Goal: Transaction & Acquisition: Purchase product/service

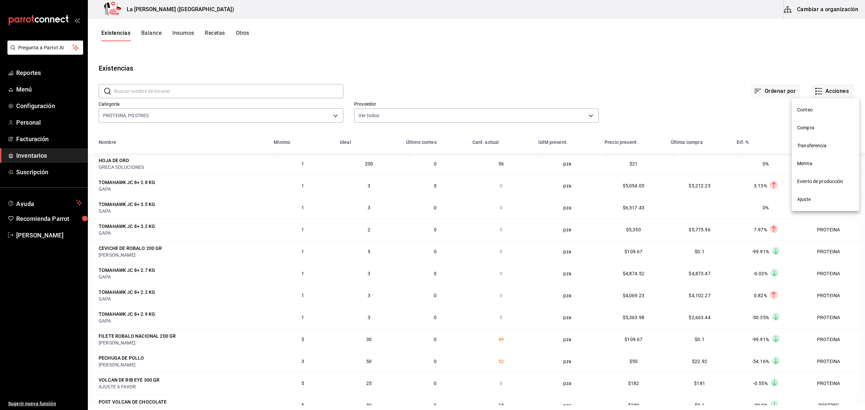
click at [814, 128] on span "Compra" at bounding box center [825, 127] width 57 height 7
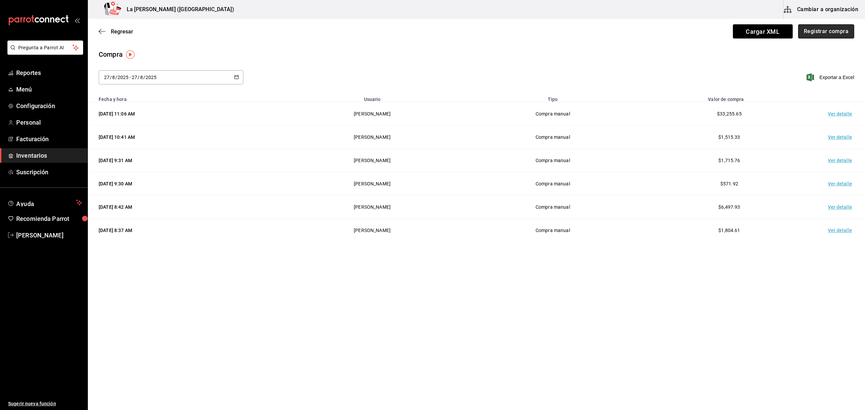
click at [838, 28] on button "Registrar compra" at bounding box center [827, 31] width 56 height 14
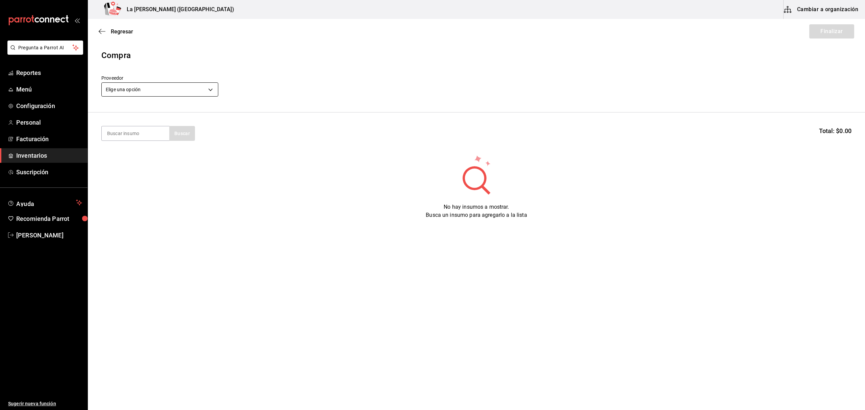
click at [203, 92] on body "Pregunta a Parrot AI Reportes Menú Configuración Personal Facturación Inventari…" at bounding box center [432, 186] width 865 height 372
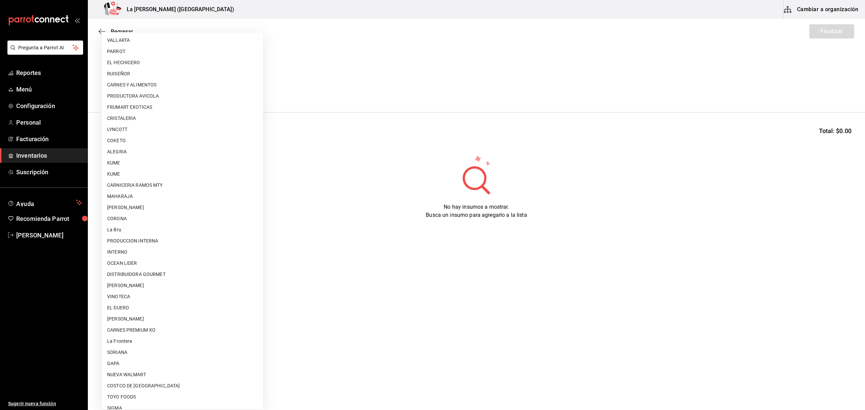
scroll to position [364, 0]
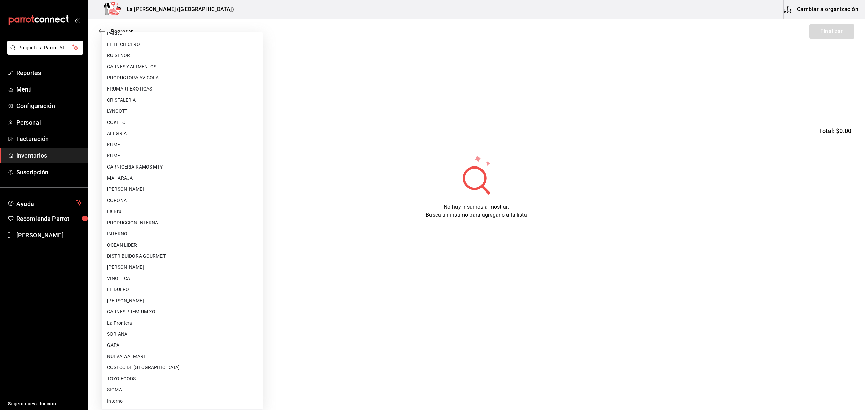
click at [173, 297] on li "[PERSON_NAME]" at bounding box center [182, 300] width 161 height 11
type input "315b81d5-d420-441a-a150-3d316ba9d60a"
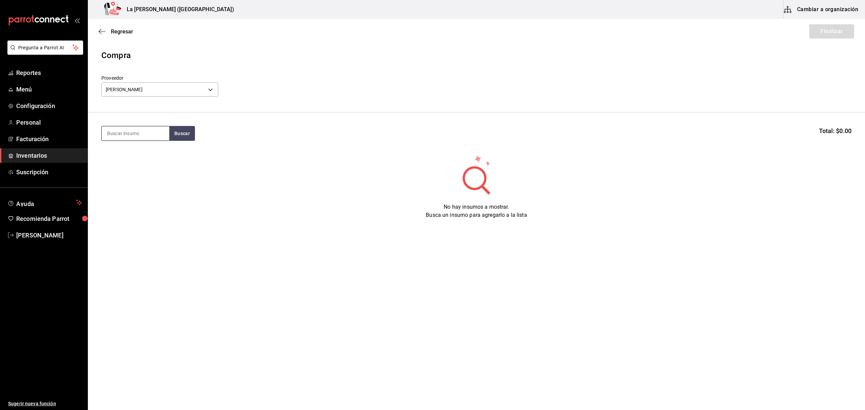
click at [156, 138] on input at bounding box center [136, 133] width 68 height 14
type input "CALLO"
click at [183, 135] on button "Buscar" at bounding box center [182, 133] width 26 height 15
click at [154, 131] on input "CALLO" at bounding box center [136, 133] width 68 height 14
click at [183, 132] on button "Buscar" at bounding box center [182, 133] width 26 height 15
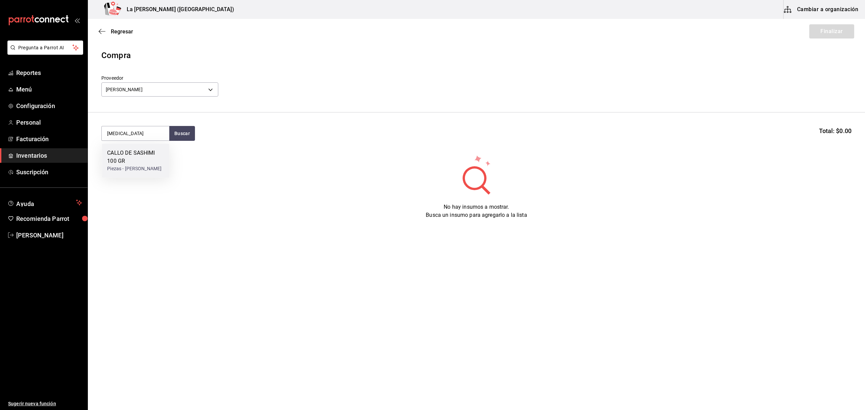
click at [147, 159] on div "CALLO DE SASHIMI 100 GR" at bounding box center [135, 157] width 57 height 16
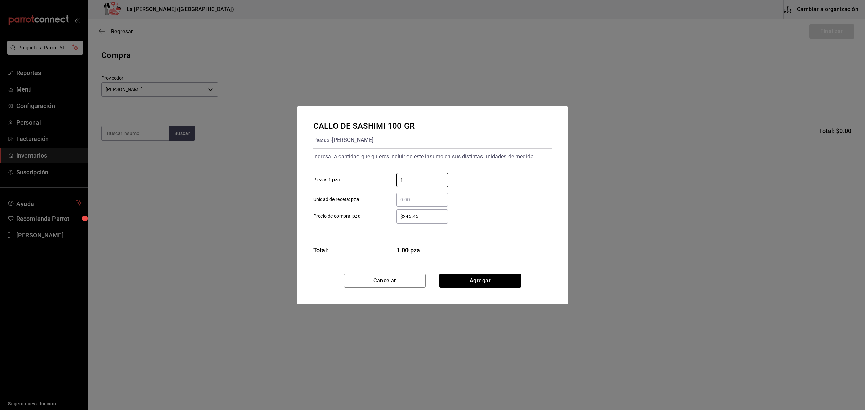
type input "1"
type input "$0.1"
click button "Agregar" at bounding box center [480, 281] width 82 height 14
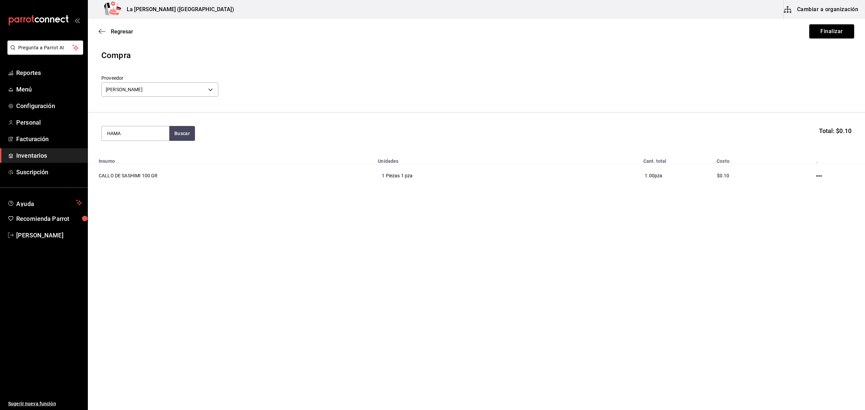
type input "HAMA"
click at [146, 159] on div "Piezas - [PERSON_NAME]" at bounding box center [134, 160] width 54 height 7
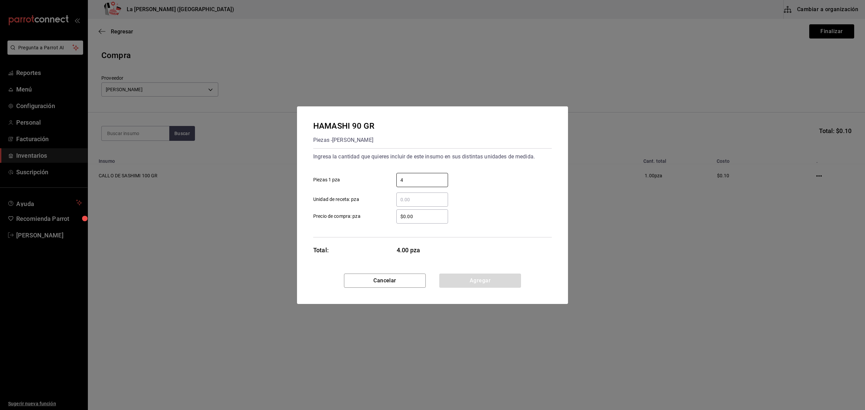
type input "4"
type input "$0.1"
click button "Agregar" at bounding box center [480, 281] width 82 height 14
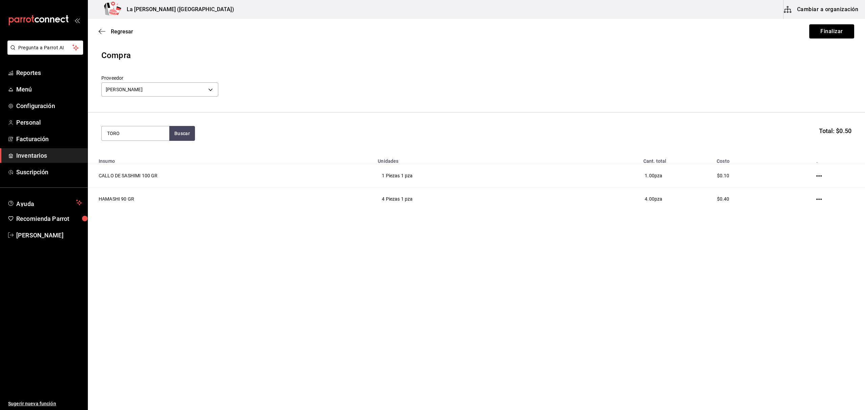
type input "TORO"
click at [141, 160] on div "Piezas - [PERSON_NAME]" at bounding box center [134, 160] width 54 height 7
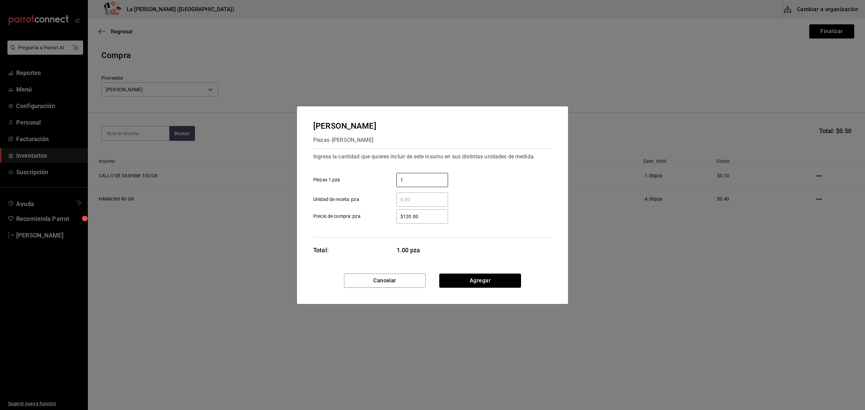
type input "1"
type input "$0.1"
click button "Agregar" at bounding box center [480, 281] width 82 height 14
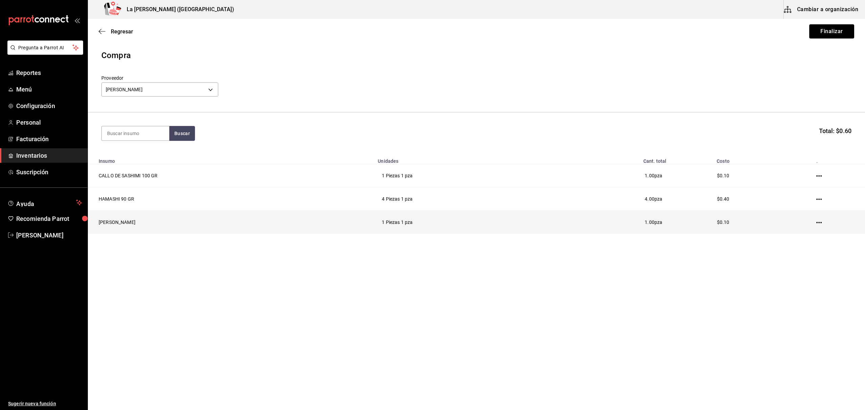
click at [818, 225] on icon "button" at bounding box center [819, 222] width 5 height 5
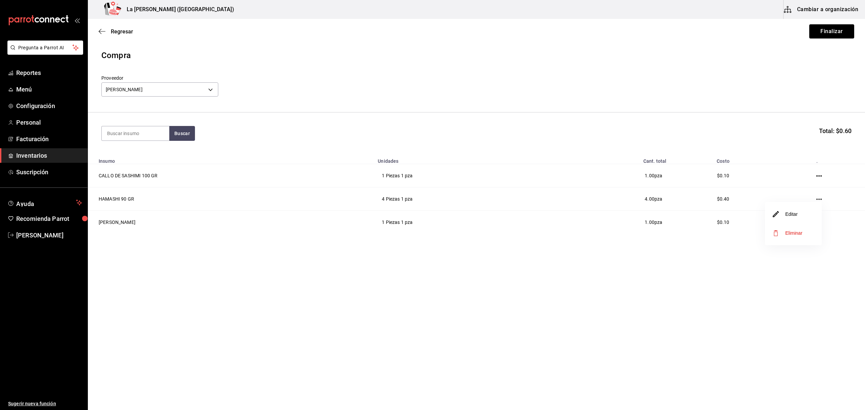
click at [784, 231] on span "Eliminar" at bounding box center [787, 233] width 29 height 8
click at [830, 37] on button "Finalizar" at bounding box center [832, 31] width 45 height 14
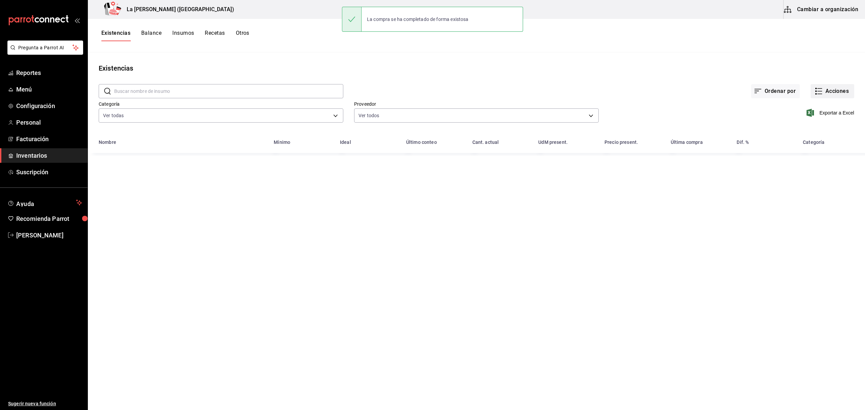
click at [835, 93] on button "Acciones" at bounding box center [833, 91] width 44 height 14
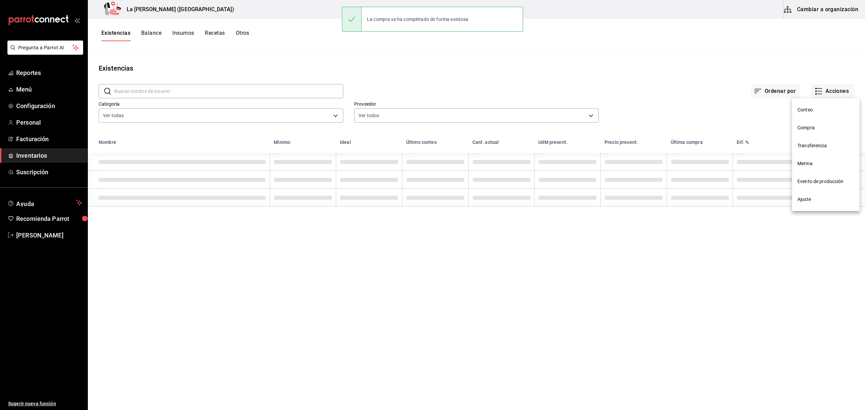
click at [816, 126] on span "Compra" at bounding box center [826, 127] width 57 height 7
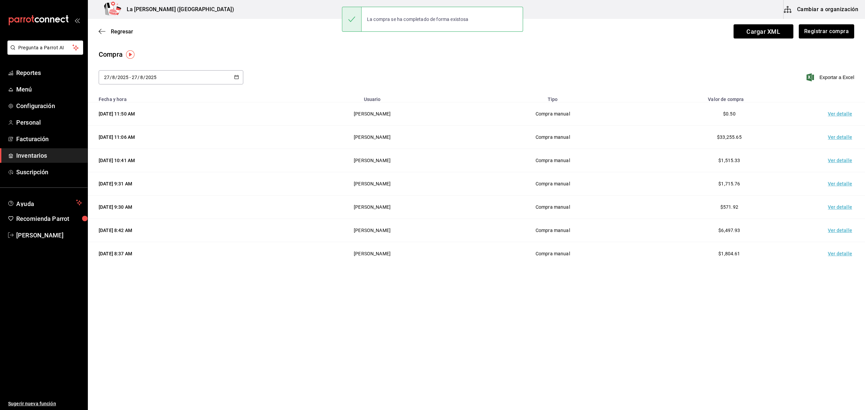
click at [836, 117] on td "Ver detalle" at bounding box center [841, 113] width 47 height 23
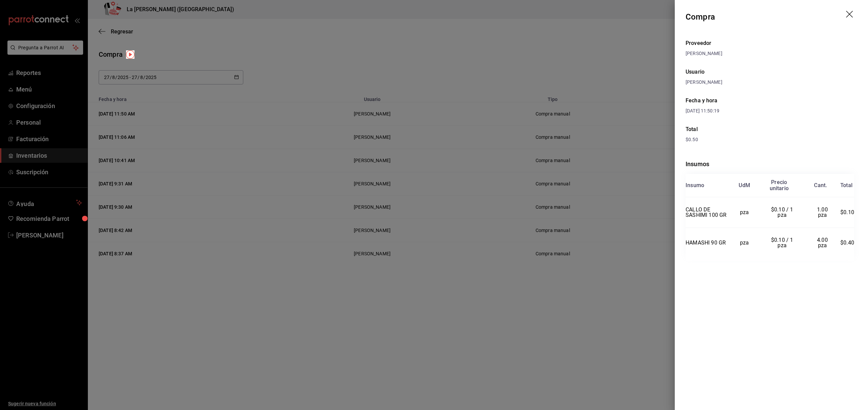
click at [851, 12] on icon "drag" at bounding box center [851, 15] width 8 height 8
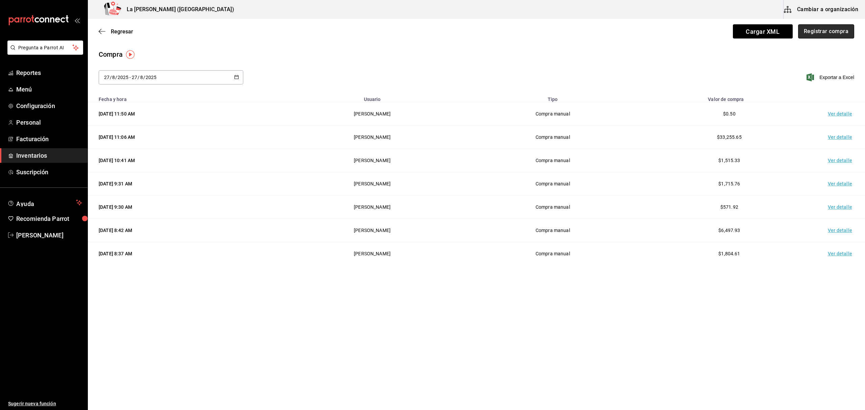
click at [835, 29] on button "Registrar compra" at bounding box center [827, 31] width 56 height 14
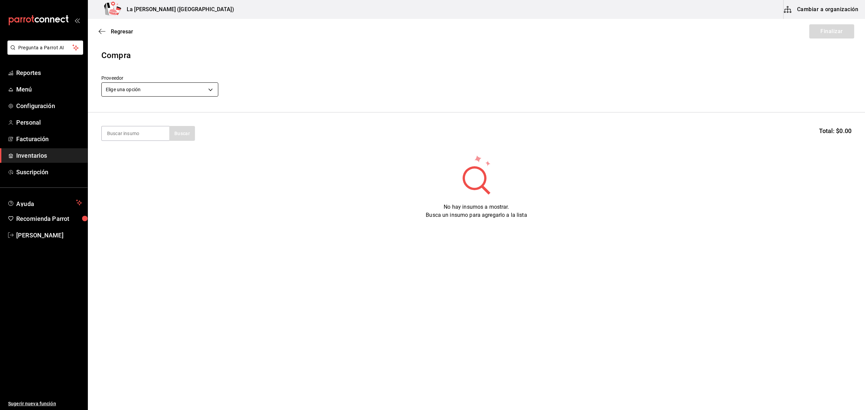
click at [172, 91] on body "Pregunta a Parrot AI Reportes Menú Configuración Personal Facturación Inventari…" at bounding box center [432, 186] width 865 height 372
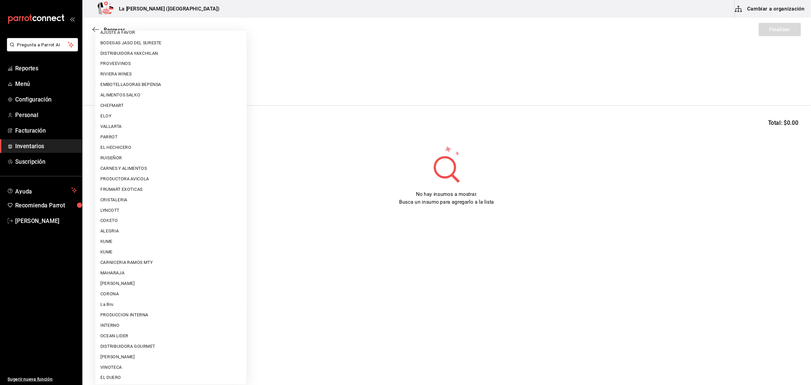
scroll to position [270, 0]
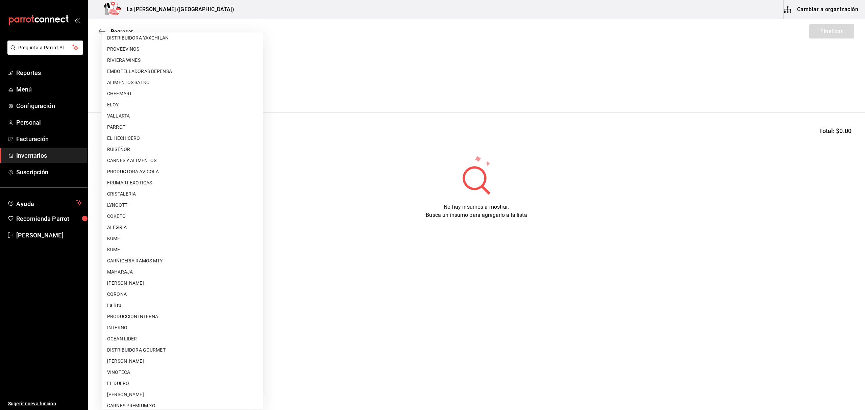
click at [155, 260] on li "CARNICERIA RAMOS MTY" at bounding box center [182, 261] width 161 height 11
type input "93c350e4-fdfc-410a-864c-a53ab5c77944"
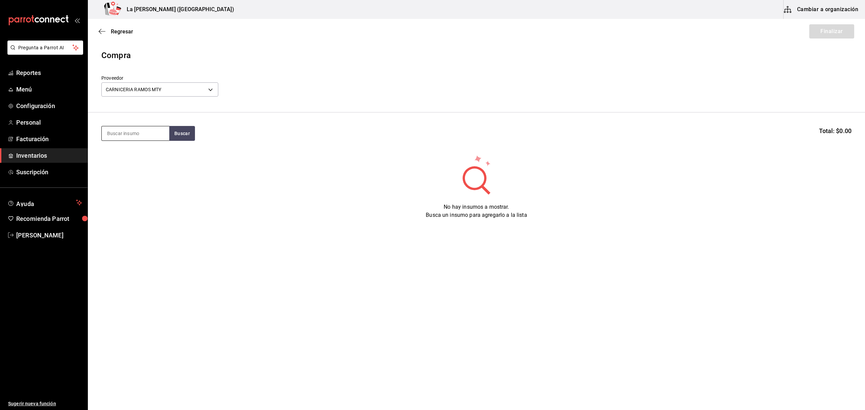
click at [154, 134] on input at bounding box center [136, 133] width 68 height 14
type input "CHICHA"
click at [140, 152] on div "CHICHARRON RAMOS 100 GR" at bounding box center [135, 161] width 57 height 24
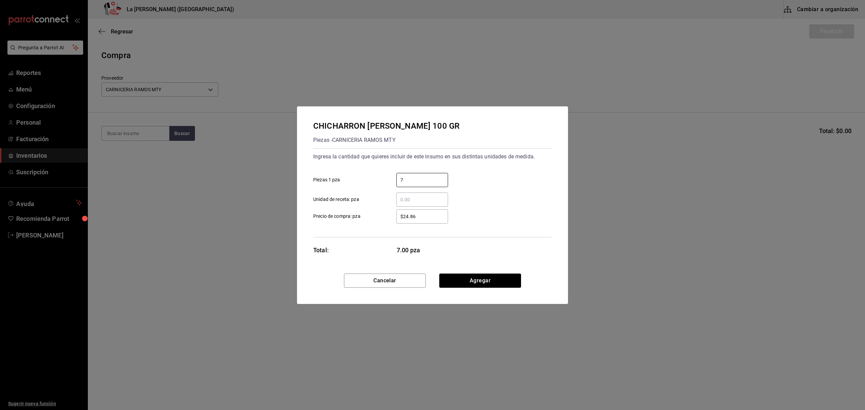
type input "7"
type input "$0.1"
click button "Agregar" at bounding box center [480, 281] width 82 height 14
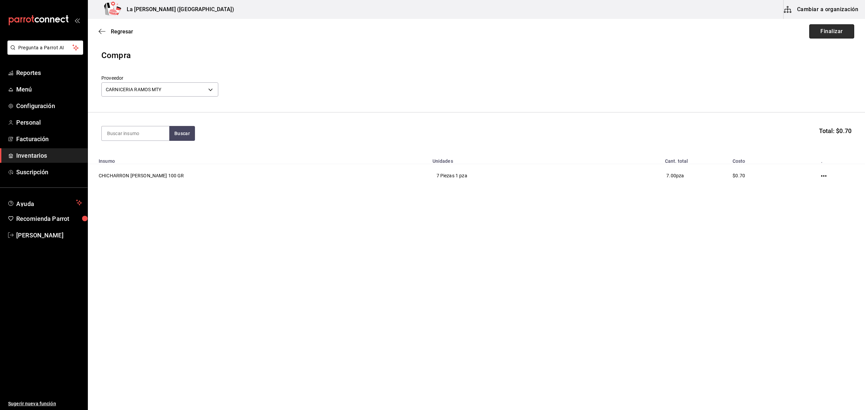
click at [846, 34] on button "Finalizar" at bounding box center [832, 31] width 45 height 14
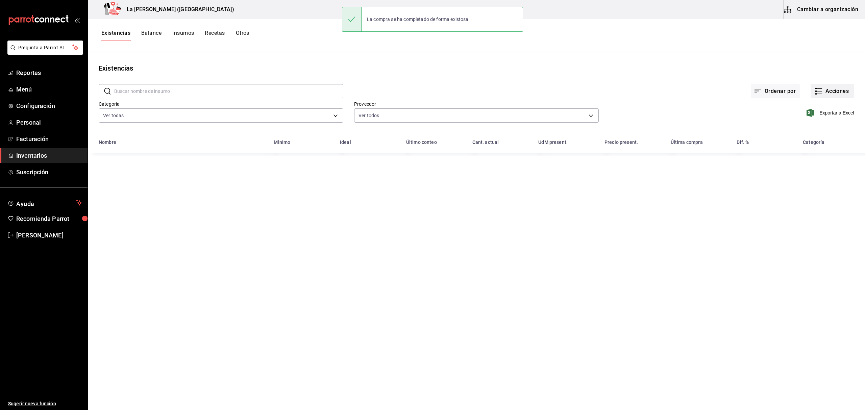
click at [831, 92] on button "Acciones" at bounding box center [833, 91] width 44 height 14
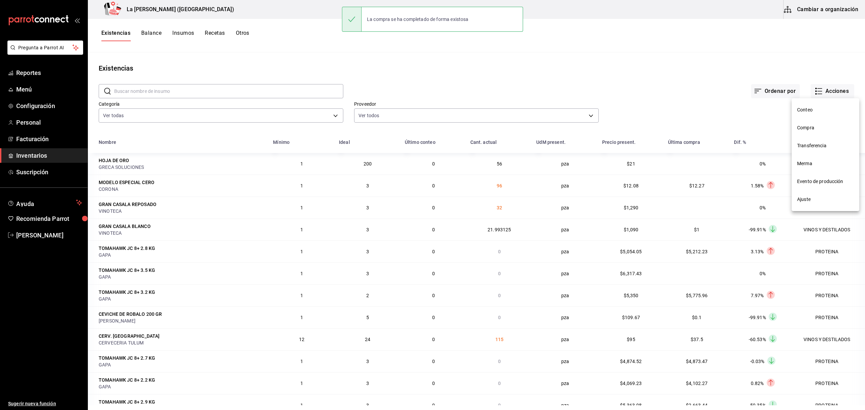
click at [814, 126] on span "Compra" at bounding box center [825, 127] width 57 height 7
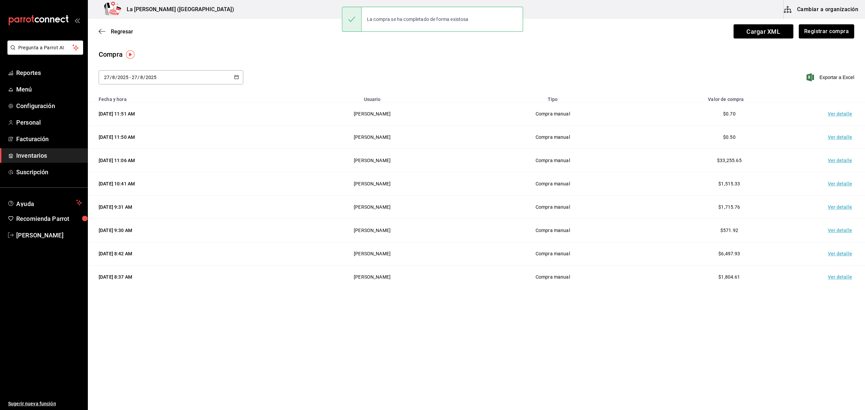
click at [837, 113] on td "Ver detalle" at bounding box center [841, 113] width 47 height 23
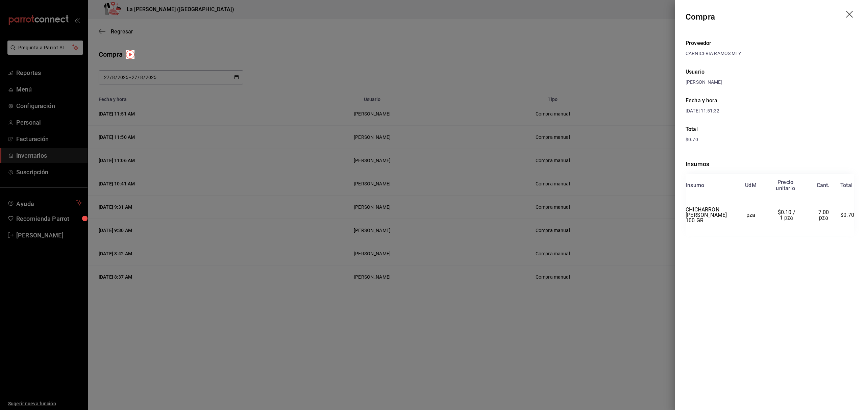
click at [850, 13] on icon "drag" at bounding box center [851, 15] width 8 height 8
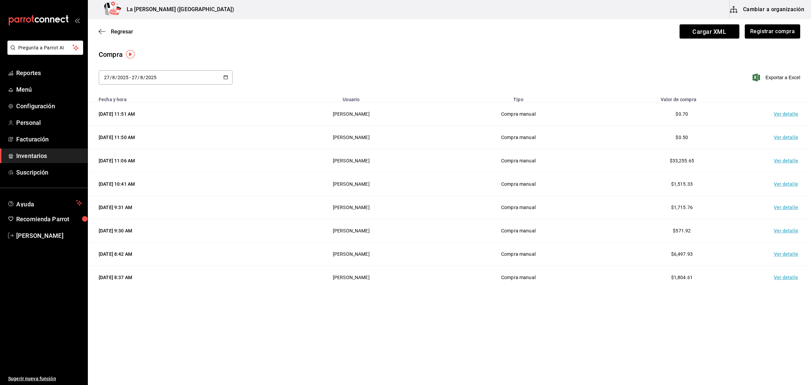
click at [625, 31] on div "Regresar Cargar XML Registrar compra" at bounding box center [449, 31] width 723 height 25
click at [782, 36] on button "Registrar compra" at bounding box center [772, 31] width 56 height 14
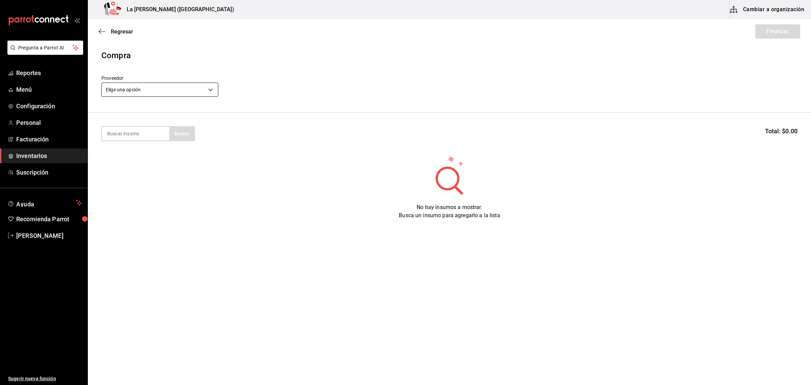
click at [150, 92] on body "Pregunta a Parrot AI Reportes Menú Configuración Personal Facturación Inventari…" at bounding box center [405, 173] width 811 height 347
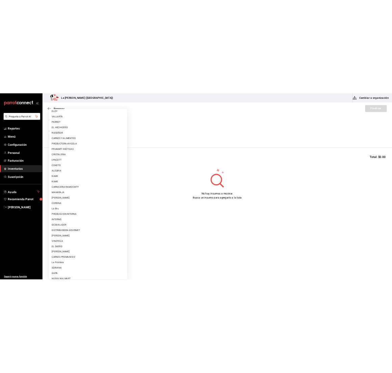
scroll to position [390, 0]
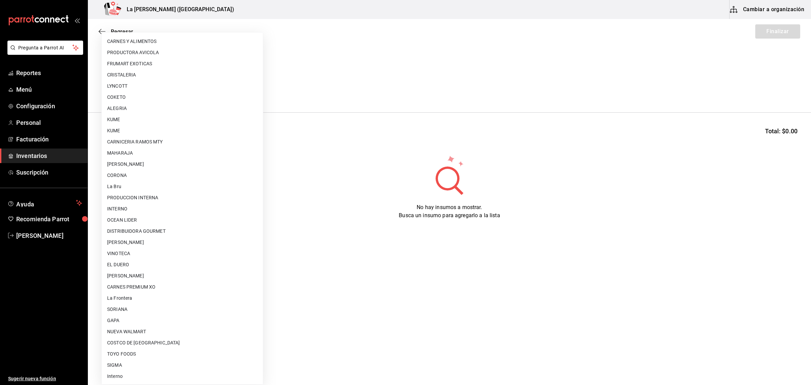
click at [135, 288] on li "CARNES PREMIUM XO" at bounding box center [182, 286] width 161 height 11
type input "54e8a872-6d4b-4a35-871b-737f2548723c"
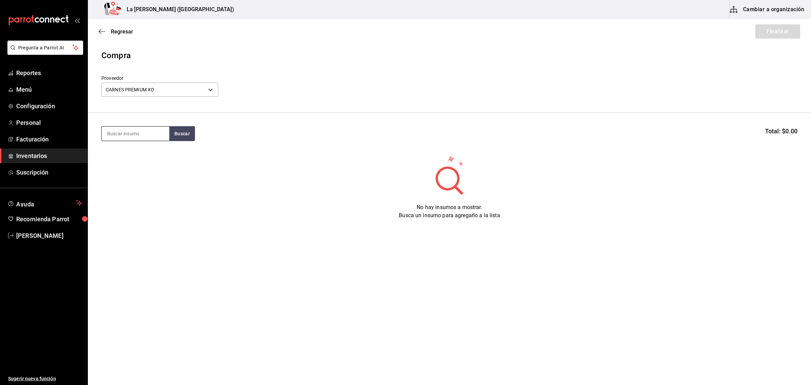
click at [144, 140] on input at bounding box center [136, 133] width 68 height 14
type input "HAMB"
click at [143, 166] on div "Piezas - CARNES PREMIUM XO" at bounding box center [135, 173] width 57 height 14
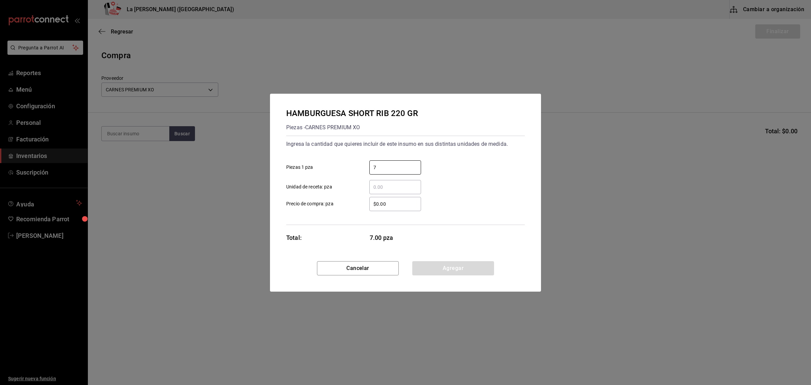
type input "7"
type input "$0.1"
click button "Agregar" at bounding box center [453, 268] width 82 height 14
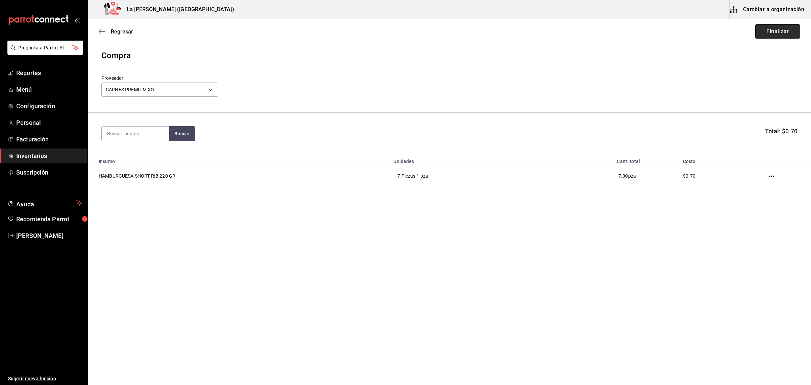
click at [780, 33] on button "Finalizar" at bounding box center [778, 31] width 45 height 14
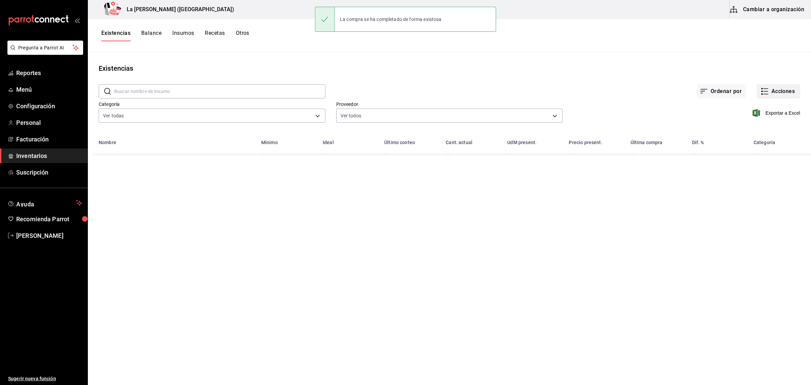
click at [781, 92] on button "Acciones" at bounding box center [779, 91] width 44 height 14
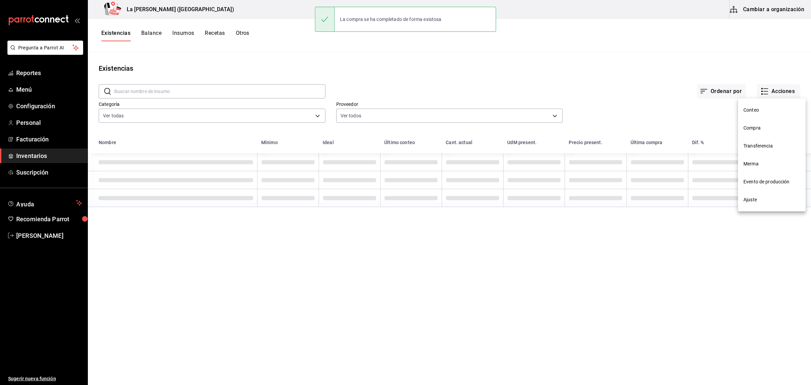
click at [753, 125] on span "Compra" at bounding box center [772, 127] width 57 height 7
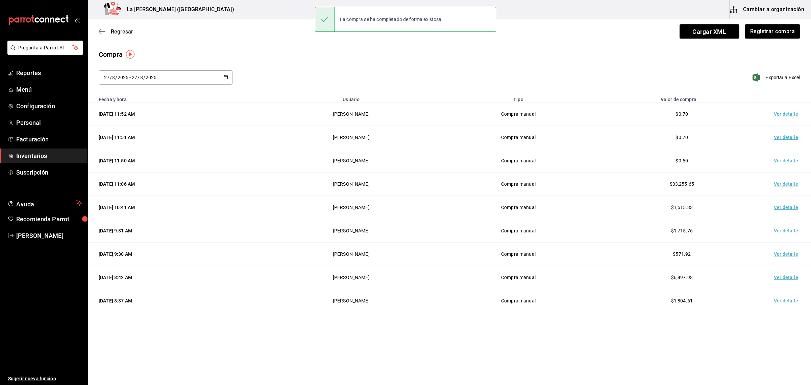
click at [790, 111] on td "Ver detalle" at bounding box center [787, 113] width 47 height 23
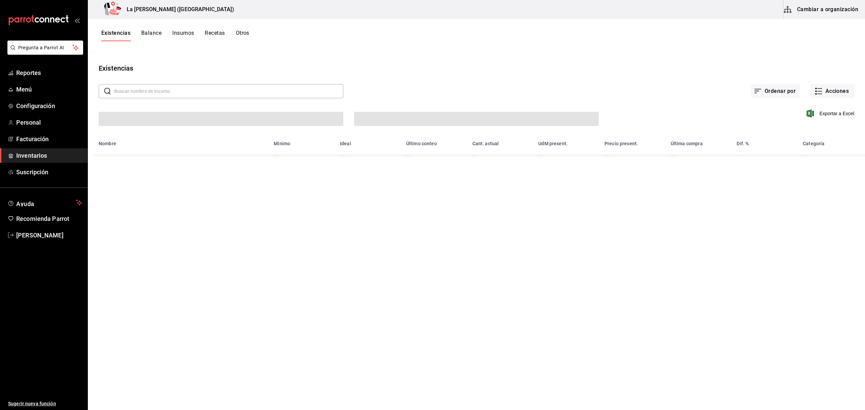
click at [846, 11] on button "Cambiar a organización" at bounding box center [822, 9] width 76 height 19
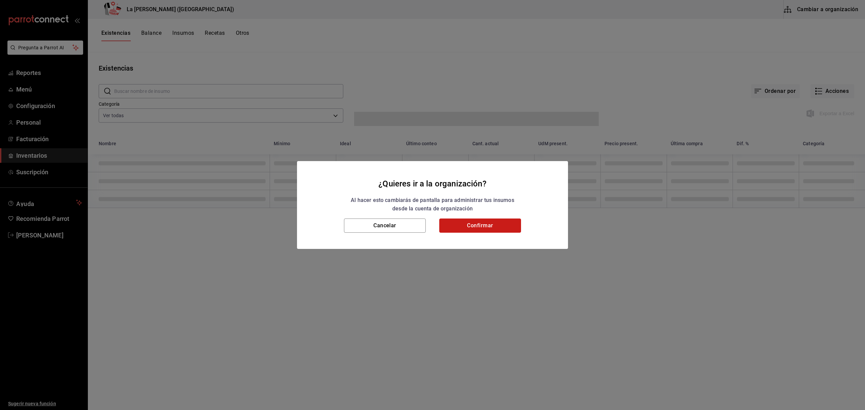
click at [465, 228] on button "Confirmar" at bounding box center [480, 226] width 82 height 14
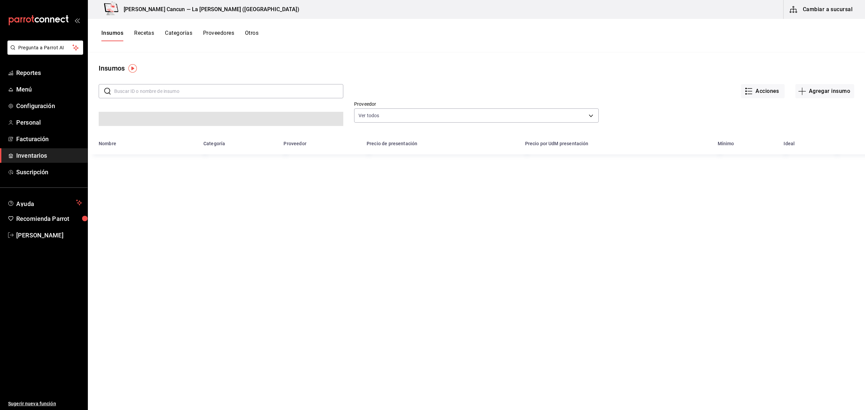
click at [46, 159] on span "Inventarios" at bounding box center [49, 155] width 66 height 9
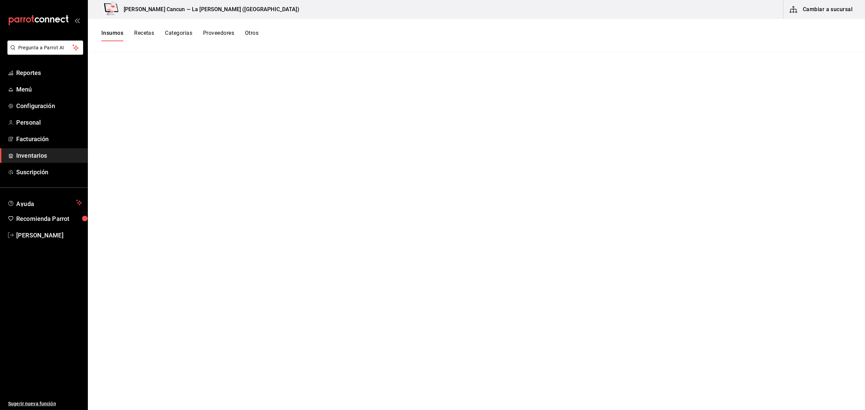
click at [107, 34] on button "Insumos" at bounding box center [112, 35] width 22 height 11
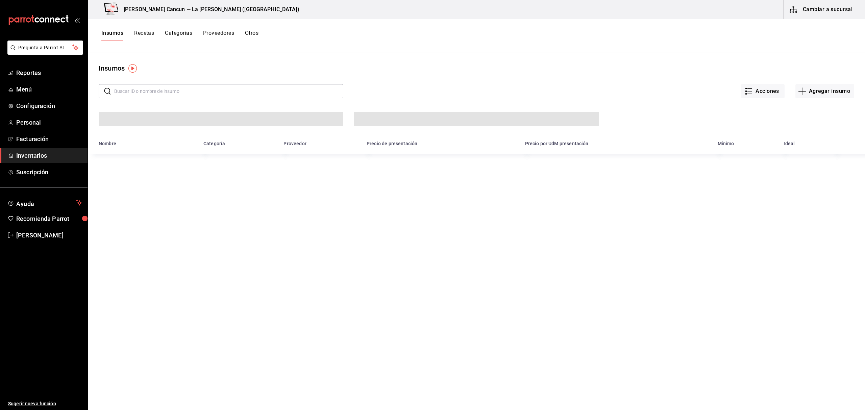
click at [172, 94] on input "text" at bounding box center [228, 92] width 229 height 14
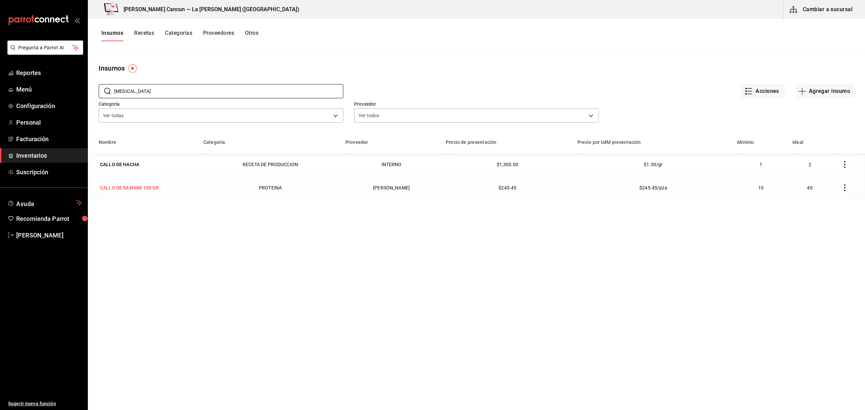
type input "CALLO"
click at [133, 187] on div "CALLO DE SASHIMI 100 GR" at bounding box center [129, 188] width 59 height 7
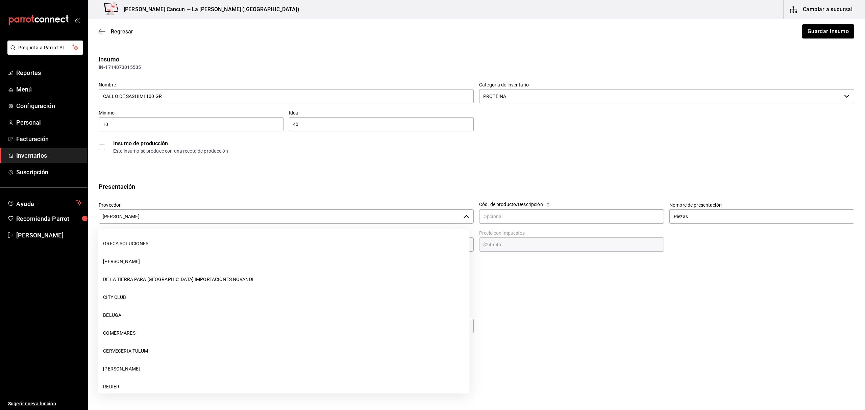
click at [226, 219] on input "[PERSON_NAME]" at bounding box center [280, 217] width 362 height 14
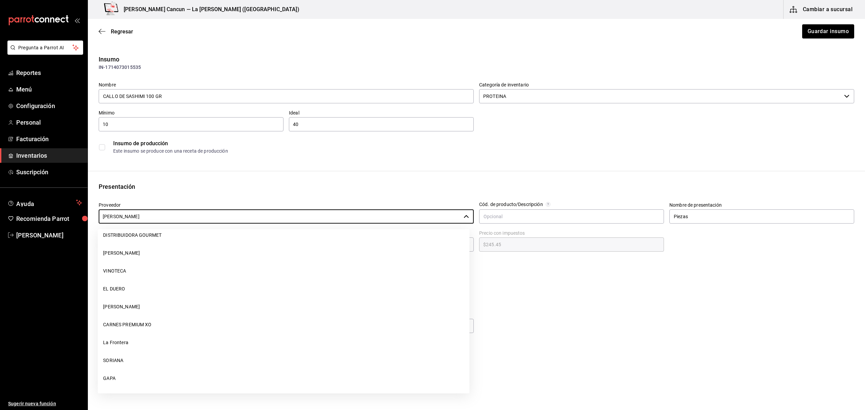
scroll to position [921, 0]
click at [153, 307] on li "[PERSON_NAME]" at bounding box center [284, 308] width 372 height 18
type input "[PERSON_NAME]"
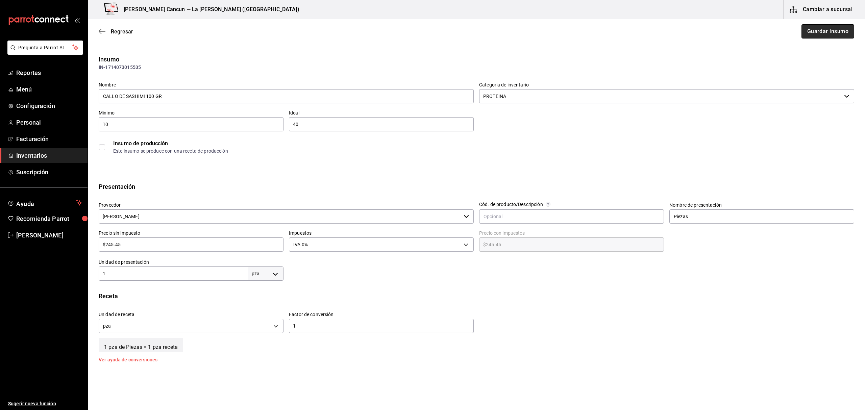
click at [833, 28] on button "Guardar insumo" at bounding box center [828, 31] width 53 height 14
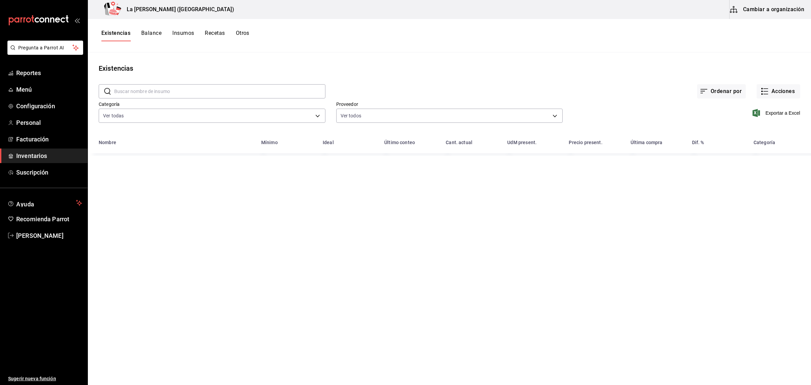
click at [46, 158] on span "Inventarios" at bounding box center [49, 155] width 66 height 9
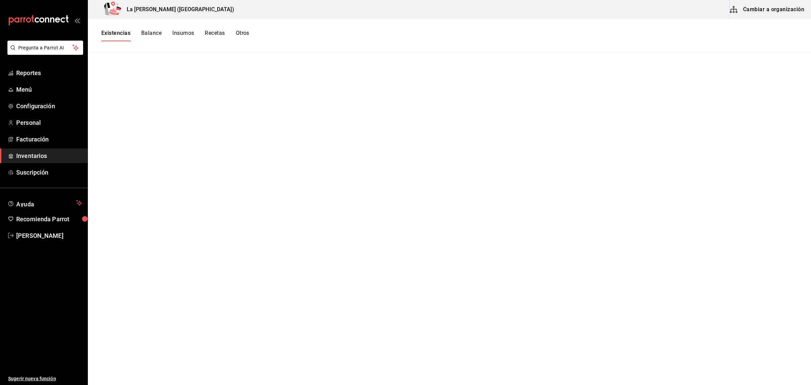
click at [86, 29] on div "mailbox folders" at bounding box center [44, 20] width 88 height 41
click at [104, 31] on button "Existencias" at bounding box center [115, 35] width 29 height 11
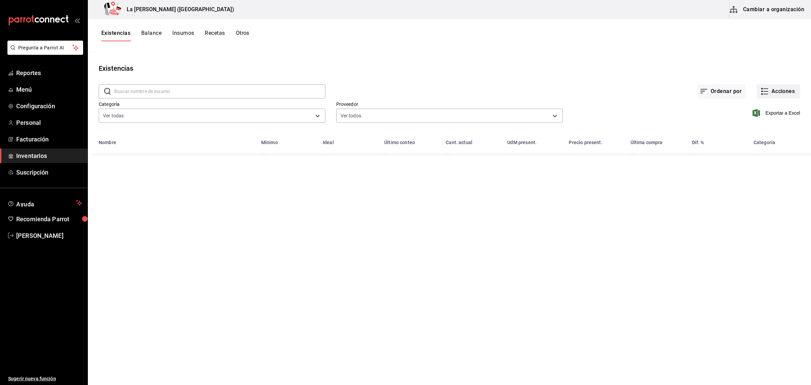
click at [788, 89] on button "Acciones" at bounding box center [779, 91] width 44 height 14
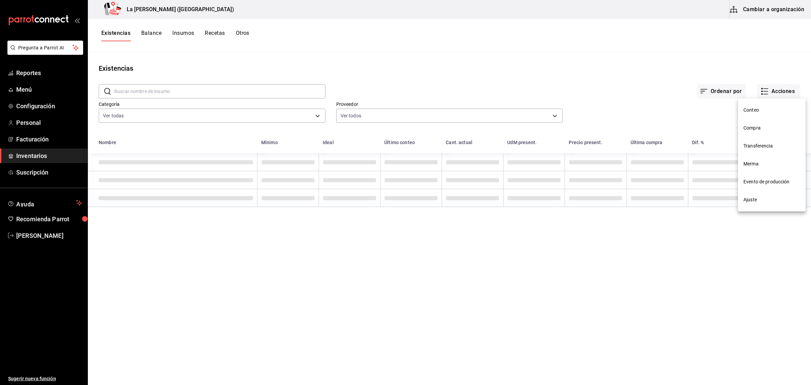
click at [760, 129] on span "Compra" at bounding box center [772, 127] width 57 height 7
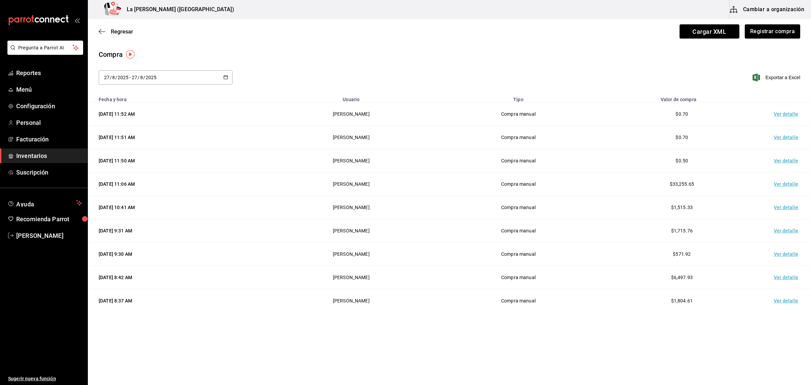
click at [788, 112] on td "Ver detalle" at bounding box center [787, 113] width 47 height 23
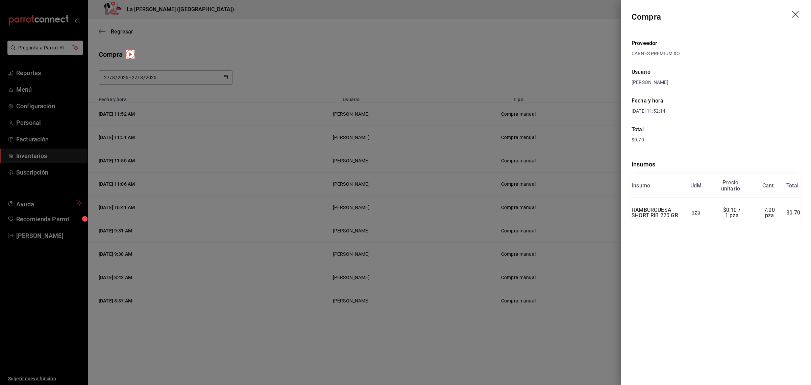
click at [794, 14] on icon "drag" at bounding box center [796, 15] width 8 height 8
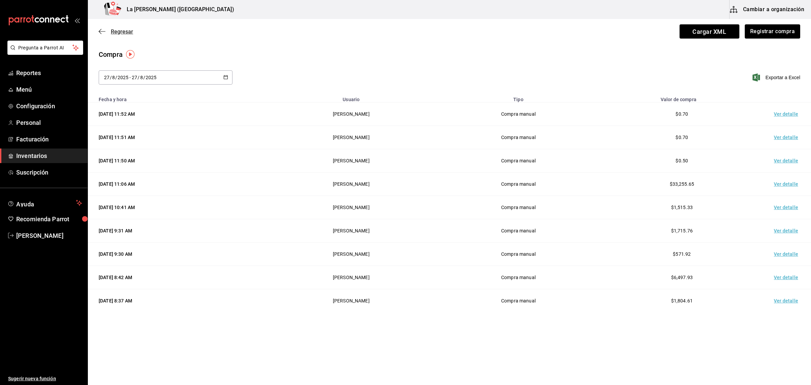
click at [126, 31] on span "Regresar" at bounding box center [122, 31] width 22 height 6
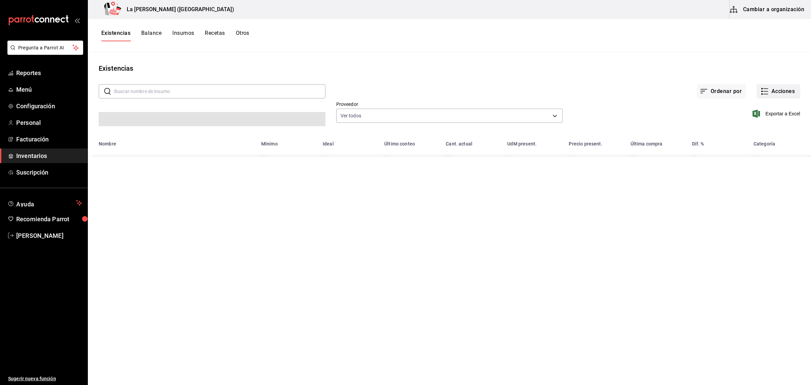
click at [792, 89] on button "Acciones" at bounding box center [779, 91] width 44 height 14
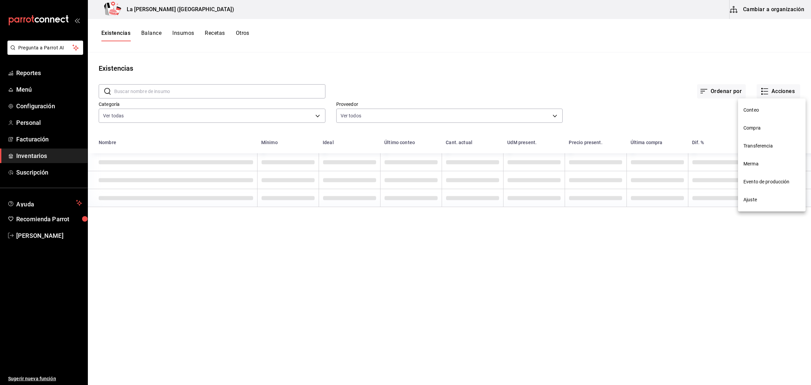
click at [760, 163] on span "Merma" at bounding box center [772, 163] width 57 height 7
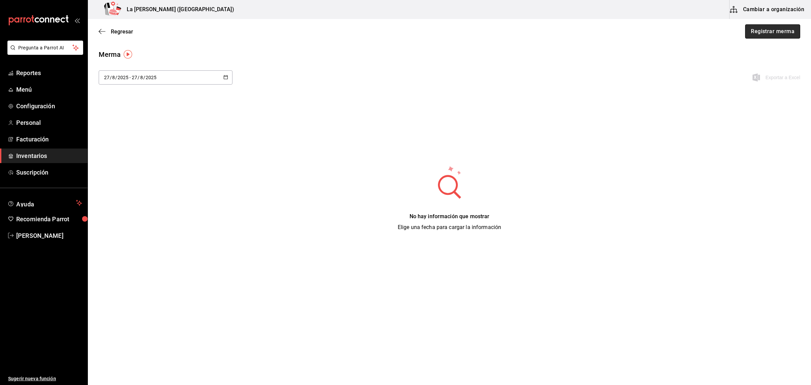
click at [767, 37] on button "Registrar merma" at bounding box center [772, 31] width 55 height 14
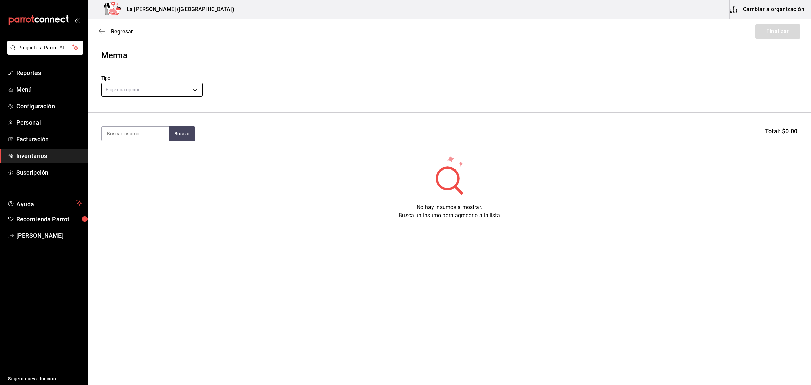
click at [189, 87] on body "Pregunta a Parrot AI Reportes Menú Configuración Personal Facturación Inventari…" at bounding box center [405, 173] width 811 height 347
click at [144, 137] on li "Error" at bounding box center [152, 132] width 101 height 11
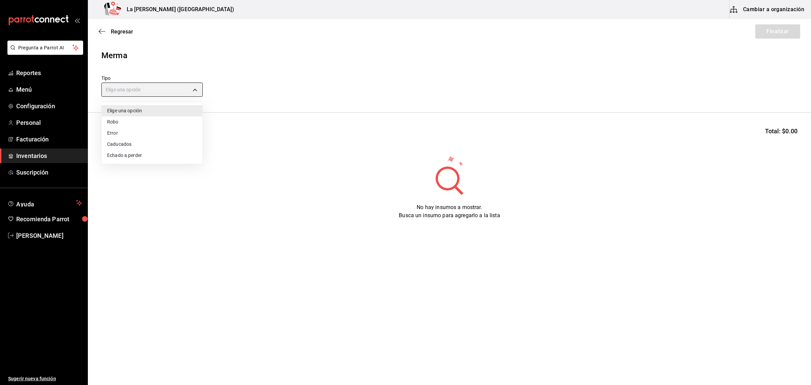
type input "ERROR"
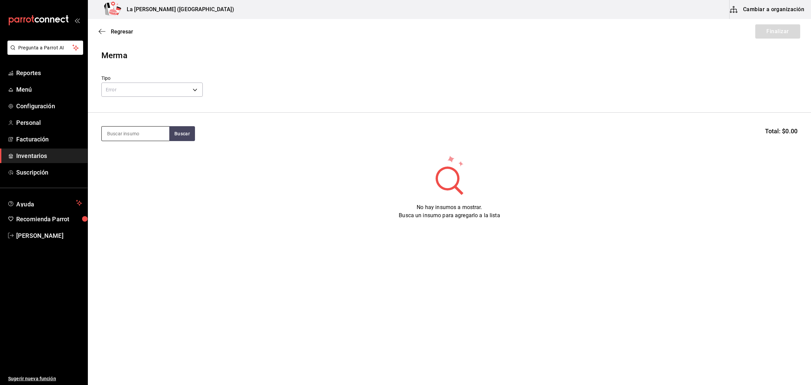
click at [140, 139] on input at bounding box center [136, 133] width 68 height 14
type input "FILETE"
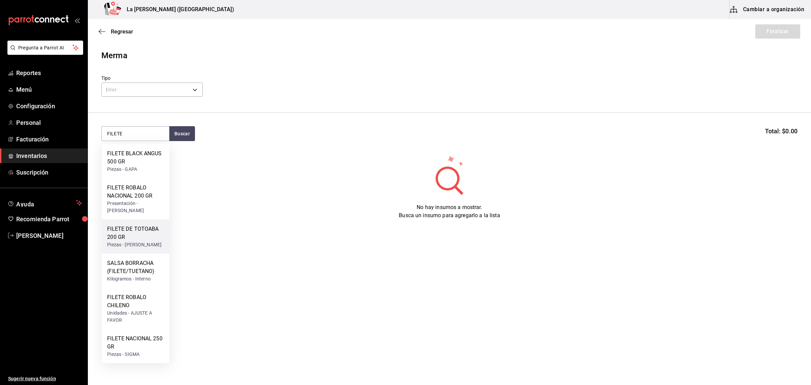
click at [136, 248] on div "Piezas - [PERSON_NAME]" at bounding box center [135, 244] width 57 height 7
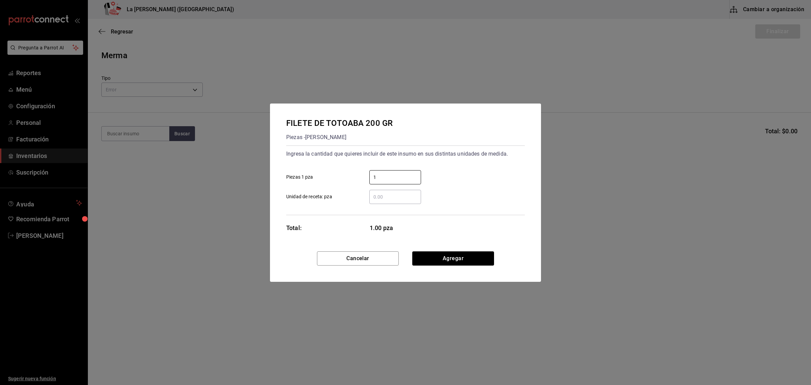
type input "1"
click button "Cancelar" at bounding box center [358, 258] width 82 height 14
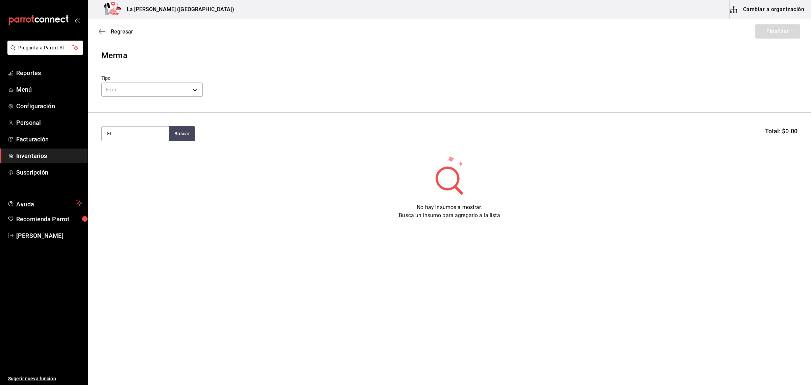
type input "F"
type input "TOTO"
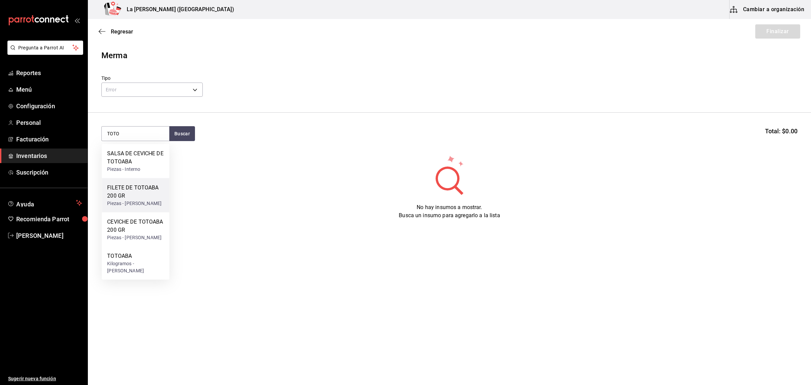
click at [148, 200] on div "Piezas - [PERSON_NAME]" at bounding box center [135, 203] width 57 height 7
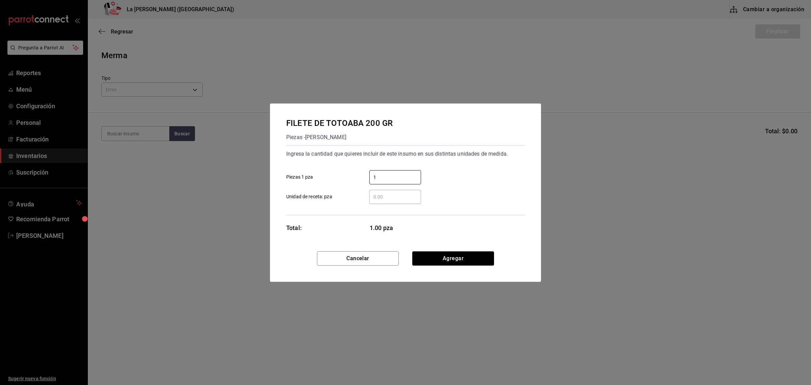
type input "1"
click at [451, 253] on button "Agregar" at bounding box center [453, 258] width 82 height 14
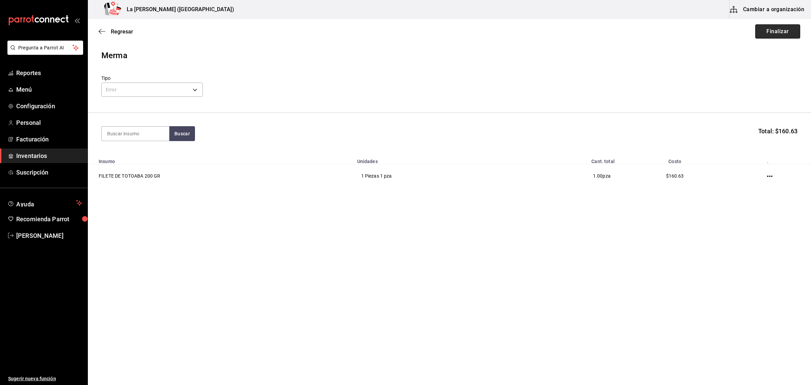
click at [786, 29] on button "Finalizar" at bounding box center [778, 31] width 45 height 14
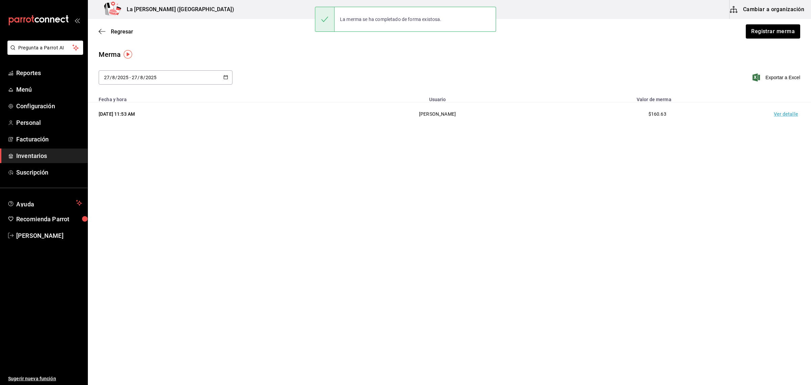
click at [786, 116] on td "Ver detalle" at bounding box center [787, 113] width 47 height 23
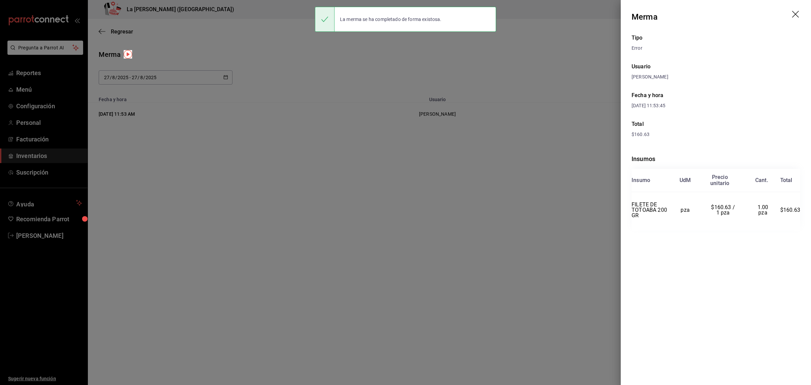
click at [798, 14] on icon "drag" at bounding box center [796, 15] width 8 height 8
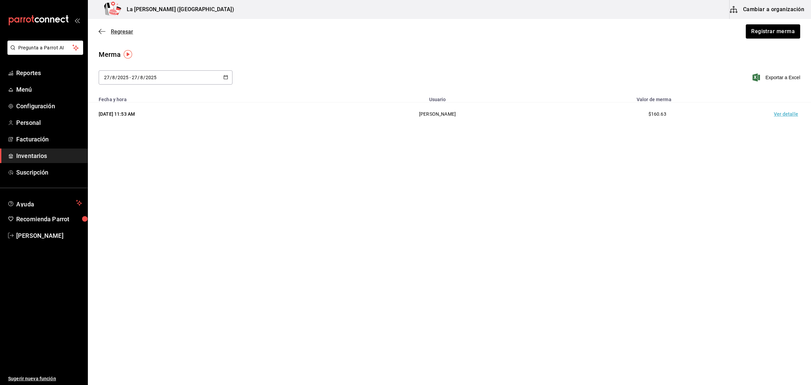
click at [119, 31] on span "Regresar" at bounding box center [122, 31] width 22 height 6
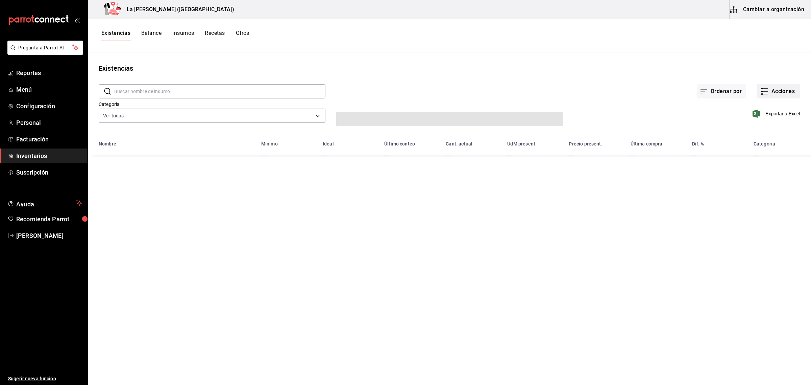
click at [781, 92] on button "Acciones" at bounding box center [779, 91] width 44 height 14
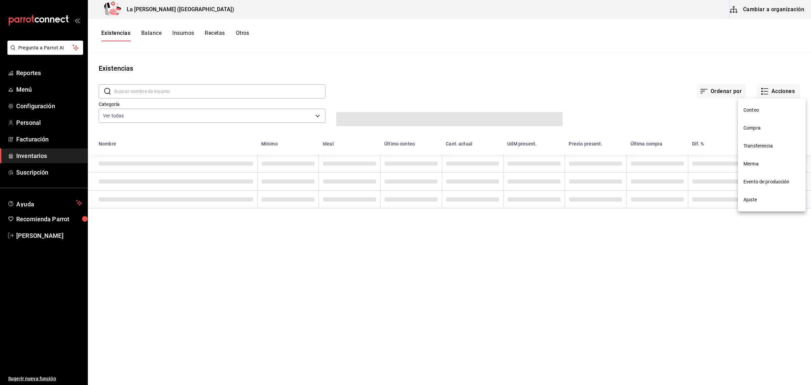
click at [767, 127] on span "Compra" at bounding box center [772, 127] width 57 height 7
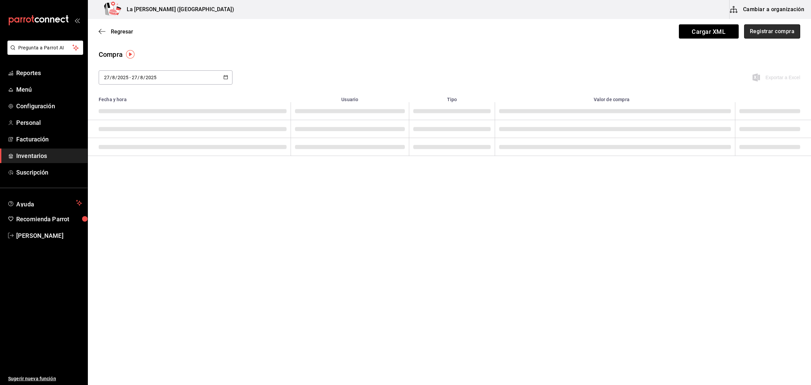
click at [776, 35] on button "Registrar compra" at bounding box center [772, 31] width 56 height 14
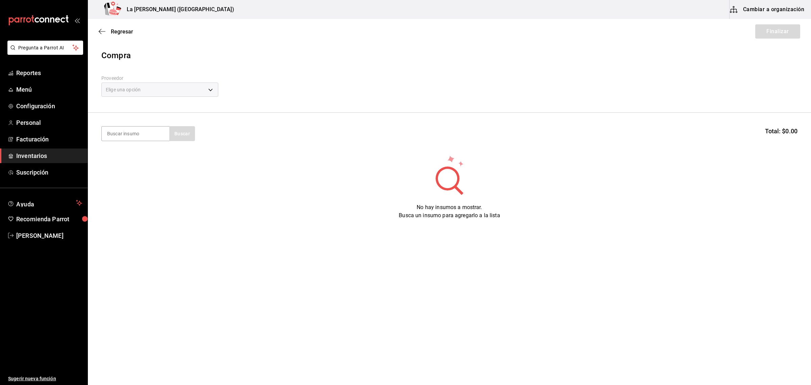
click at [160, 95] on div "Elige una opción" at bounding box center [159, 89] width 117 height 14
click at [171, 90] on body "Pregunta a Parrot AI Reportes Menú Configuración Personal Facturación Inventari…" at bounding box center [405, 173] width 811 height 347
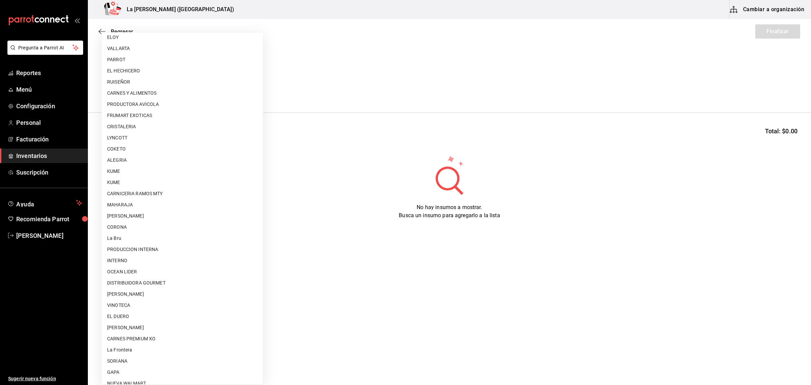
scroll to position [390, 0]
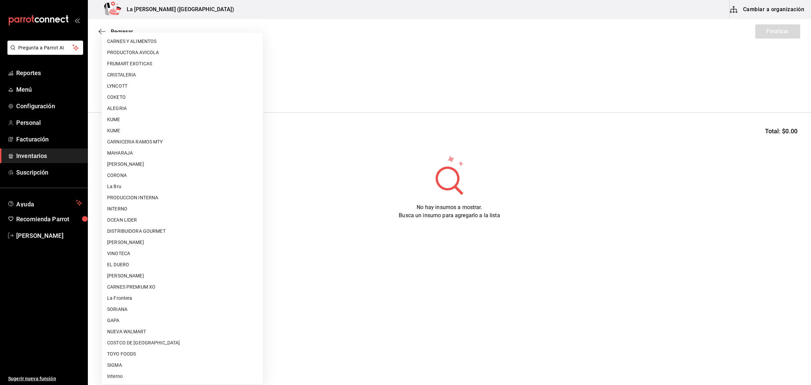
click at [186, 276] on li "[PERSON_NAME]" at bounding box center [182, 275] width 161 height 11
type input "315b81d5-d420-441a-a150-3d316ba9d60a"
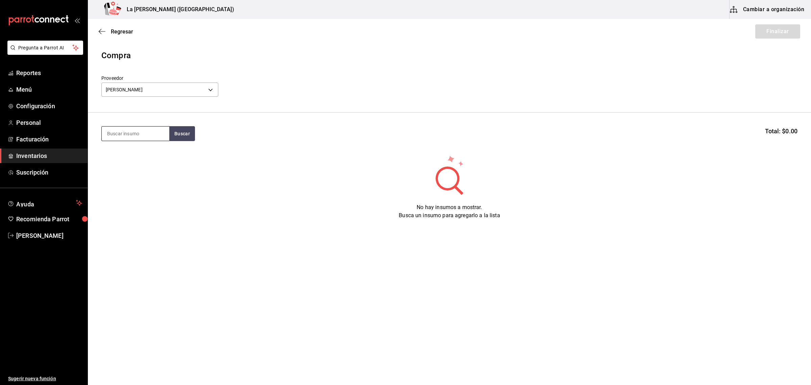
click at [137, 133] on input at bounding box center [136, 133] width 68 height 14
type input "TOTO"
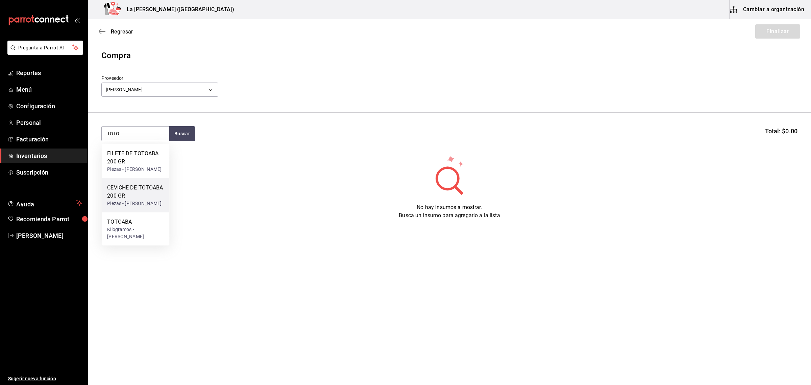
click at [138, 200] on div "CEVICHE DE TOTOABA 200 GR" at bounding box center [135, 192] width 57 height 16
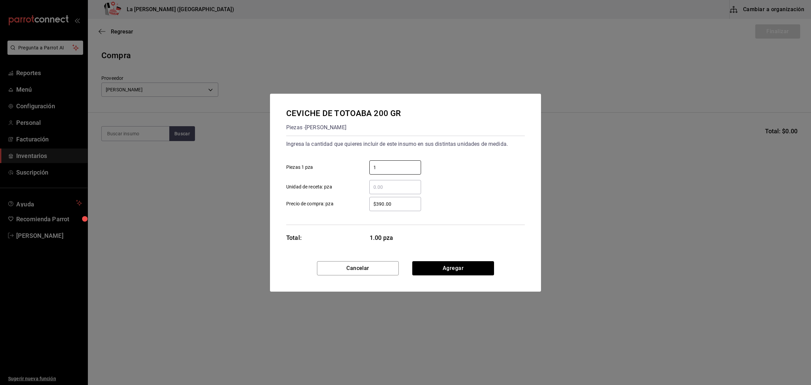
type input "1"
type input "$0.1"
click button "Agregar" at bounding box center [453, 268] width 82 height 14
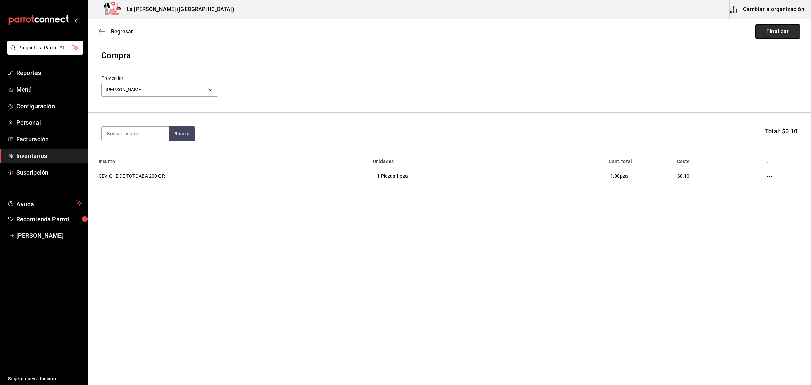
click at [785, 34] on button "Finalizar" at bounding box center [778, 31] width 45 height 14
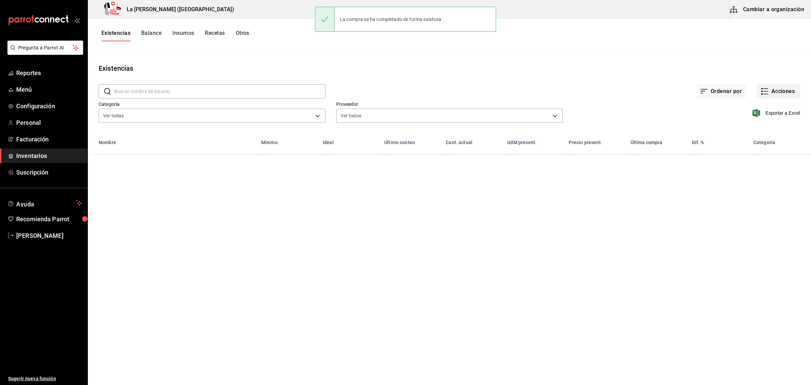
click at [776, 90] on button "Acciones" at bounding box center [779, 91] width 44 height 14
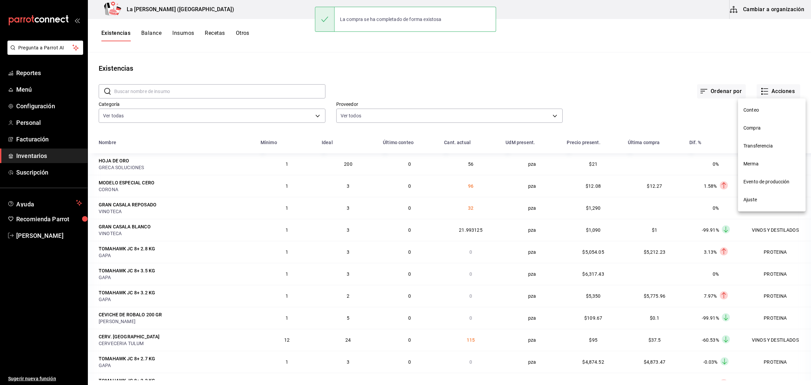
click at [758, 128] on span "Compra" at bounding box center [772, 127] width 57 height 7
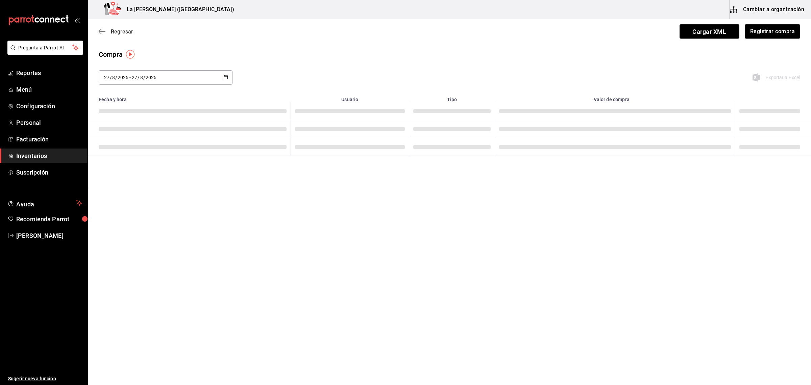
click at [124, 29] on span "Regresar" at bounding box center [122, 31] width 22 height 6
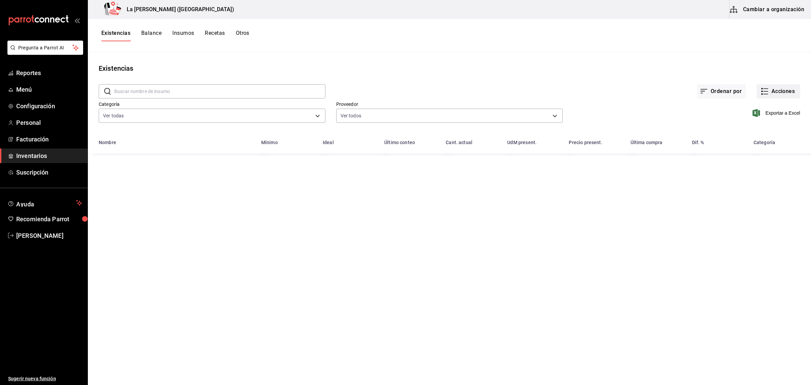
click at [762, 92] on icon "button" at bounding box center [765, 91] width 8 height 8
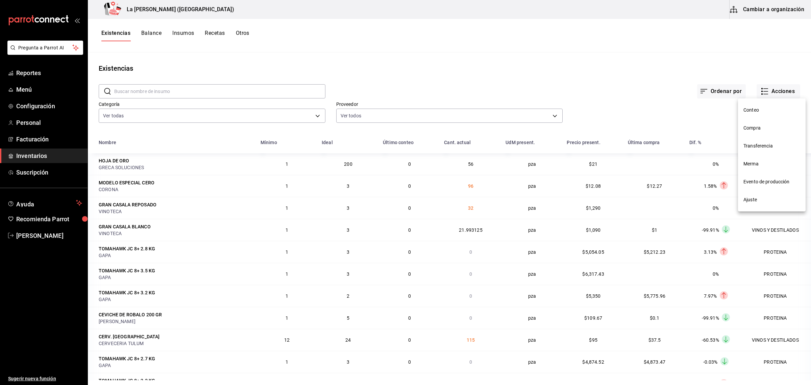
click at [751, 130] on span "Compra" at bounding box center [772, 127] width 57 height 7
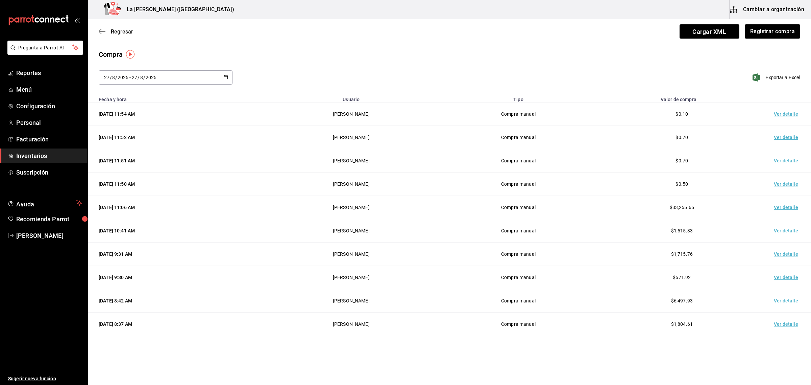
click at [776, 113] on td "Ver detalle" at bounding box center [787, 113] width 47 height 23
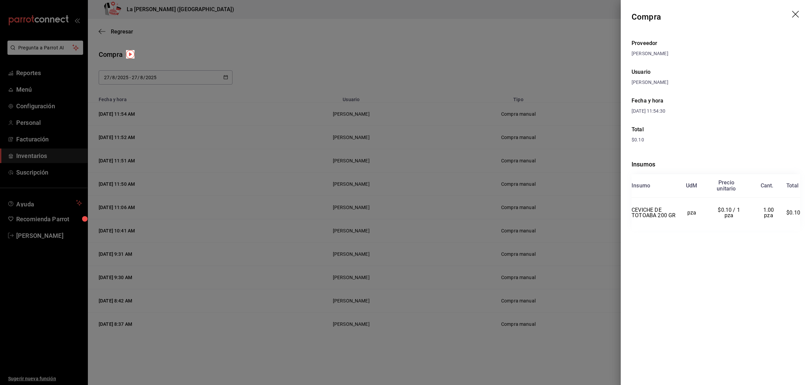
click at [797, 15] on icon "drag" at bounding box center [796, 15] width 8 height 8
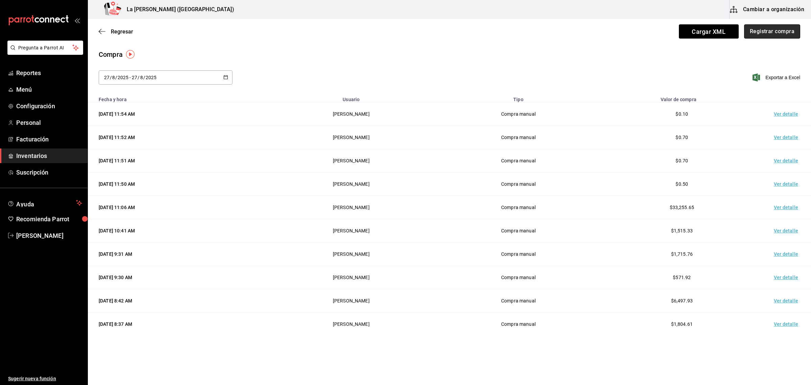
click at [777, 38] on button "Registrar compra" at bounding box center [772, 31] width 56 height 14
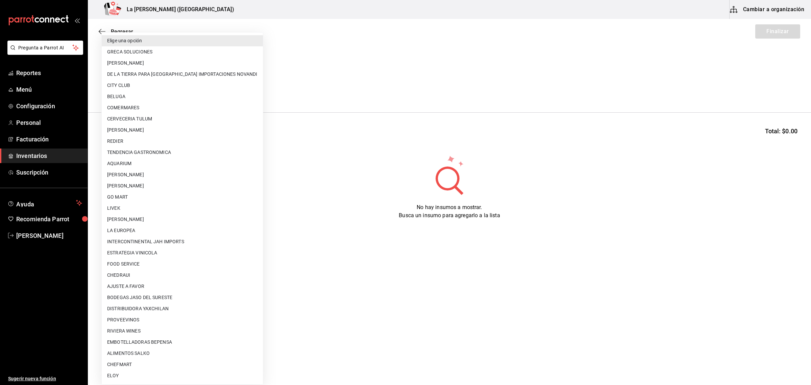
click at [141, 90] on body "Pregunta a Parrot AI Reportes Menú Configuración Personal Facturación Inventari…" at bounding box center [405, 173] width 811 height 347
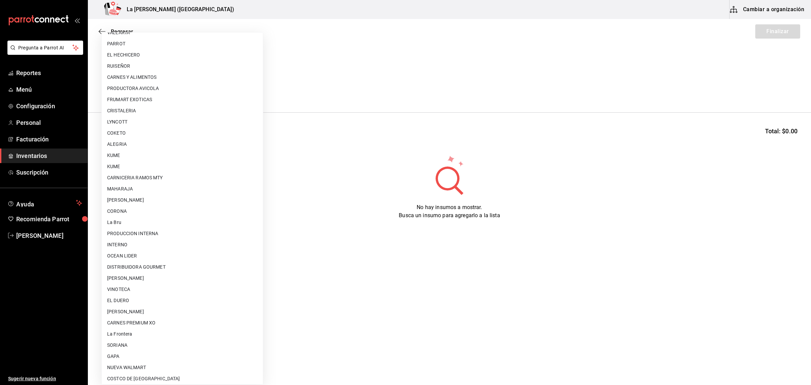
scroll to position [390, 0]
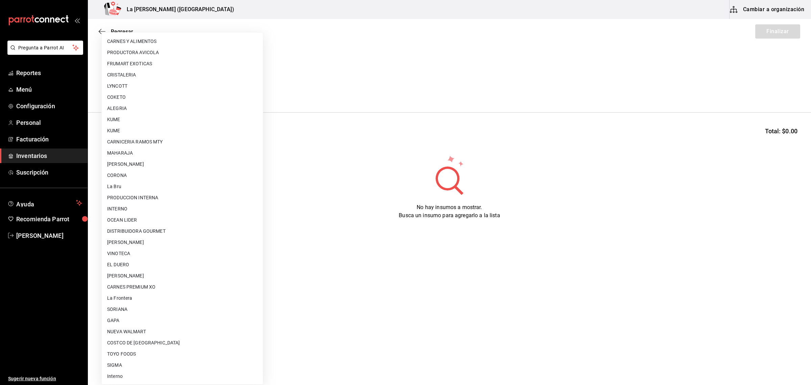
click at [150, 271] on li "CARLOS ALFONSO TAPIA VARGAS" at bounding box center [182, 275] width 161 height 11
type input "315b81d5-d420-441a-a150-3d316ba9d60a"
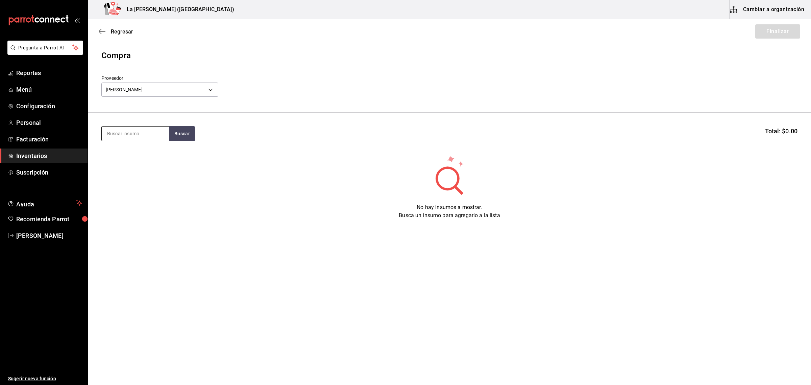
click at [143, 138] on input at bounding box center [136, 133] width 68 height 14
type input "KING"
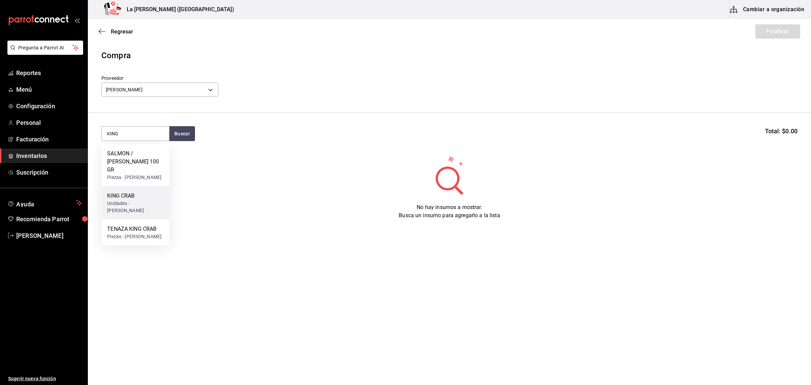
click at [139, 205] on div "Unidades - CARLOS ALFONSO TAPIA VARGAS" at bounding box center [135, 207] width 57 height 14
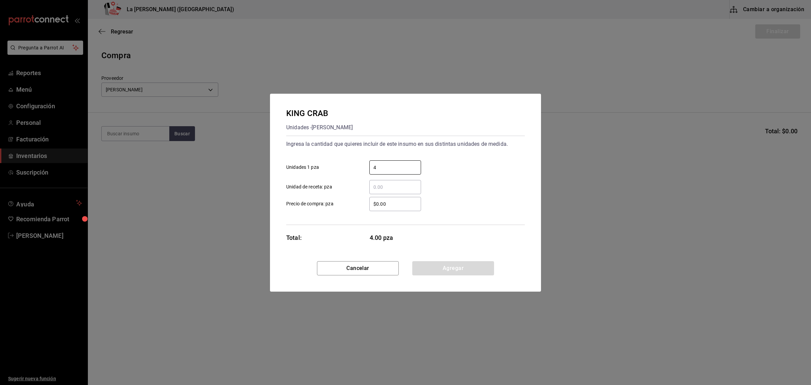
type input "4"
type input "$0.1"
click button "Agregar" at bounding box center [453, 268] width 82 height 14
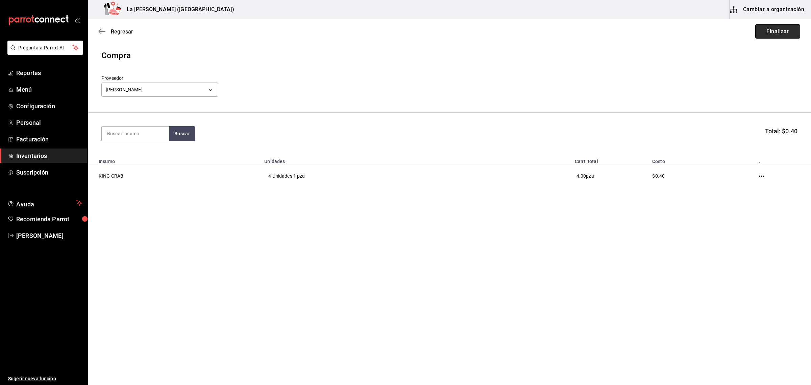
click at [786, 32] on button "Finalizar" at bounding box center [778, 31] width 45 height 14
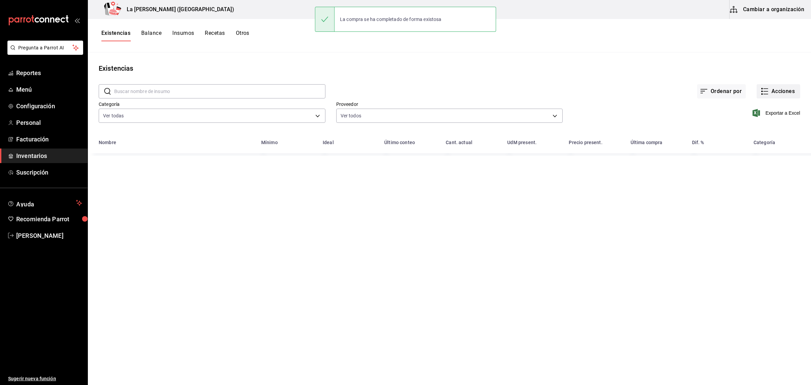
click at [779, 89] on button "Acciones" at bounding box center [779, 91] width 44 height 14
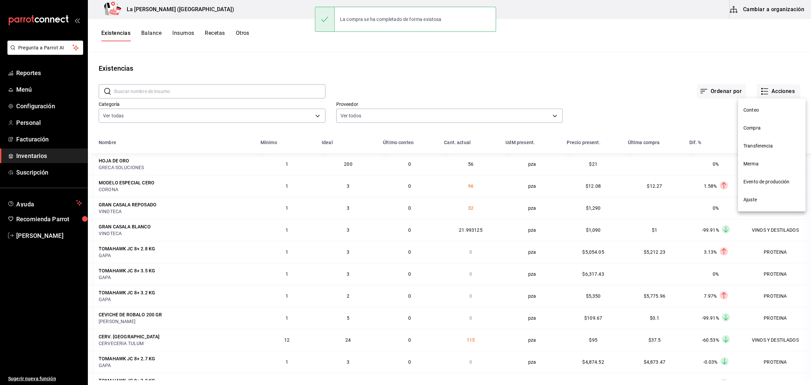
click at [761, 129] on span "Compra" at bounding box center [772, 127] width 57 height 7
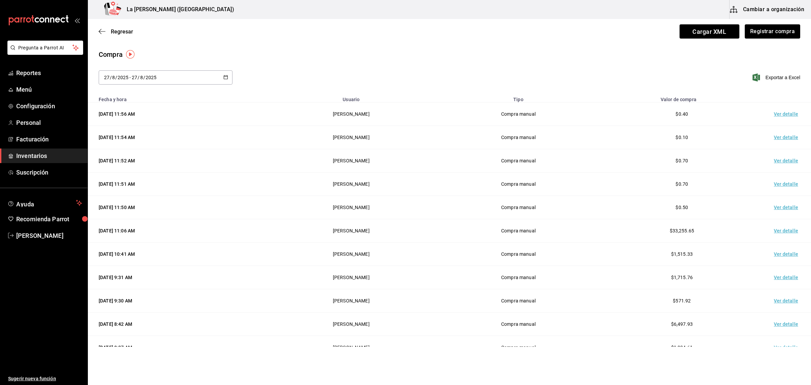
click at [779, 113] on td "Ver detalle" at bounding box center [787, 113] width 47 height 23
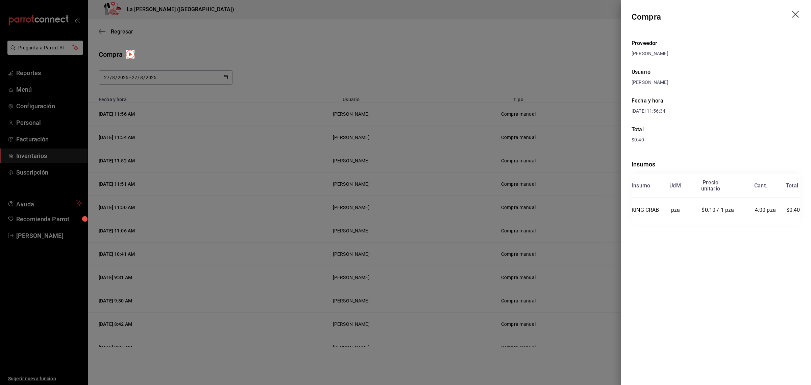
click at [800, 20] on header "Compra" at bounding box center [716, 17] width 190 height 34
click at [796, 15] on icon "drag" at bounding box center [795, 14] width 7 height 7
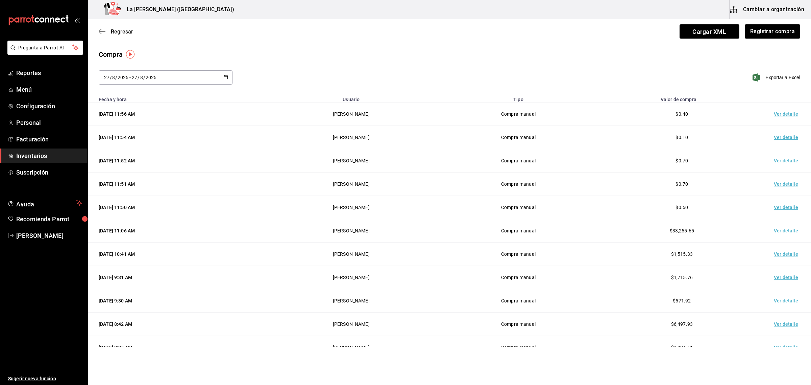
click at [36, 152] on span "Inventarios" at bounding box center [49, 155] width 66 height 9
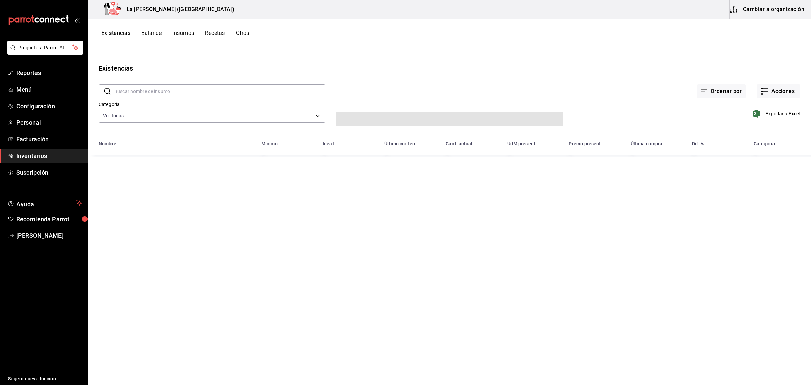
click at [192, 95] on input "text" at bounding box center [219, 92] width 211 height 14
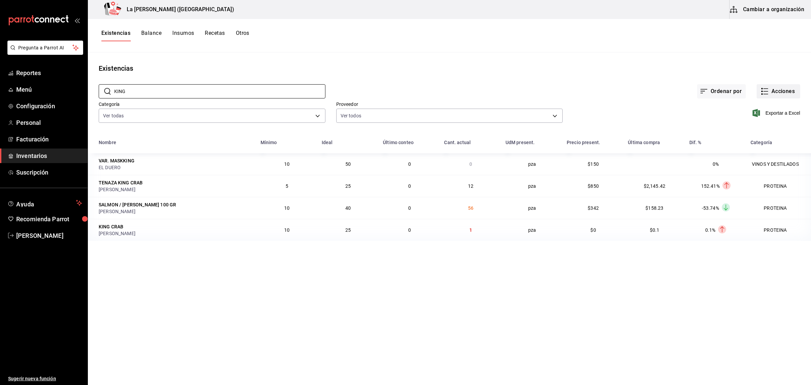
type input "KING"
click at [785, 90] on button "Acciones" at bounding box center [779, 91] width 44 height 14
click at [766, 122] on li "Compra" at bounding box center [772, 128] width 68 height 18
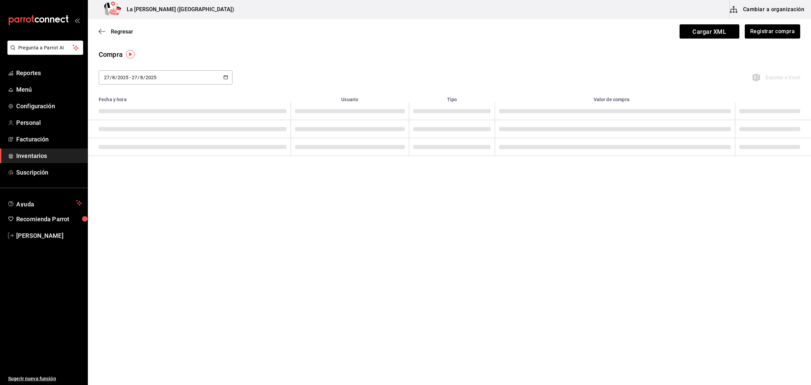
click at [783, 43] on div "Regresar Cargar XML Registrar compra" at bounding box center [449, 31] width 723 height 25
click at [780, 34] on button "Registrar compra" at bounding box center [772, 31] width 56 height 14
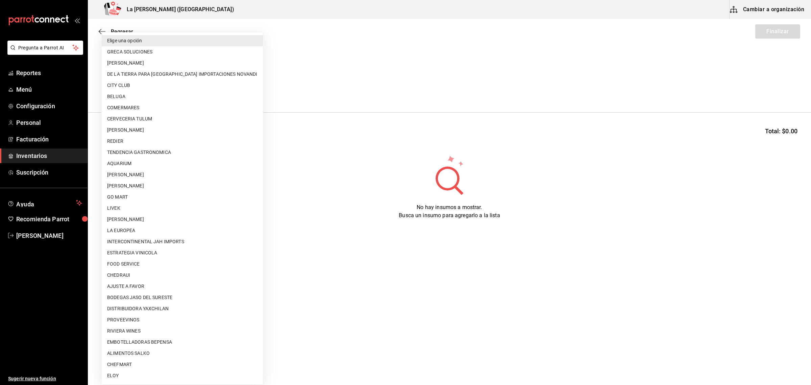
click at [196, 92] on body "Pregunta a Parrot AI Reportes Menú Configuración Personal Facturación Inventari…" at bounding box center [405, 173] width 811 height 347
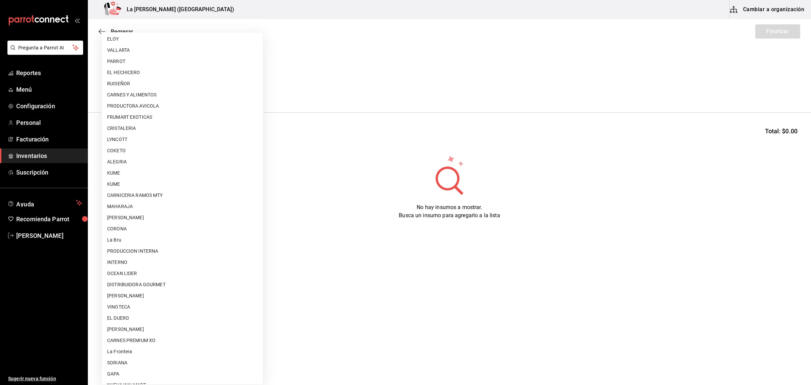
scroll to position [390, 0]
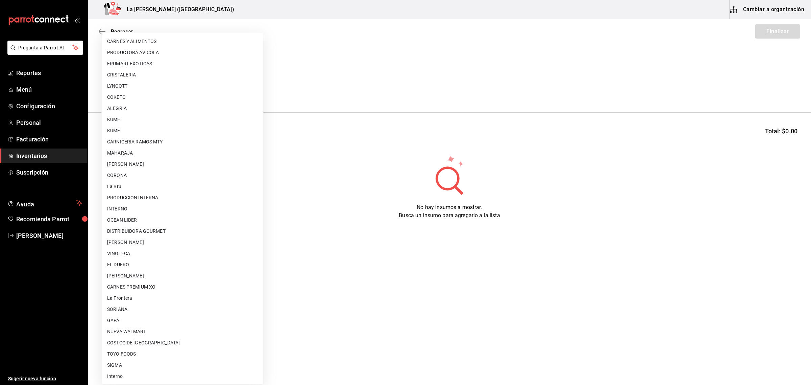
click at [136, 364] on li "SIGMA" at bounding box center [182, 364] width 161 height 11
type input "7be4aef0-d45c-4fb8-8582-73dc67408d2e"
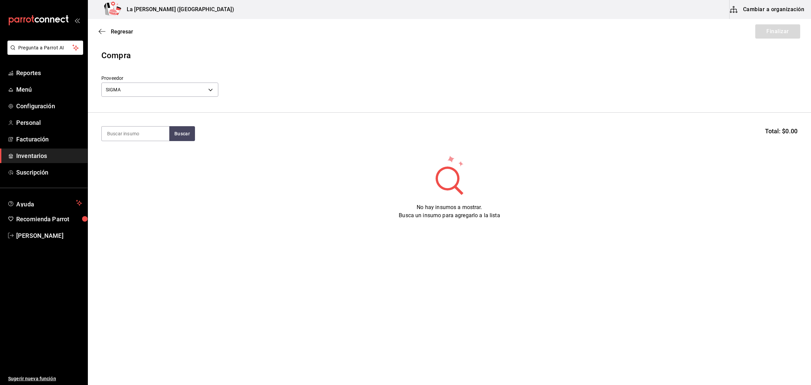
click at [139, 122] on section "Buscar Total: $0.00" at bounding box center [449, 134] width 723 height 42
click at [138, 127] on input at bounding box center [136, 133] width 68 height 14
type input "PAN"
click at [122, 152] on div "PAN HAMBURGUESA" at bounding box center [132, 153] width 51 height 8
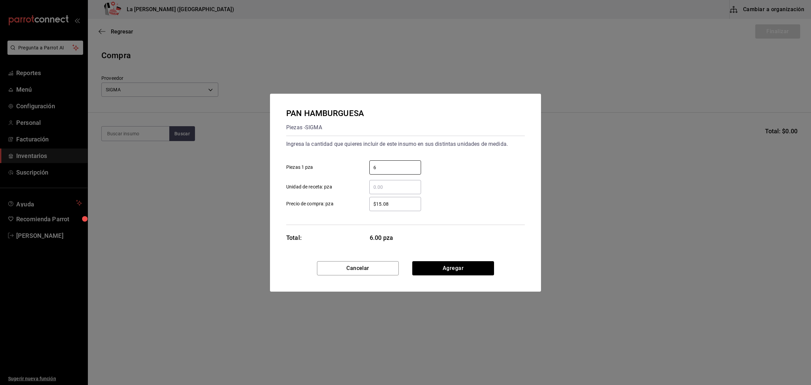
type input "6"
type input "$0.1"
click button "Agregar" at bounding box center [453, 268] width 82 height 14
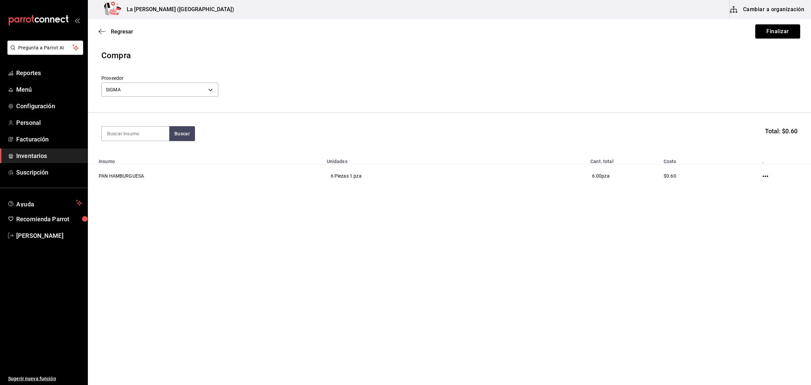
click at [779, 40] on div "Regresar Finalizar" at bounding box center [449, 31] width 723 height 25
click at [780, 29] on button "Finalizar" at bounding box center [778, 31] width 45 height 14
click at [790, 34] on button "Finalizar" at bounding box center [778, 31] width 45 height 14
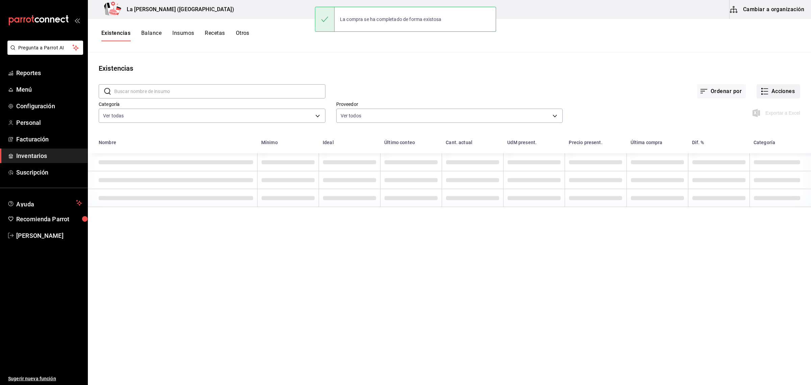
click at [785, 85] on button "Acciones" at bounding box center [779, 91] width 44 height 14
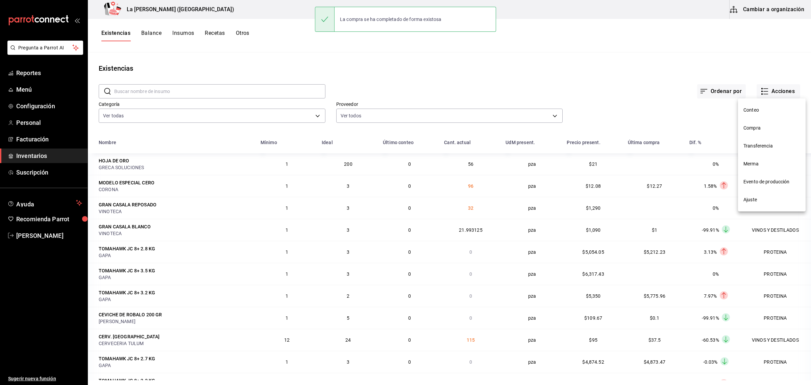
click at [761, 126] on span "Compra" at bounding box center [772, 127] width 57 height 7
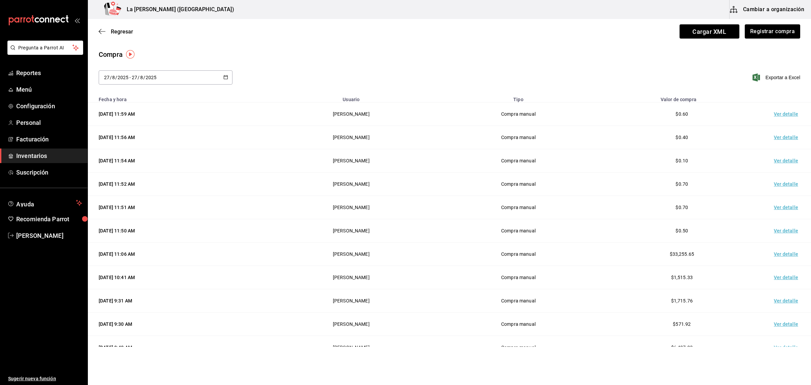
click at [778, 118] on td "Ver detalle" at bounding box center [787, 113] width 47 height 23
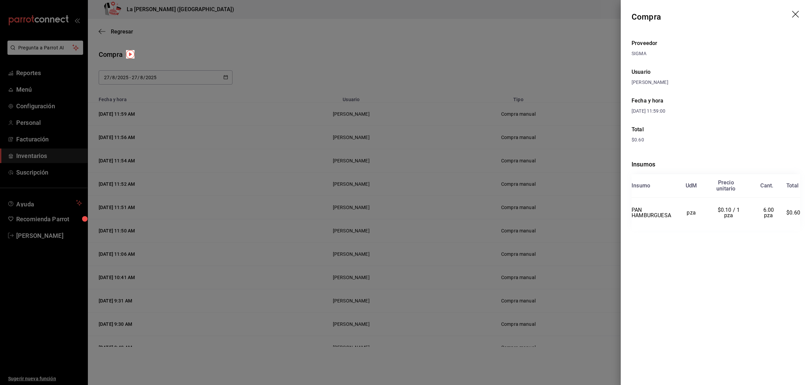
click at [796, 16] on icon "drag" at bounding box center [796, 15] width 8 height 8
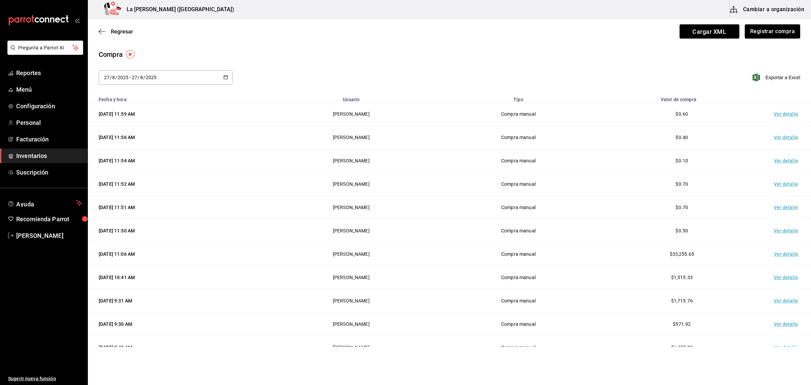
click at [780, 135] on td "Ver detalle" at bounding box center [787, 137] width 47 height 23
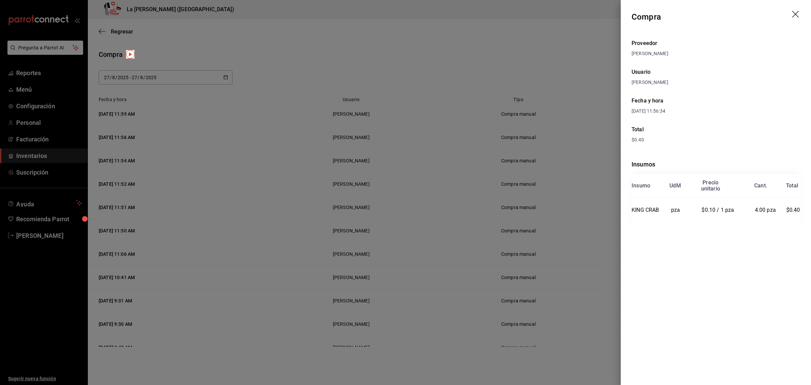
click at [796, 13] on icon "drag" at bounding box center [795, 14] width 7 height 7
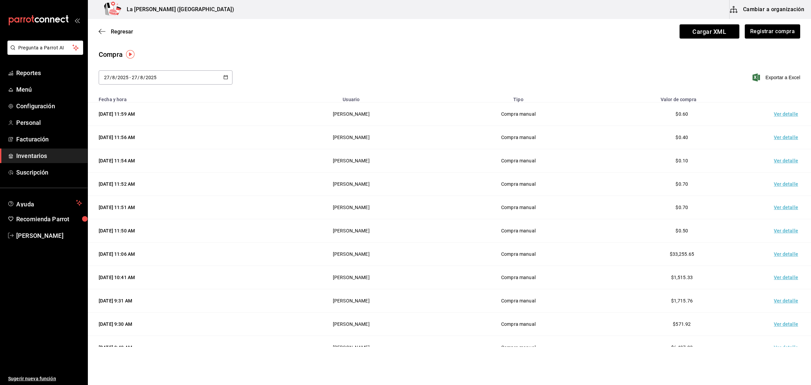
click at [781, 118] on td "Ver detalle" at bounding box center [787, 113] width 47 height 23
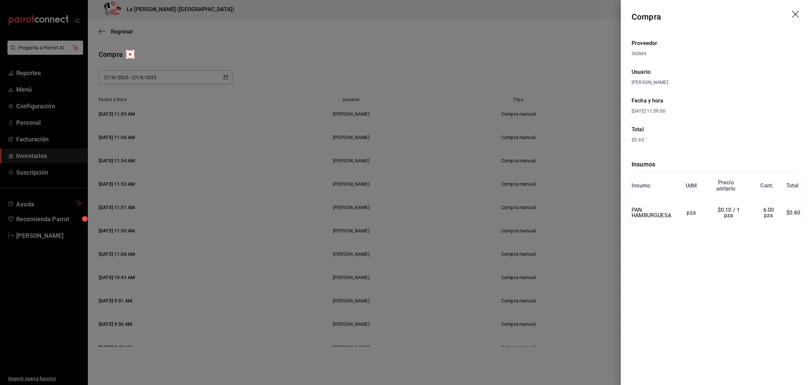
click at [793, 17] on icon "drag" at bounding box center [795, 14] width 7 height 7
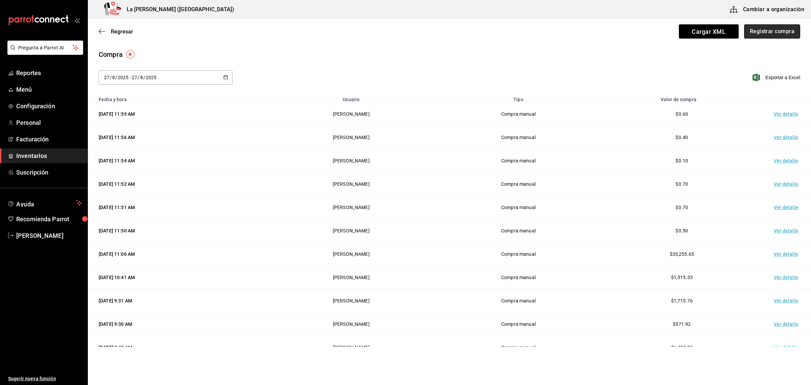
click at [781, 26] on button "Registrar compra" at bounding box center [772, 31] width 56 height 14
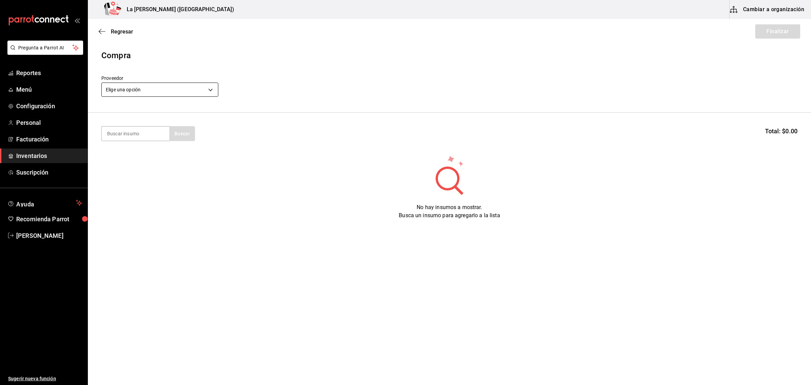
click at [127, 87] on body "Pregunta a Parrot AI Reportes Menú Configuración Personal Facturación Inventari…" at bounding box center [405, 173] width 811 height 347
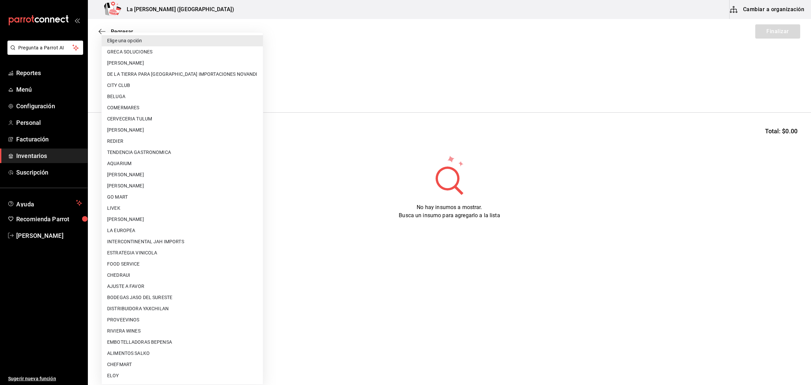
click at [163, 221] on li "PETRONA GUARDA CRUZ" at bounding box center [182, 219] width 161 height 11
type input "9312b785-37db-44f0-8843-1f972943a9cf"
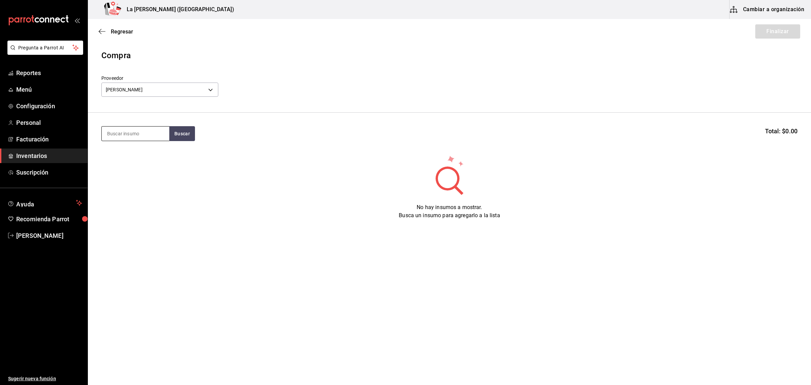
click at [148, 136] on input at bounding box center [136, 133] width 68 height 14
type input "PECHUGA"
click at [123, 161] on div "Presentación - PETRONA GUARDA CRUZ" at bounding box center [135, 165] width 57 height 14
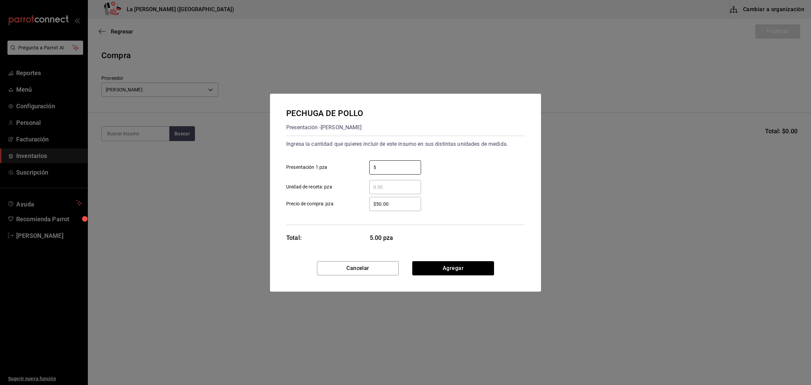
type input "5"
type input "$0.1"
click button "Agregar" at bounding box center [453, 268] width 82 height 14
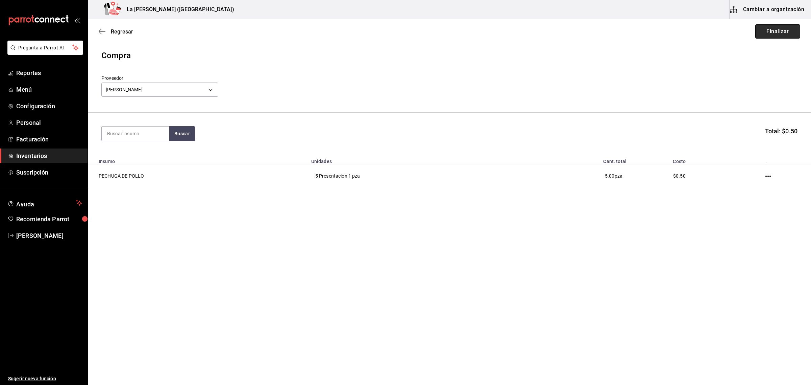
click at [783, 29] on button "Finalizar" at bounding box center [778, 31] width 45 height 14
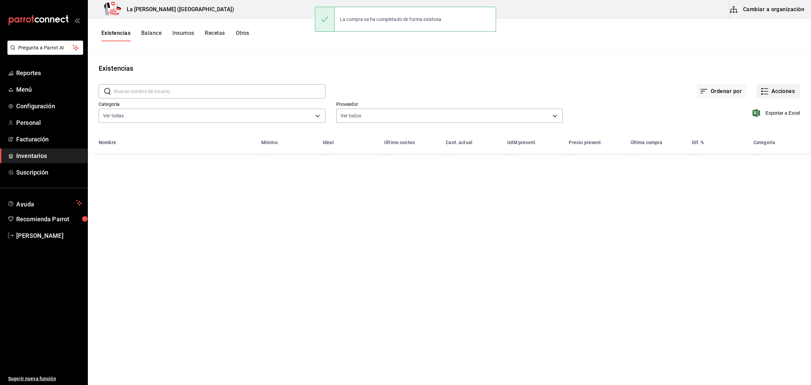
click at [780, 91] on button "Acciones" at bounding box center [779, 91] width 44 height 14
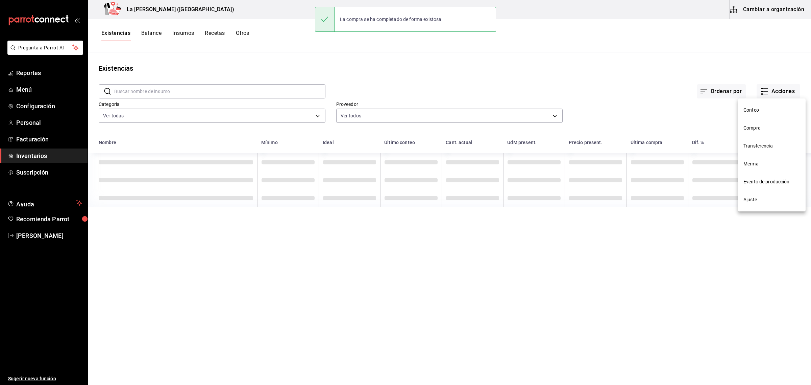
click at [756, 124] on span "Compra" at bounding box center [772, 127] width 57 height 7
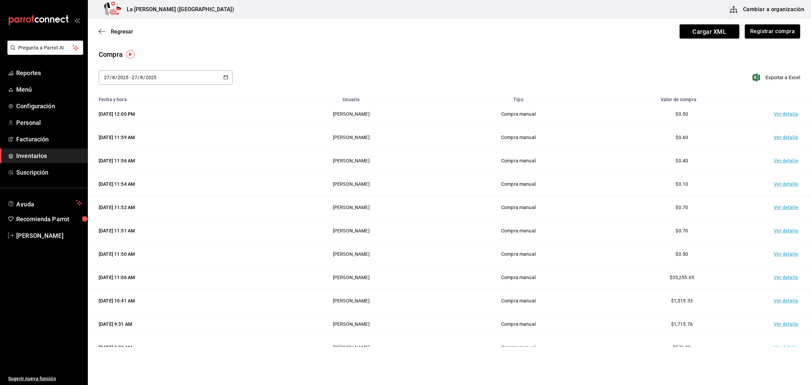
click at [778, 116] on td "Ver detalle" at bounding box center [787, 113] width 47 height 23
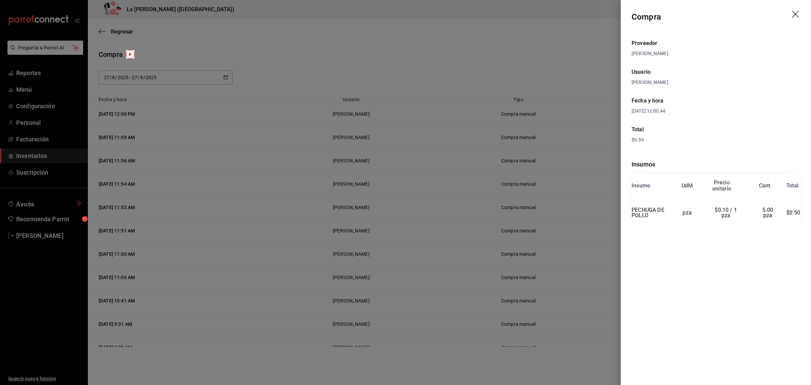
click at [799, 15] on icon "drag" at bounding box center [796, 15] width 8 height 8
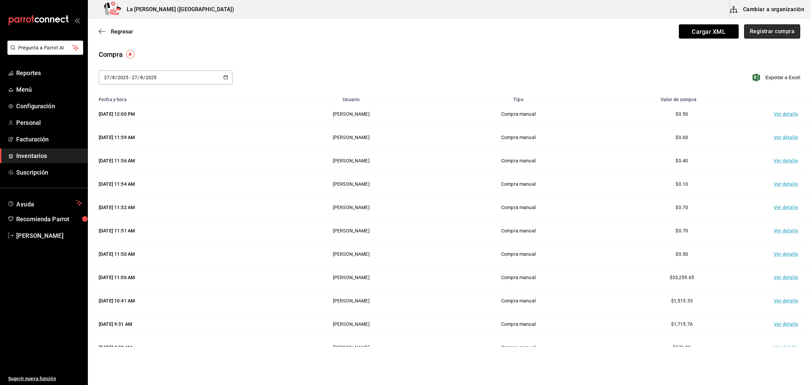
click at [782, 29] on button "Registrar compra" at bounding box center [772, 31] width 56 height 14
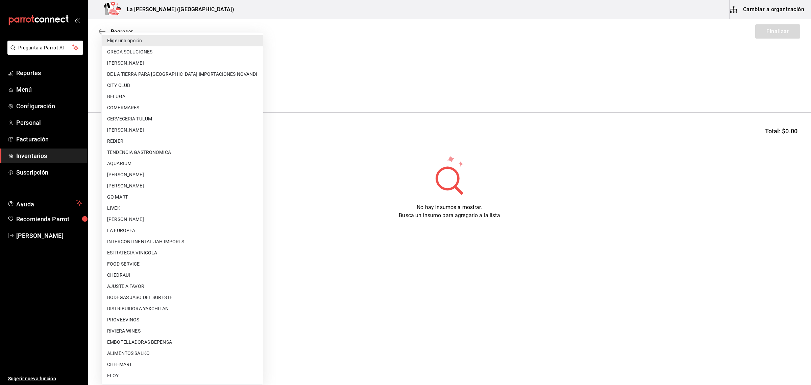
click at [131, 92] on body "Pregunta a Parrot AI Reportes Menú Configuración Personal Facturación Inventari…" at bounding box center [405, 173] width 811 height 347
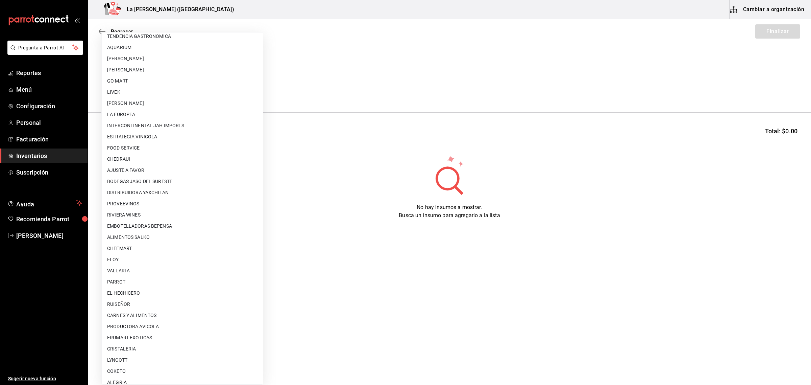
scroll to position [94, 0]
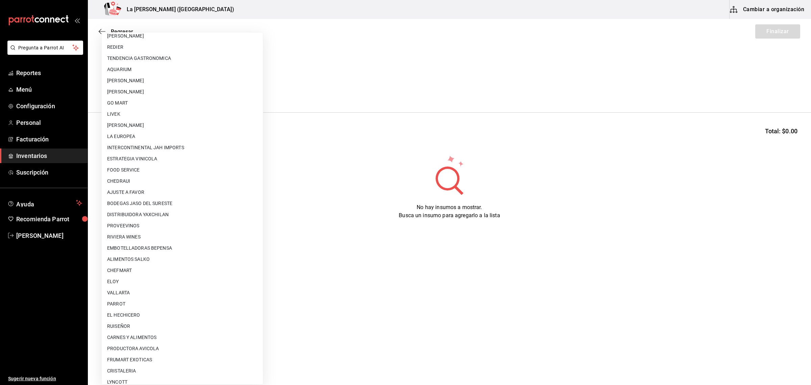
click at [160, 124] on li "PETRONA GUARDA CRUZ" at bounding box center [182, 125] width 161 height 11
type input "9312b785-37db-44f0-8843-1f972943a9cf"
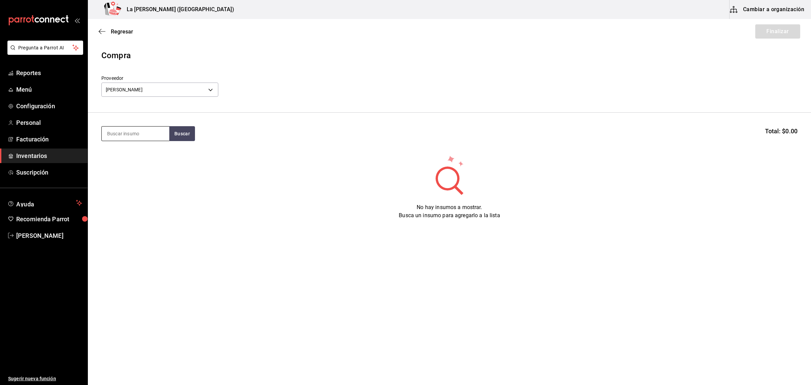
click at [138, 137] on input at bounding box center [136, 133] width 68 height 14
type input "PIERNA"
click at [131, 159] on div "PIERNA Y MUSLO DESHUESADO" at bounding box center [135, 157] width 57 height 16
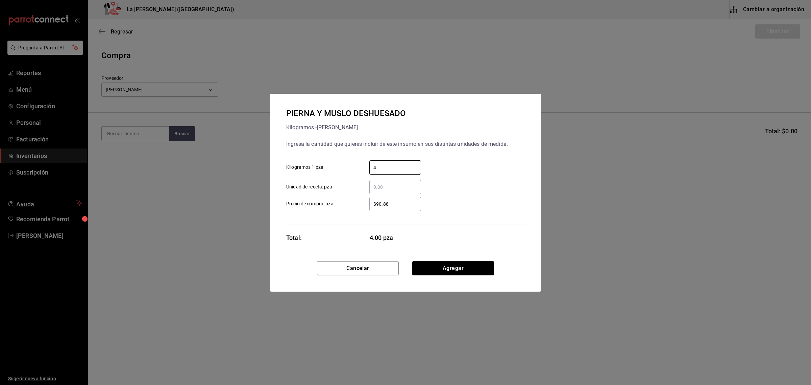
type input "4"
type input "$0.1"
click button "Agregar" at bounding box center [453, 268] width 82 height 14
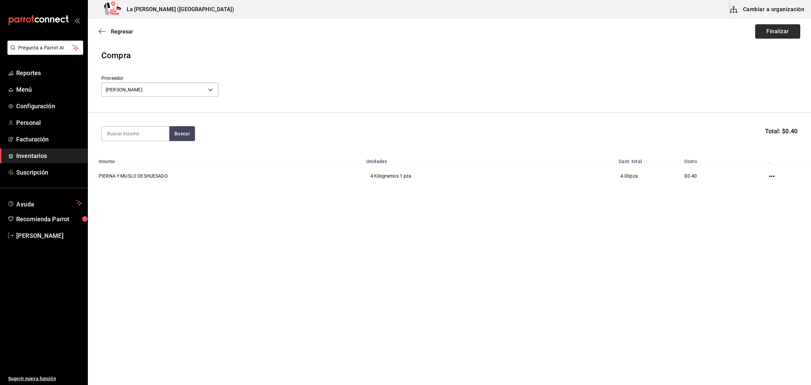
click at [784, 33] on button "Finalizar" at bounding box center [778, 31] width 45 height 14
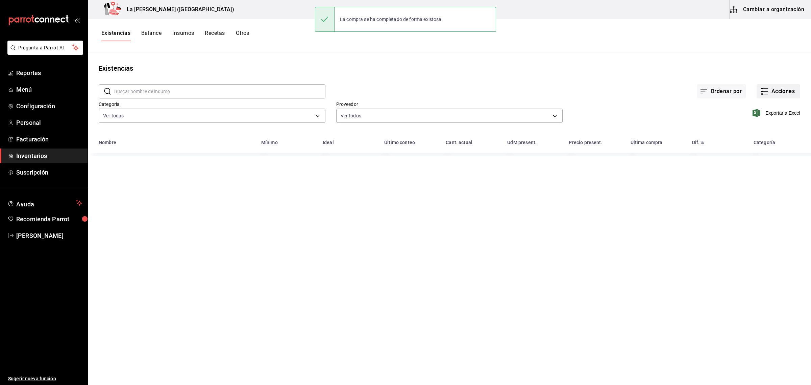
click at [771, 86] on button "Acciones" at bounding box center [779, 91] width 44 height 14
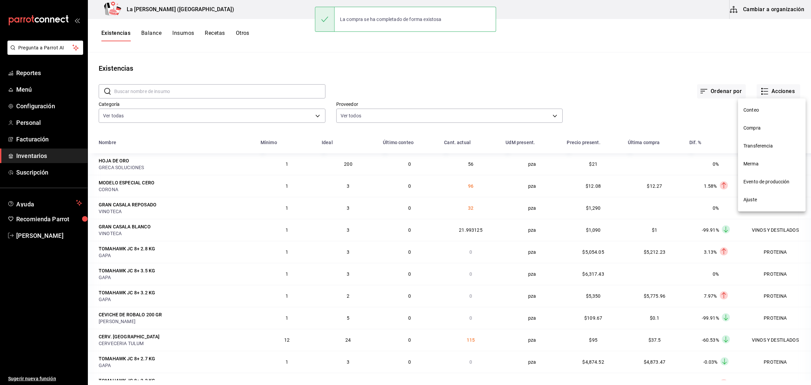
click at [754, 133] on li "Compra" at bounding box center [772, 128] width 68 height 18
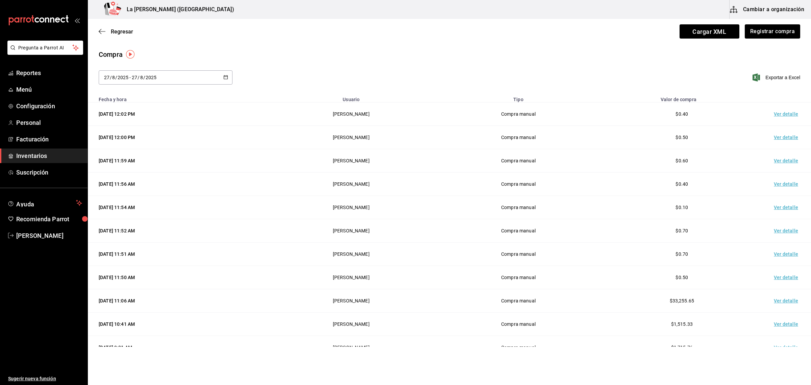
click at [782, 117] on td "Ver detalle" at bounding box center [787, 113] width 47 height 23
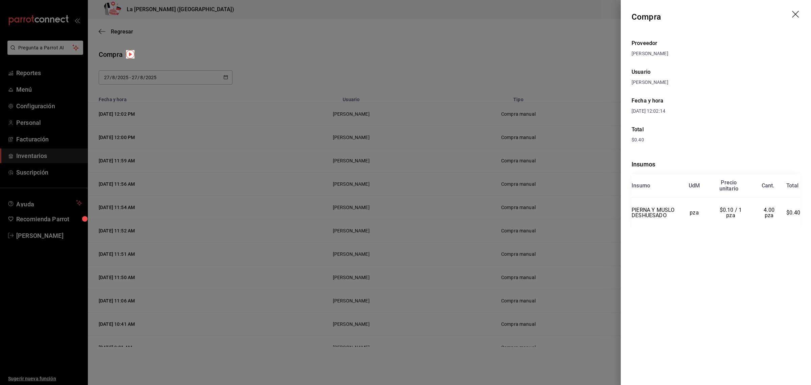
click at [613, 330] on div at bounding box center [405, 192] width 811 height 385
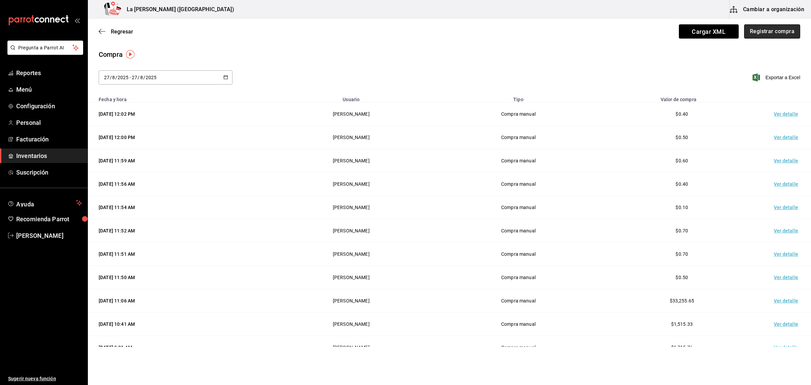
click at [772, 25] on button "Registrar compra" at bounding box center [772, 31] width 56 height 14
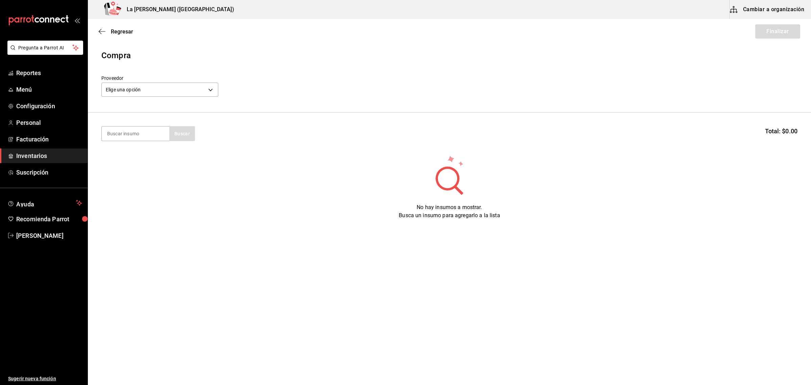
click at [179, 97] on div "Elige una opción default" at bounding box center [159, 89] width 117 height 18
click at [181, 93] on body "Pregunta a Parrot AI Reportes Menú Configuración Personal Facturación Inventari…" at bounding box center [405, 173] width 811 height 347
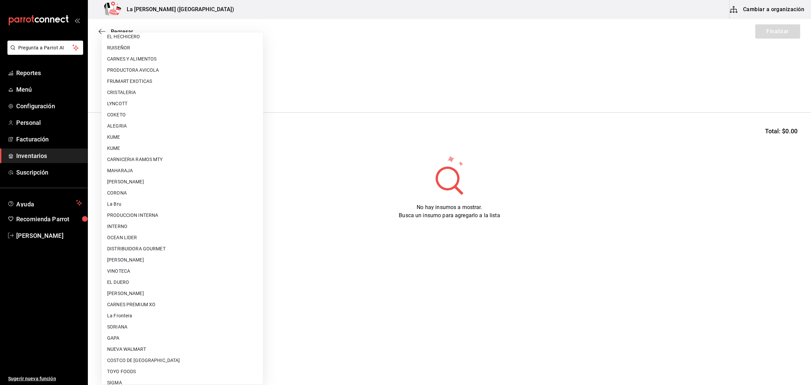
scroll to position [390, 0]
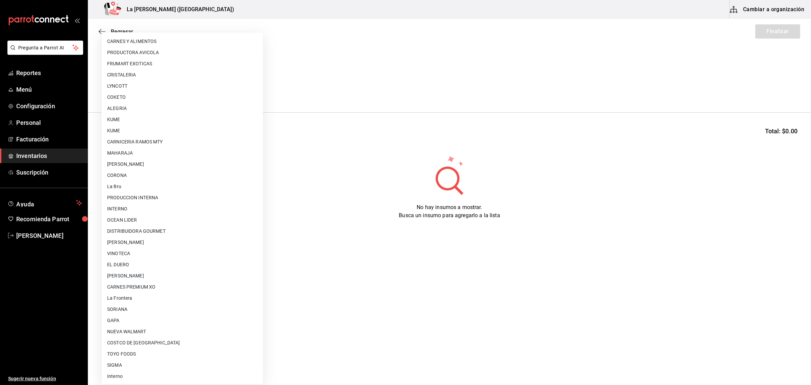
click at [166, 200] on li "PRODUCCION INTERNA" at bounding box center [182, 197] width 161 height 11
type input "87994001-4809-4af2-bb25-541b74e25a5c"
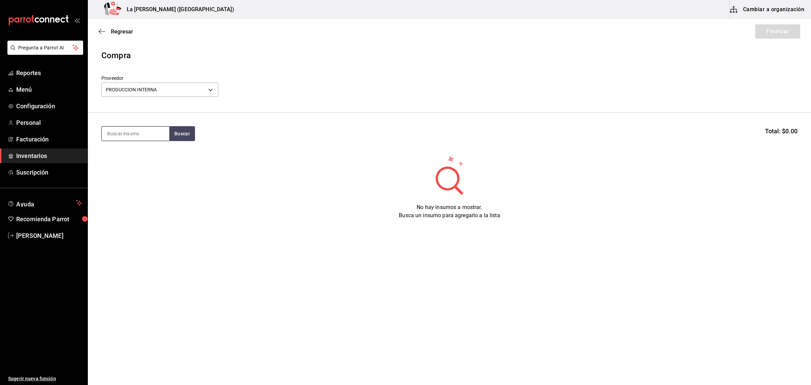
click at [139, 134] on input at bounding box center [136, 133] width 68 height 14
type input "FRESA"
click at [150, 173] on div "Piezas - PRODUCCION INTERNA" at bounding box center [135, 173] width 57 height 14
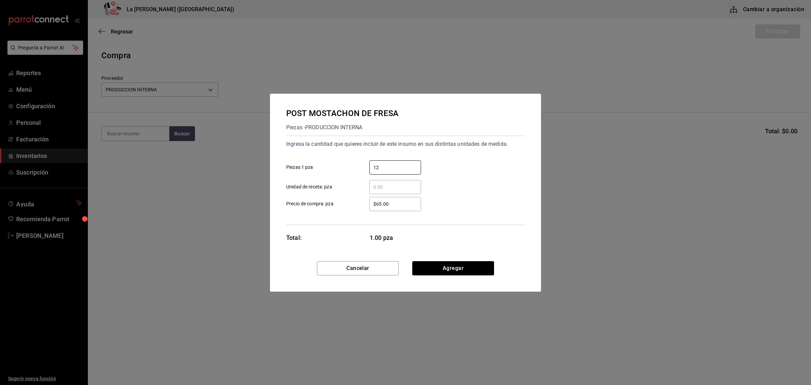
type input "12"
type input "$0.1"
click button "Agregar" at bounding box center [453, 268] width 82 height 14
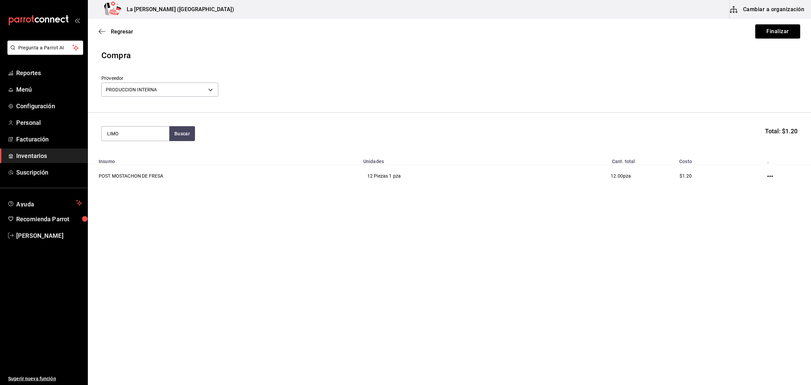
type input "LIMO"
click at [150, 173] on div "Unidades - PRODUCCION INTERNA" at bounding box center [135, 173] width 57 height 14
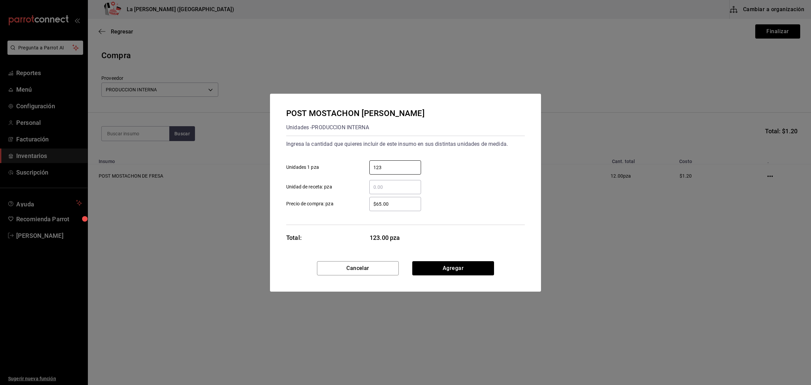
type input "123"
type input "$0.1"
type input "12"
click button "Agregar" at bounding box center [453, 268] width 82 height 14
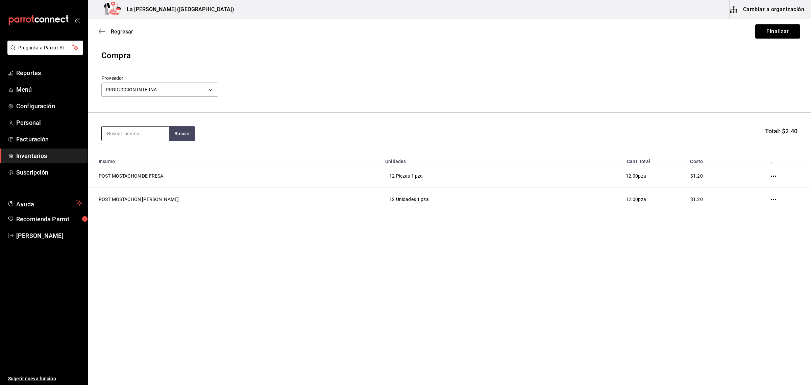
click at [158, 138] on input at bounding box center [136, 133] width 68 height 14
type input "F"
type input "GUA"
click at [157, 178] on div "Piezas - PRODUCCION INTERNA" at bounding box center [135, 173] width 57 height 14
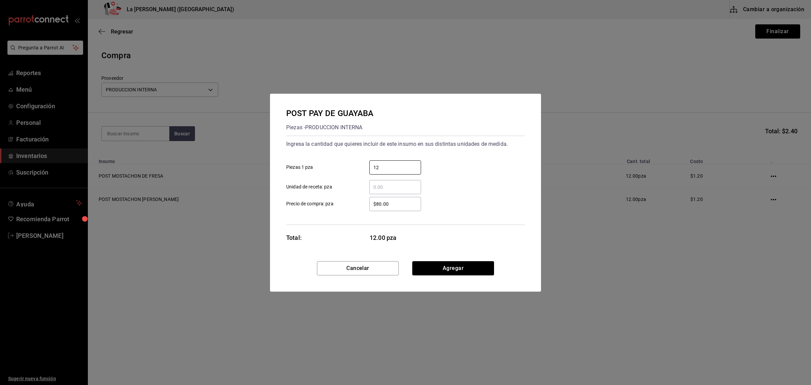
type input "12"
type input "$0.1"
click button "Agregar" at bounding box center [453, 268] width 82 height 14
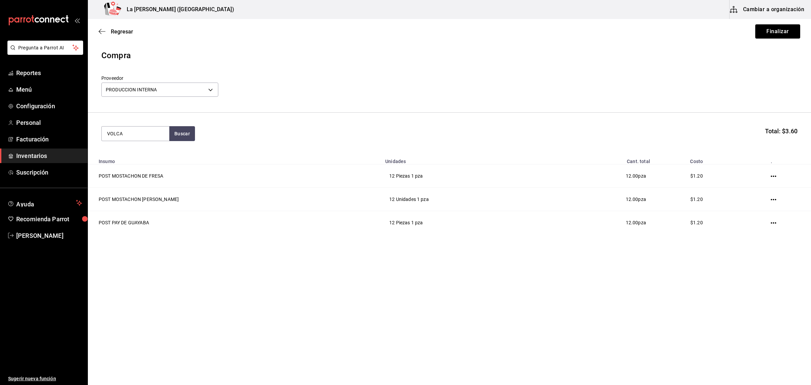
type input "VOLCA"
click at [145, 167] on div "Piezas - PRODUCCION INTERNA" at bounding box center [135, 173] width 57 height 14
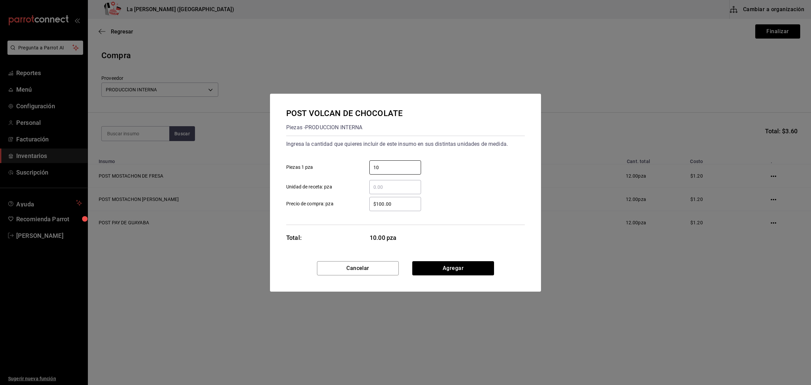
type input "10"
type input "$0.01"
click button "Agregar" at bounding box center [453, 268] width 82 height 14
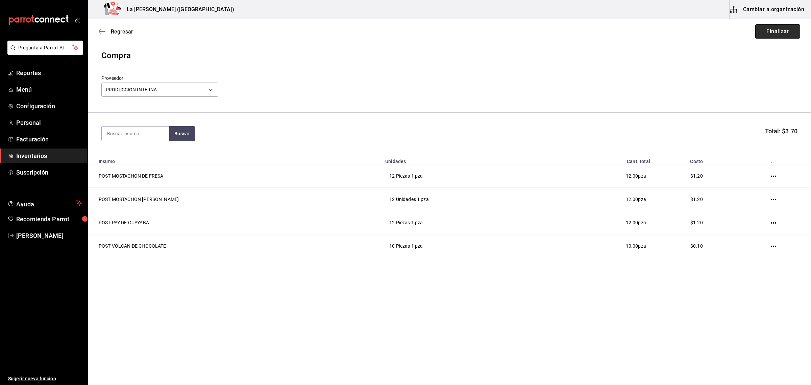
click at [786, 35] on button "Finalizar" at bounding box center [778, 31] width 45 height 14
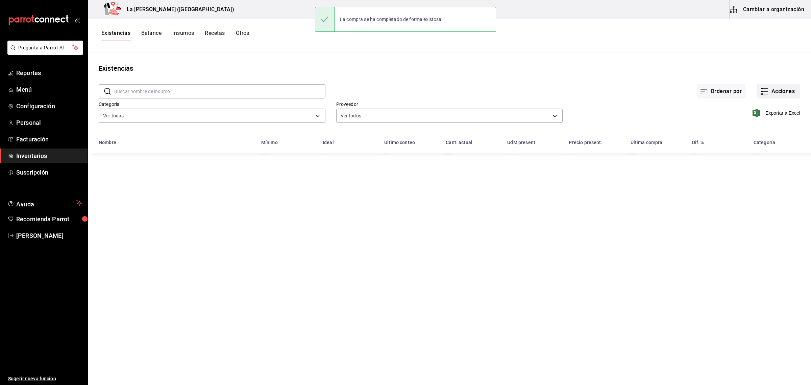
click at [781, 95] on button "Acciones" at bounding box center [779, 91] width 44 height 14
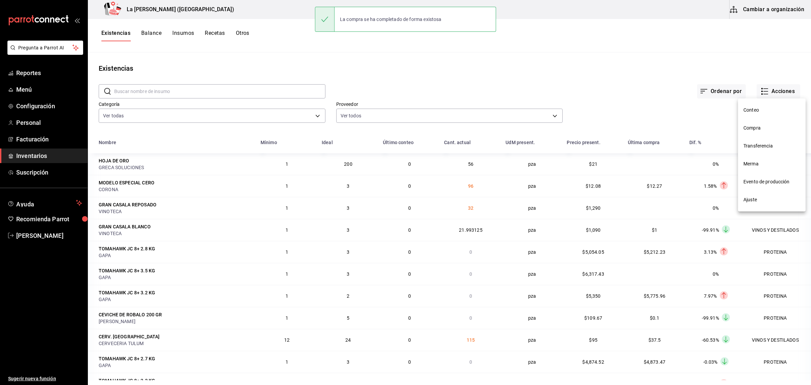
click at [768, 128] on span "Compra" at bounding box center [772, 127] width 57 height 7
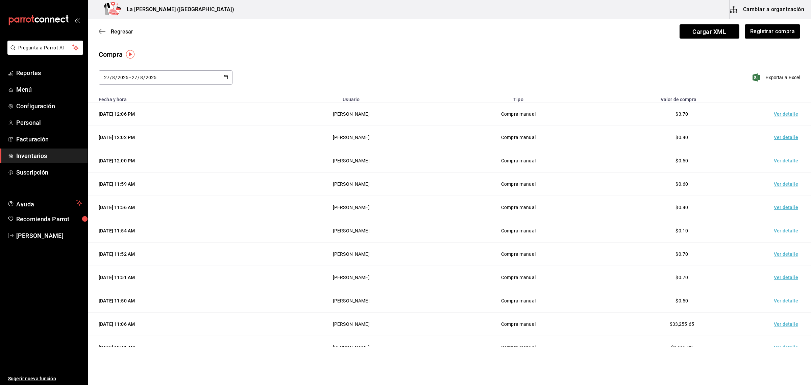
click at [780, 116] on td "Ver detalle" at bounding box center [787, 113] width 47 height 23
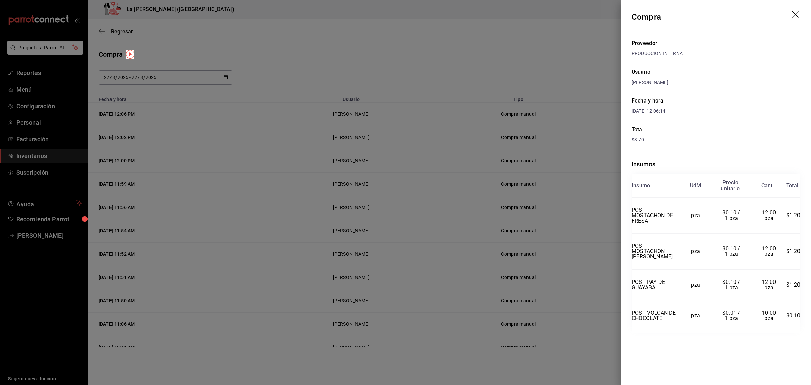
click at [796, 14] on icon "drag" at bounding box center [795, 14] width 7 height 7
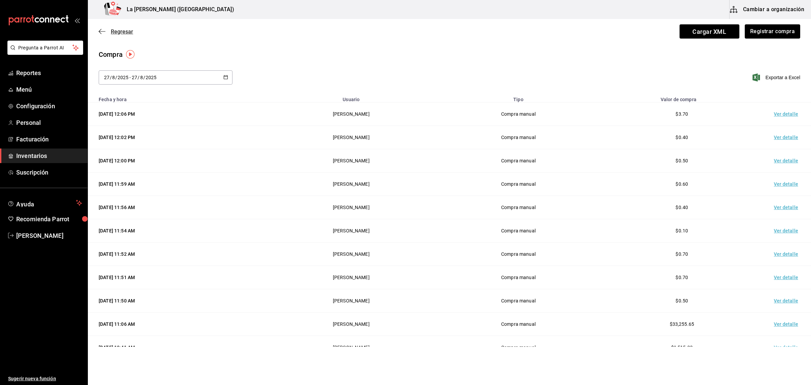
click at [119, 32] on span "Regresar" at bounding box center [122, 31] width 22 height 6
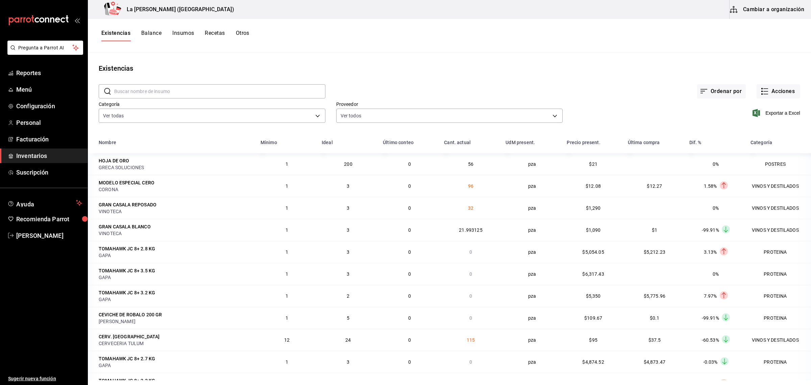
click at [26, 154] on span "Inventarios" at bounding box center [49, 155] width 66 height 9
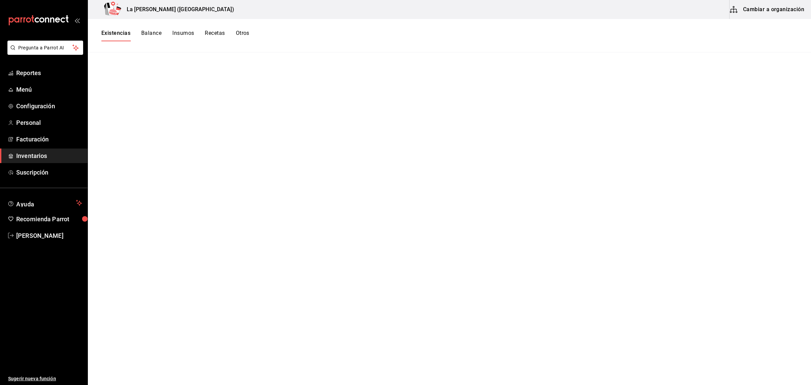
click at [210, 34] on button "Recetas" at bounding box center [215, 35] width 20 height 11
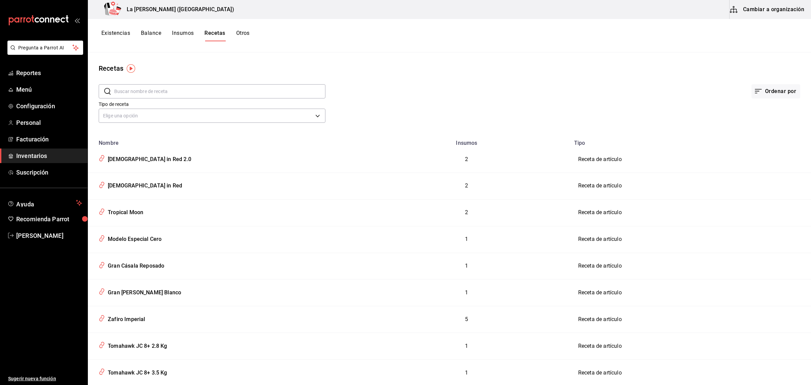
click at [187, 88] on input "text" at bounding box center [219, 92] width 211 height 14
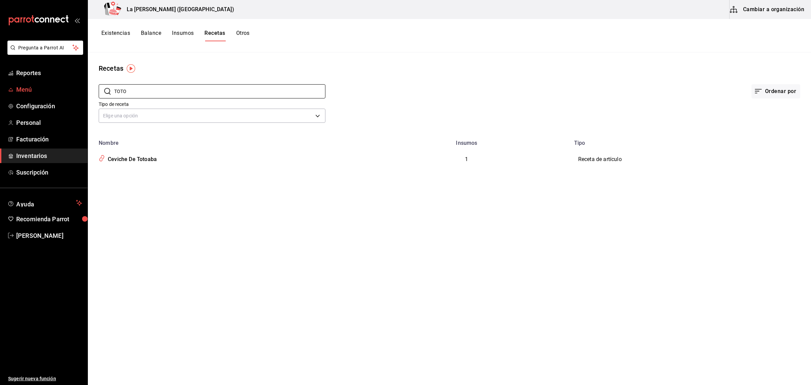
type input "TOTO"
click at [19, 92] on span "Menú" at bounding box center [49, 89] width 66 height 9
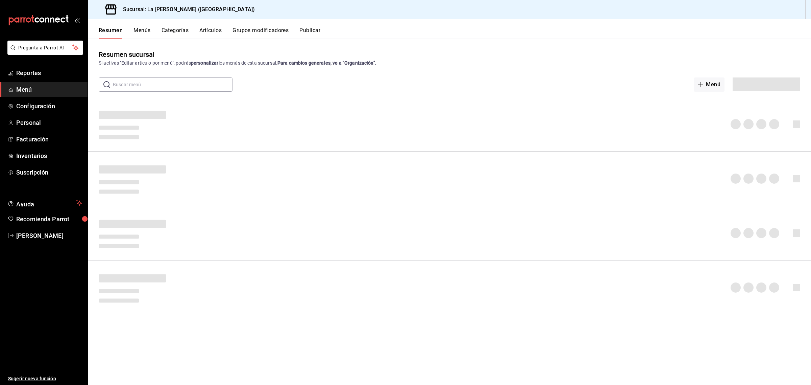
click at [27, 89] on span "Menú" at bounding box center [49, 89] width 66 height 9
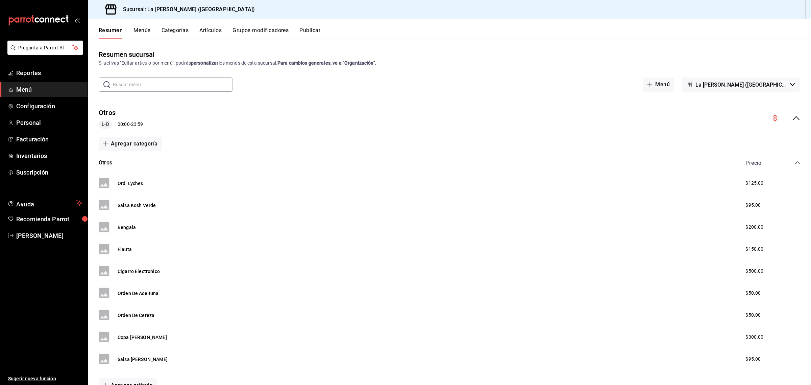
click at [212, 28] on button "Artículos" at bounding box center [210, 32] width 22 height 11
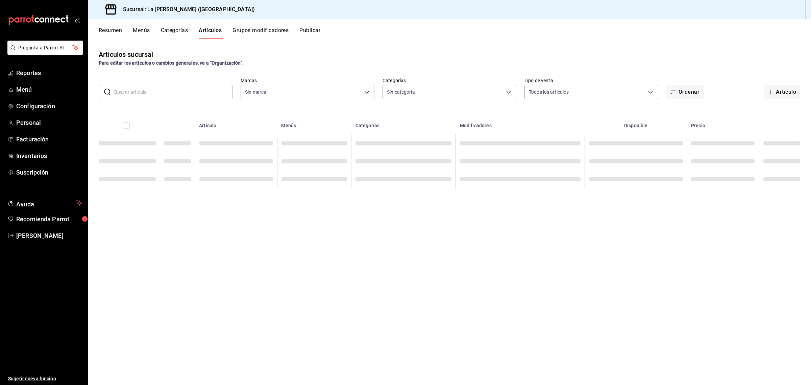
click at [212, 28] on button "Artículos" at bounding box center [210, 32] width 23 height 11
type input "768cf5f5-9f29-4846-9f23-2ee3d48c8f52"
click at [200, 87] on input "text" at bounding box center [173, 92] width 118 height 14
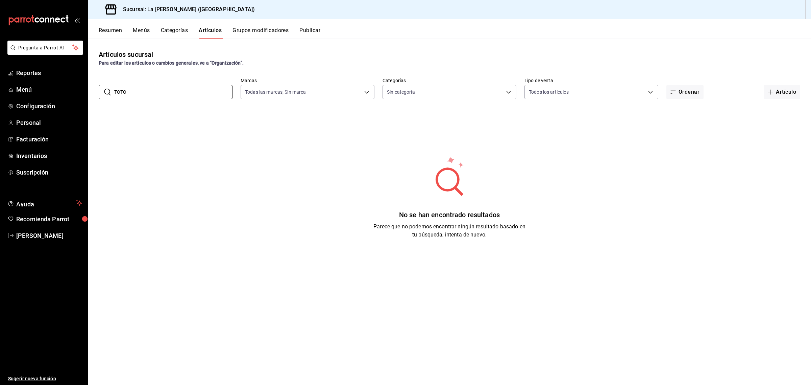
type input "TOTOABA"
click at [177, 30] on button "Categorías" at bounding box center [174, 32] width 27 height 11
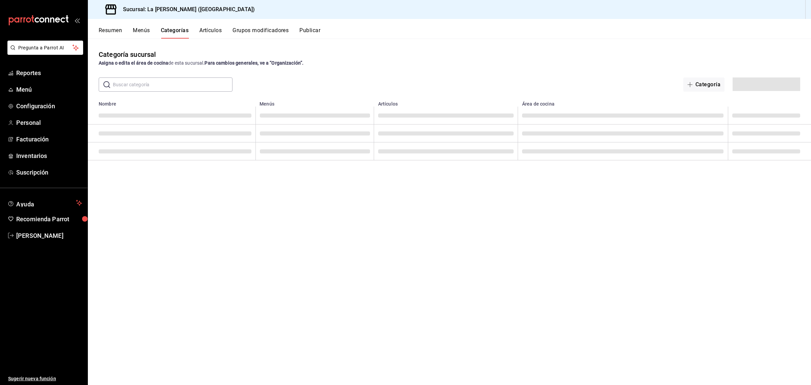
click at [208, 29] on button "Artículos" at bounding box center [210, 32] width 22 height 11
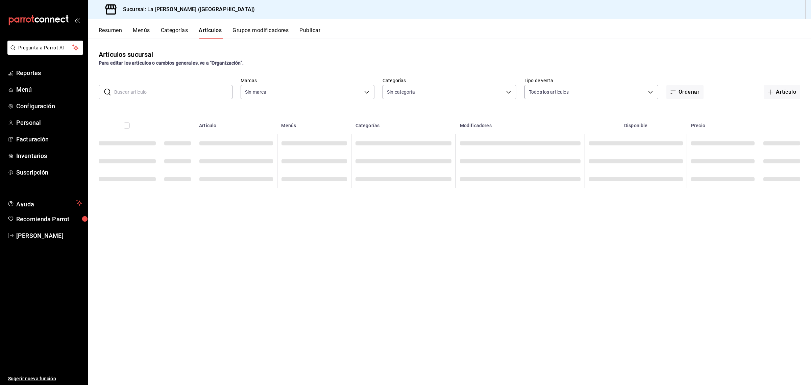
click at [185, 91] on input "text" at bounding box center [173, 92] width 118 height 14
type input "2090f425-4f83-43b7-8a5b-a268cdb56233,18ec9086-dcf8-41ec-b6a4-4dd86ace04e1,6055b…"
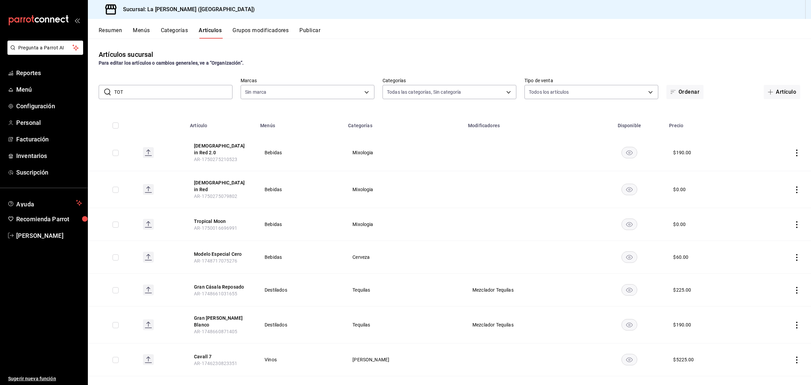
type input "TOTO"
type input "768cf5f5-9f29-4846-9f23-2ee3d48c8f52"
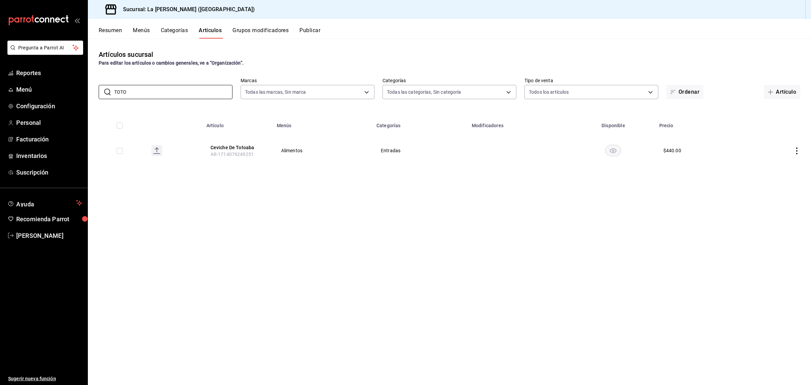
type input "TOTO"
click at [269, 213] on div "Artículos sucursal Para editar los artículos o cambios generales, ve a “Organiz…" at bounding box center [449, 212] width 723 height 346
click at [149, 28] on button "Menús" at bounding box center [141, 32] width 17 height 11
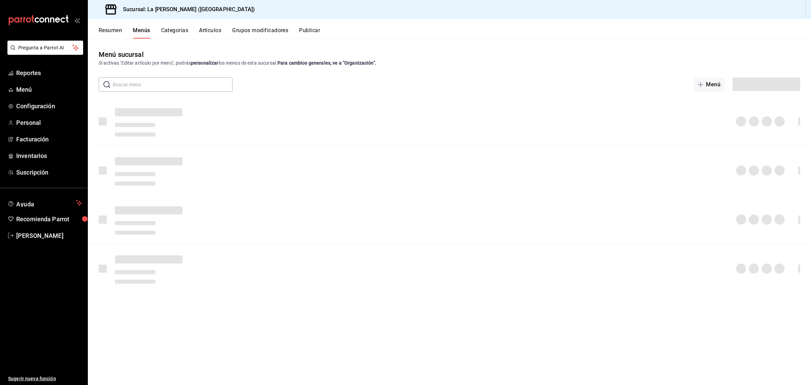
click at [142, 28] on button "Menús" at bounding box center [141, 32] width 17 height 11
click at [147, 93] on div "Menú sucursal Si activas ‘Editar artículo por menú’, podrás personalizar los me…" at bounding box center [449, 216] width 723 height 335
click at [148, 82] on input "text" at bounding box center [173, 85] width 120 height 14
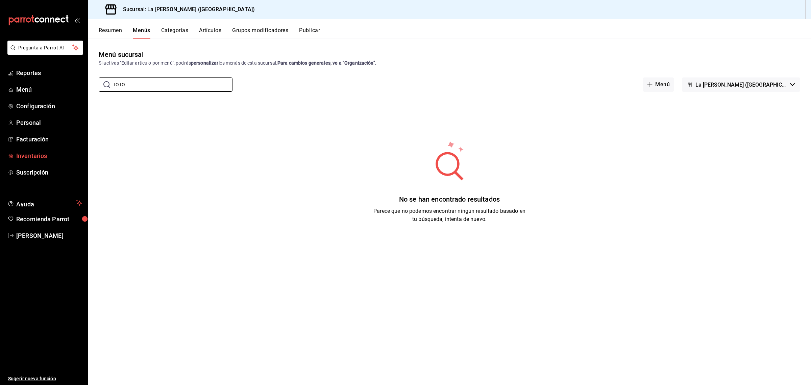
type input "TOTO"
click at [31, 154] on span "Inventarios" at bounding box center [49, 155] width 66 height 9
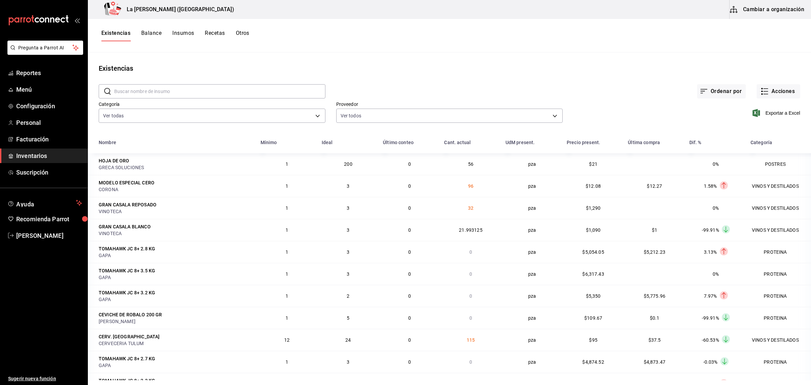
click at [215, 31] on button "Recetas" at bounding box center [215, 35] width 20 height 11
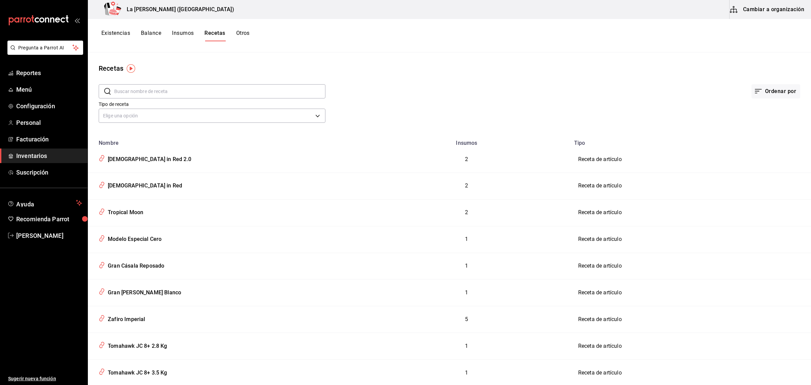
click at [196, 93] on input "text" at bounding box center [219, 92] width 211 height 14
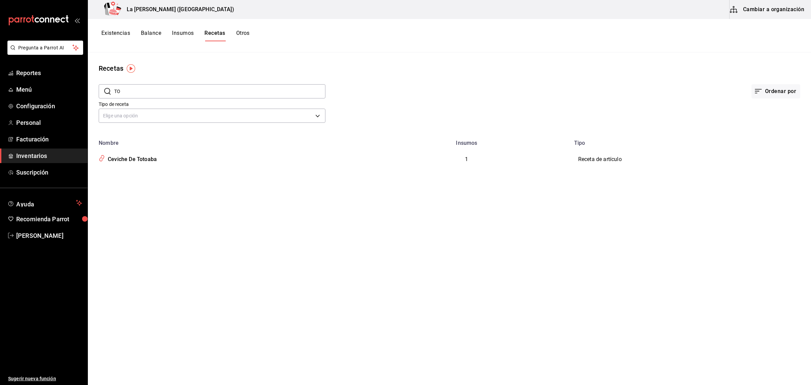
type input "T"
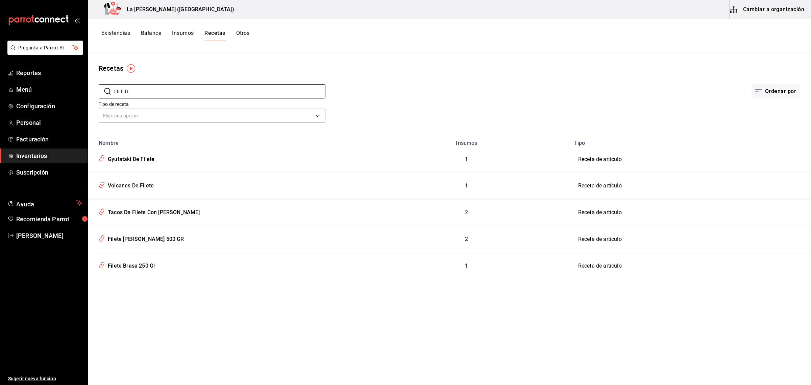
click at [367, 113] on div "Tipo de receta Elige una opción default" at bounding box center [444, 106] width 713 height 37
click at [273, 85] on input "FILETE" at bounding box center [219, 92] width 211 height 14
type input "F"
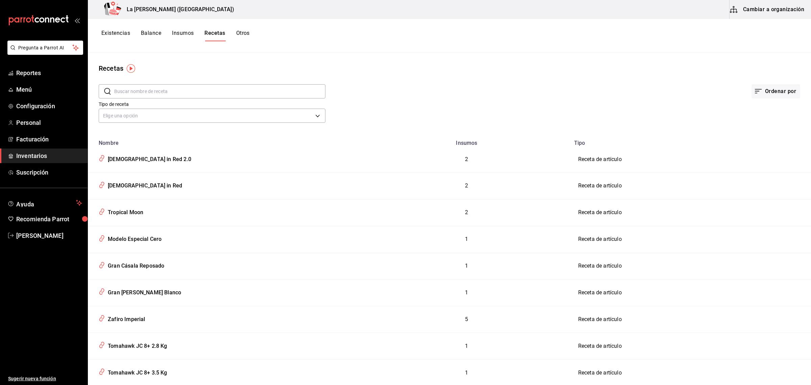
click at [186, 29] on div "Existencias Balance Insumos Recetas Otros" at bounding box center [449, 35] width 723 height 33
click at [185, 31] on button "Insumos" at bounding box center [183, 35] width 22 height 11
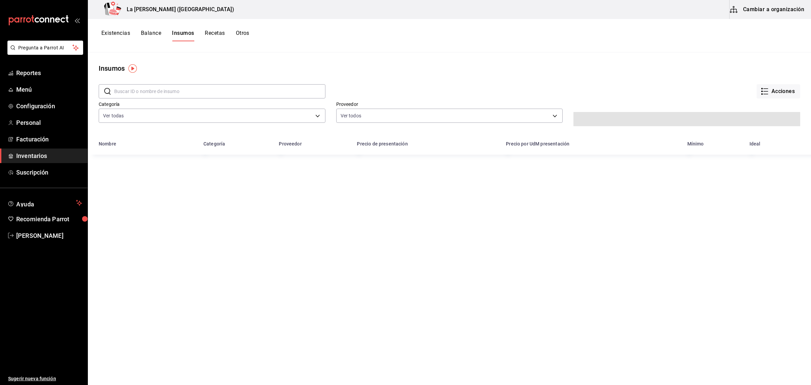
click at [183, 89] on input "text" at bounding box center [219, 92] width 211 height 14
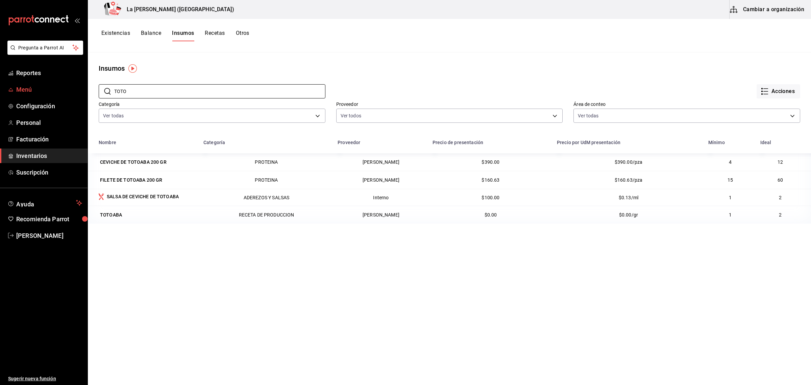
type input "TOTO"
click at [25, 90] on span "Menú" at bounding box center [49, 89] width 66 height 9
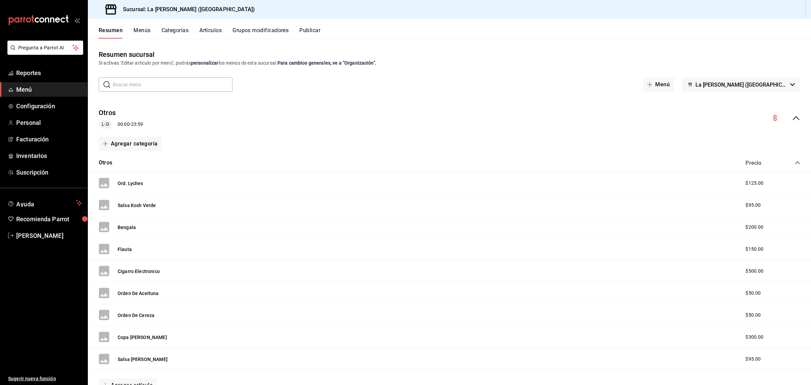
click at [208, 28] on button "Artículos" at bounding box center [210, 32] width 22 height 11
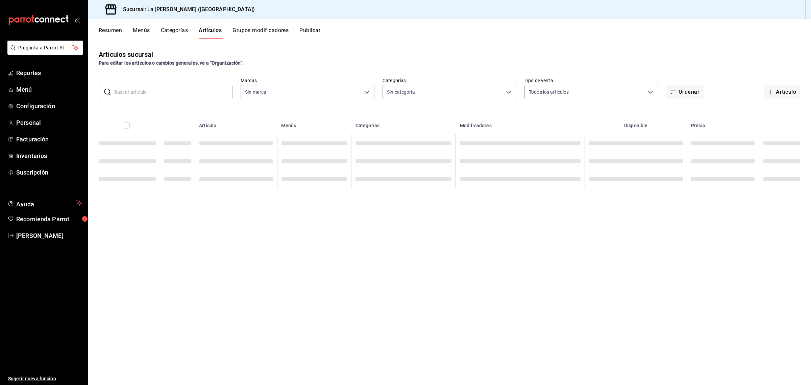
type input "768cf5f5-9f29-4846-9f23-2ee3d48c8f52"
type input "2090f425-4f83-43b7-8a5b-a268cdb56233,18ec9086-dcf8-41ec-b6a4-4dd86ace04e1,6055b…"
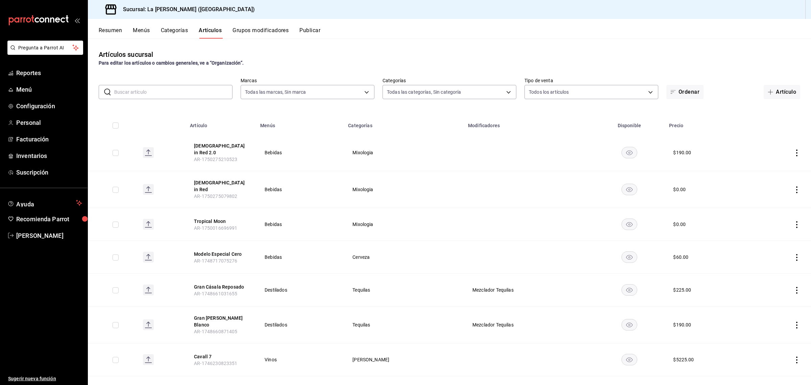
click at [180, 99] on div "Artículos sucursal Para editar los artículos o cambios generales, ve a “Organiz…" at bounding box center [449, 212] width 723 height 346
click at [178, 96] on input "text" at bounding box center [173, 92] width 118 height 14
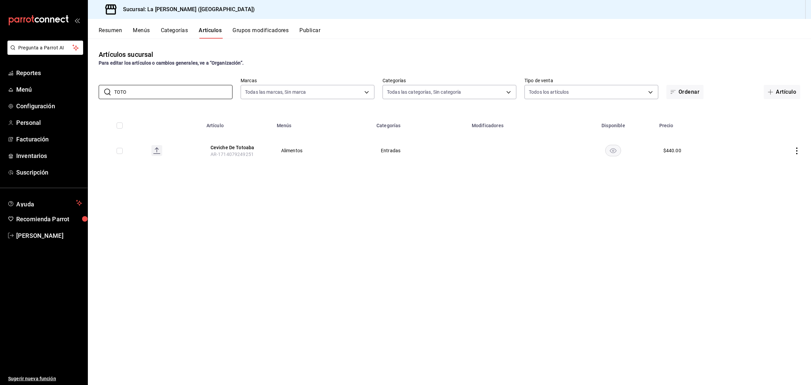
type input "TOTO"
click at [36, 156] on span "Inventarios" at bounding box center [49, 155] width 66 height 9
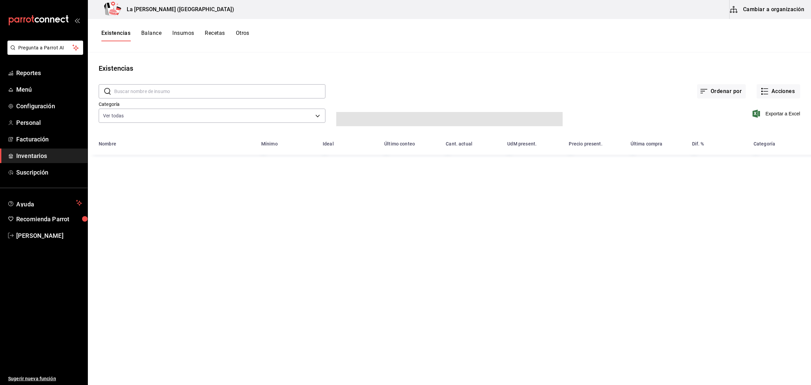
click at [118, 29] on div "Existencias Balance Insumos Recetas Otros" at bounding box center [449, 35] width 723 height 33
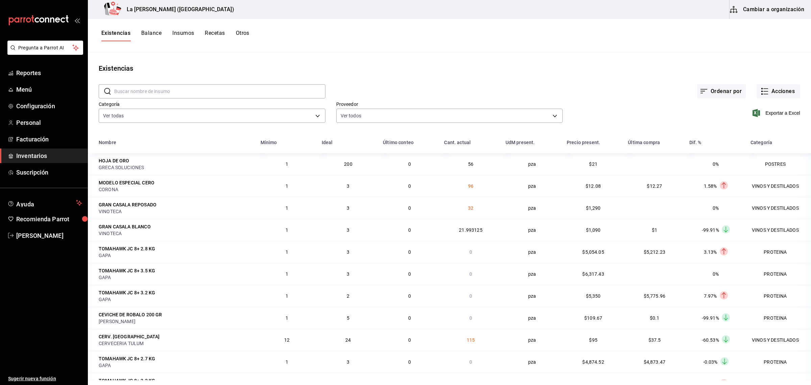
click at [188, 34] on button "Insumos" at bounding box center [183, 35] width 22 height 11
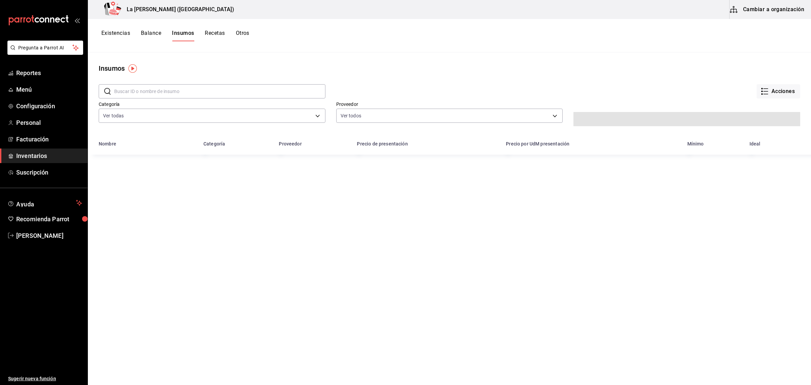
click at [162, 91] on input "text" at bounding box center [219, 92] width 211 height 14
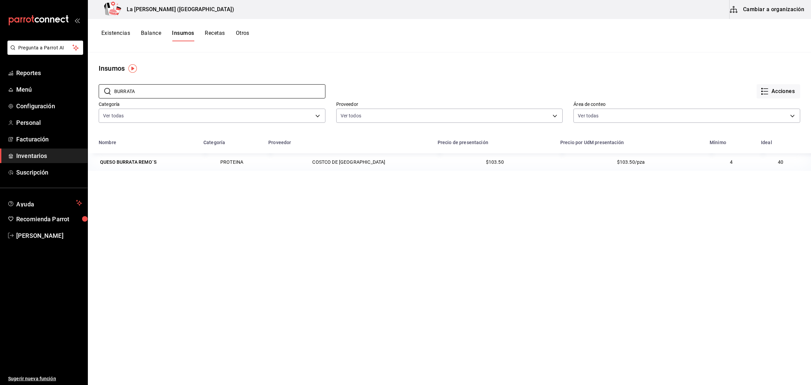
type input "BURRATA"
click at [120, 31] on button "Existencias" at bounding box center [115, 35] width 29 height 11
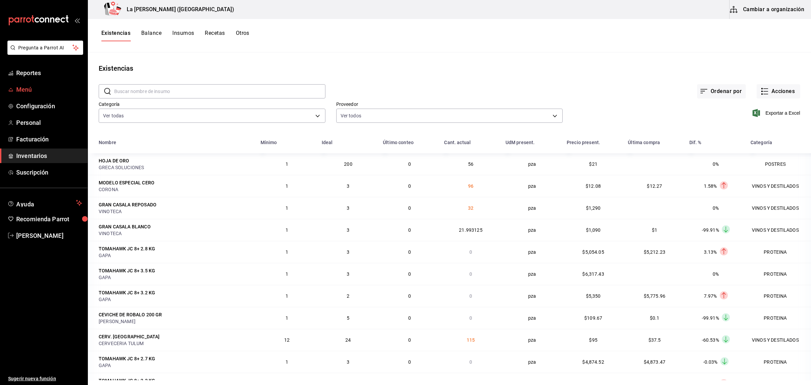
click at [19, 87] on span "Menú" at bounding box center [49, 89] width 66 height 9
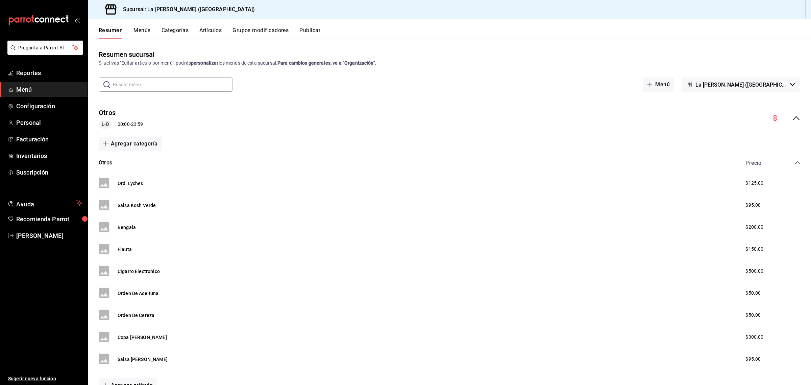
click at [206, 28] on button "Artículos" at bounding box center [210, 32] width 22 height 11
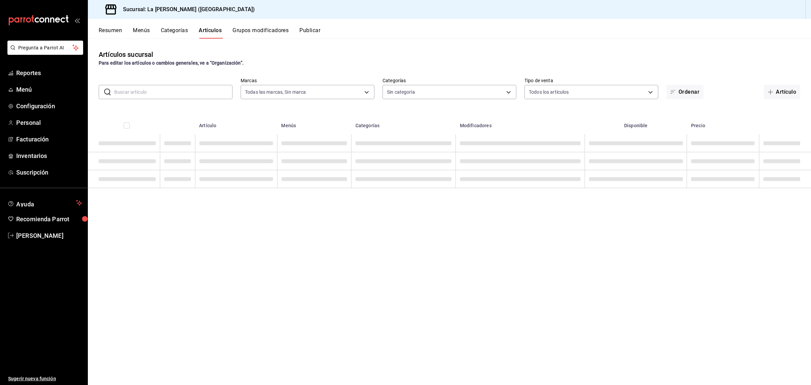
type input "768cf5f5-9f29-4846-9f23-2ee3d48c8f52"
type input "2090f425-4f83-43b7-8a5b-a268cdb56233,18ec9086-dcf8-41ec-b6a4-4dd86ace04e1,6055b…"
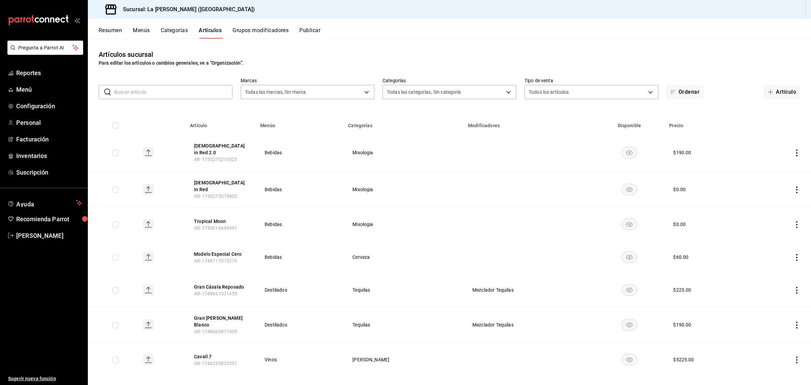
click at [182, 85] on input "text" at bounding box center [173, 92] width 118 height 14
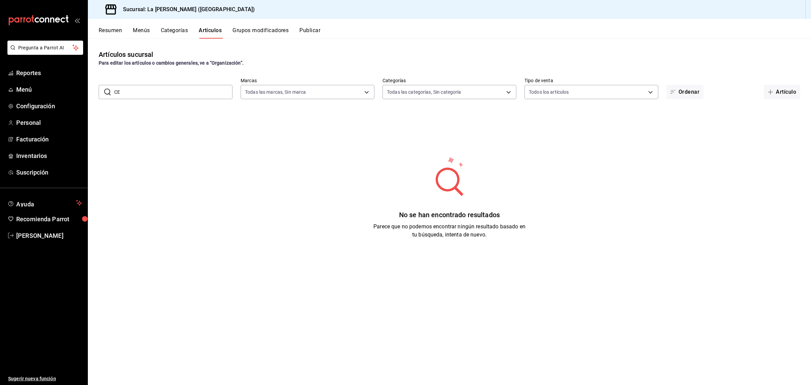
type input "C"
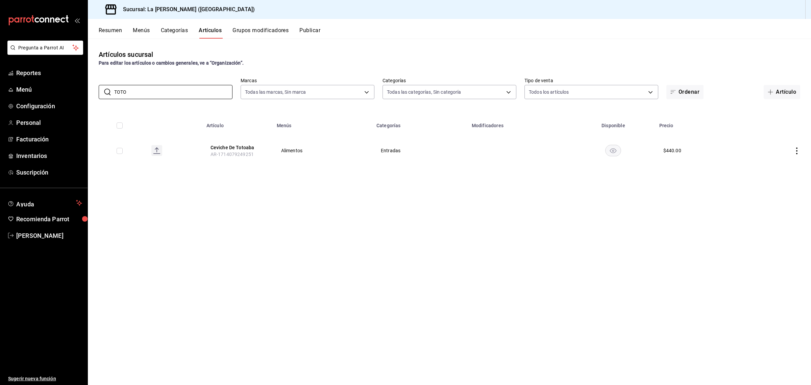
click at [226, 163] on th "Ceviche De Totoaba AR-1714079249251" at bounding box center [238, 150] width 70 height 32
click at [197, 89] on input "TOTO" at bounding box center [173, 92] width 118 height 14
type input "T"
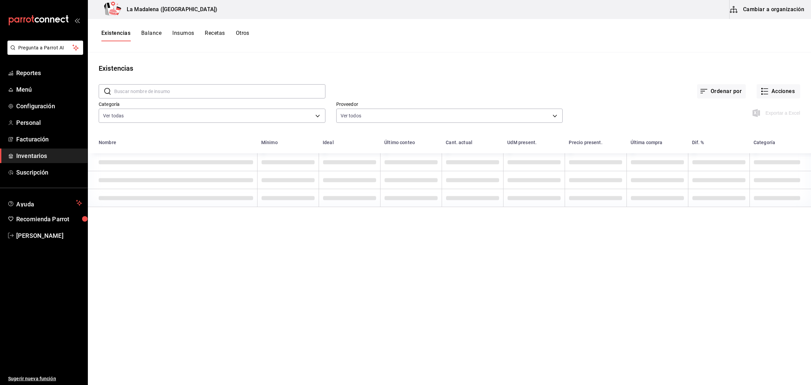
click at [806, 10] on div "La Madalena (Cancun) Cambiar a organización" at bounding box center [449, 9] width 723 height 19
click at [767, 10] on button "Cambiar a organización" at bounding box center [768, 9] width 76 height 19
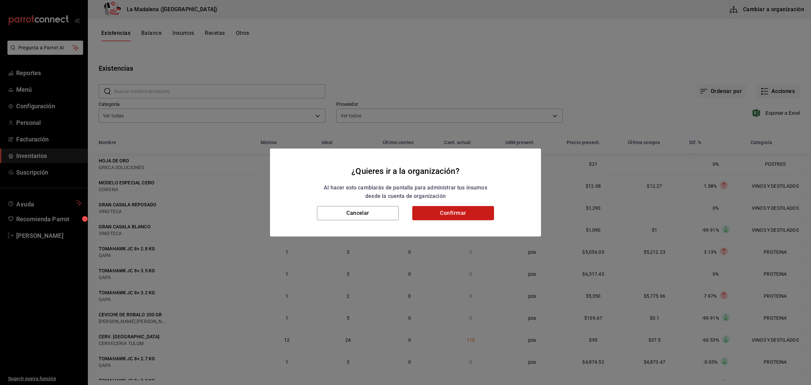
click at [466, 210] on button "Confirmar" at bounding box center [453, 213] width 82 height 14
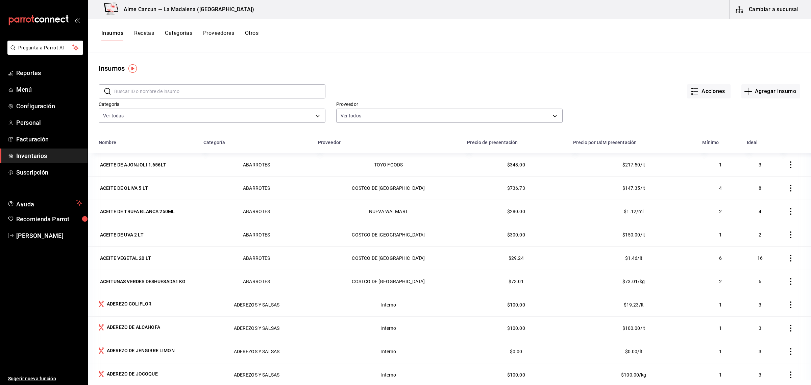
click at [178, 96] on input "text" at bounding box center [219, 92] width 211 height 14
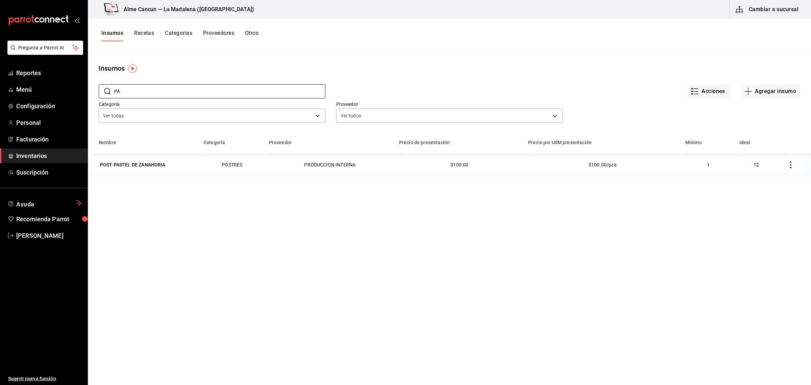
type input "P"
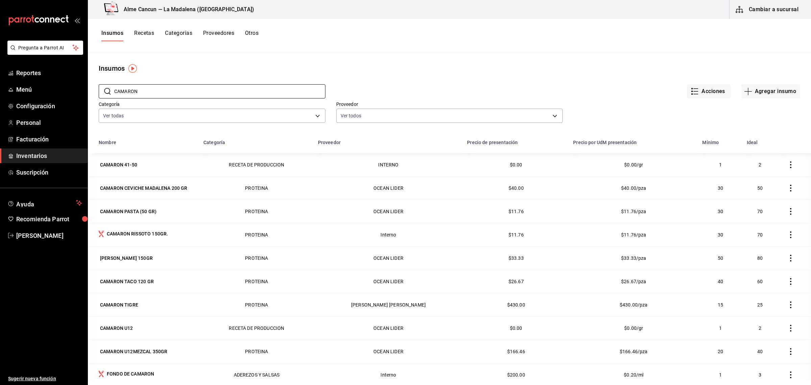
type input "CAMARON"
click at [145, 30] on button "Recetas" at bounding box center [144, 35] width 20 height 11
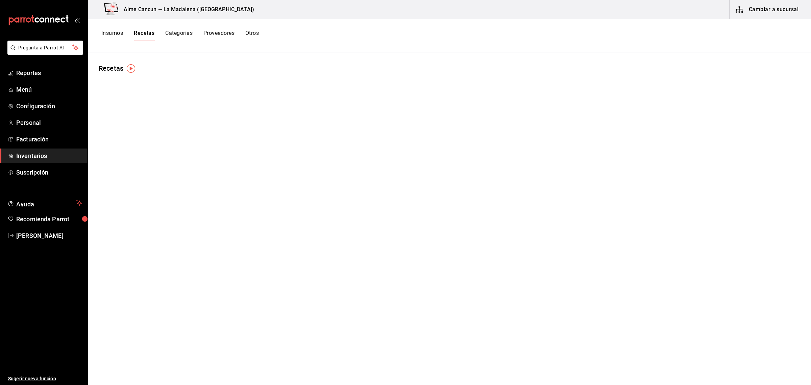
click at [146, 31] on button "Recetas" at bounding box center [144, 35] width 21 height 11
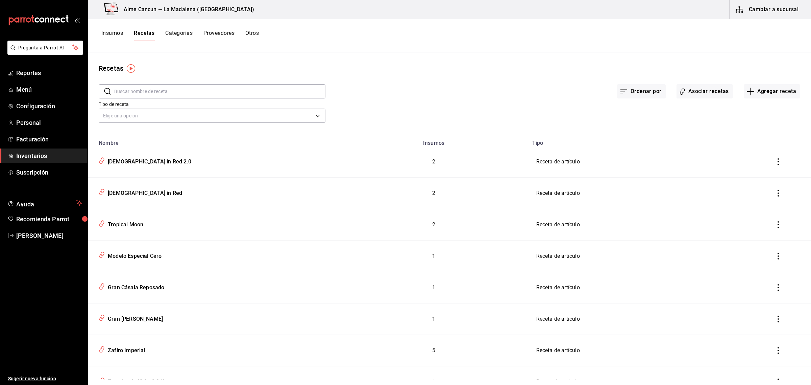
click at [157, 93] on input "text" at bounding box center [219, 92] width 211 height 14
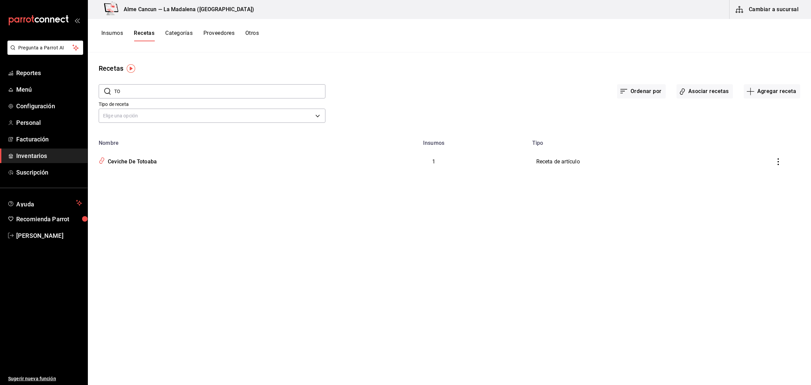
type input "T"
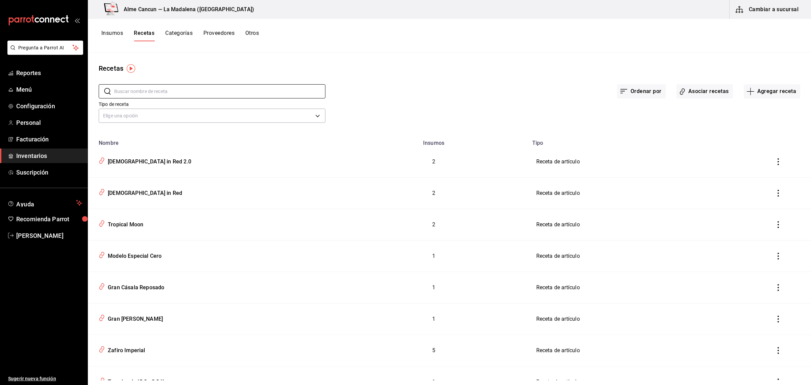
click at [118, 34] on button "Insumos" at bounding box center [112, 35] width 22 height 11
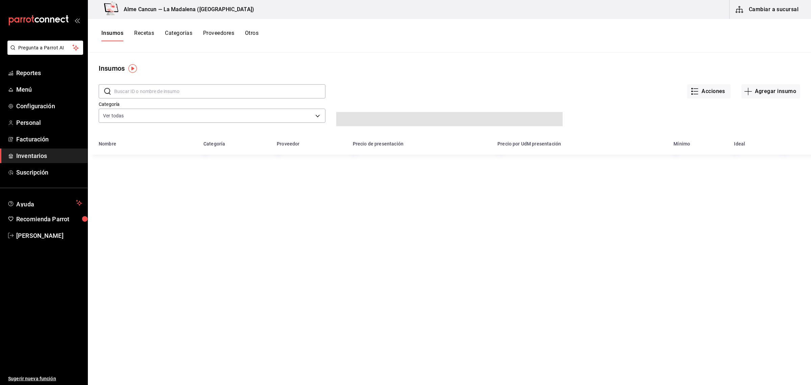
click at [132, 92] on input "text" at bounding box center [219, 92] width 211 height 14
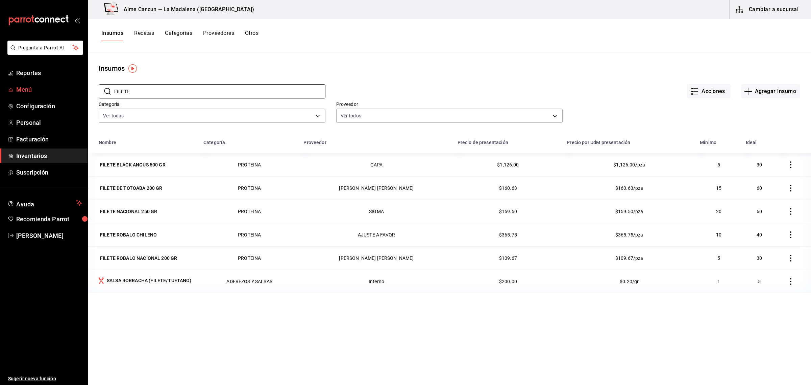
type input "FILETE"
click at [22, 93] on span "Menú" at bounding box center [49, 89] width 66 height 9
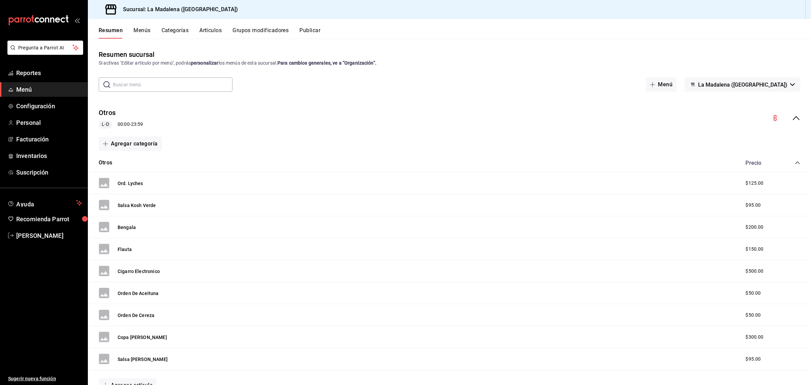
click at [212, 29] on button "Artículos" at bounding box center [210, 32] width 22 height 11
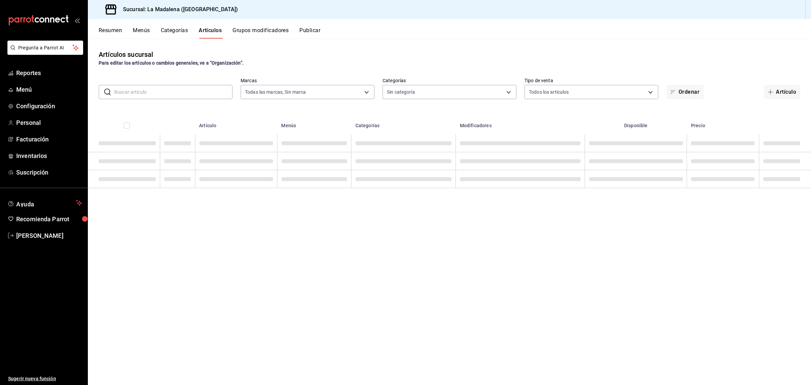
type input "768cf5f5-9f29-4846-9f23-2ee3d48c8f52"
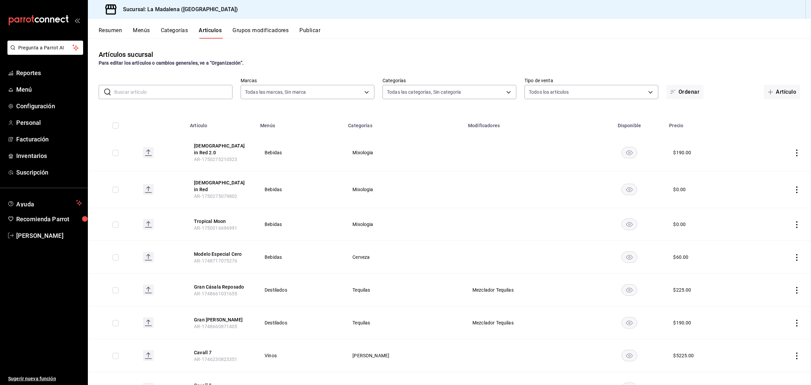
type input "2090f425-4f83-43b7-8a5b-a268cdb56233,18ec9086-dcf8-41ec-b6a4-4dd86ace04e1,6055b…"
click at [161, 92] on input "text" at bounding box center [173, 92] width 118 height 14
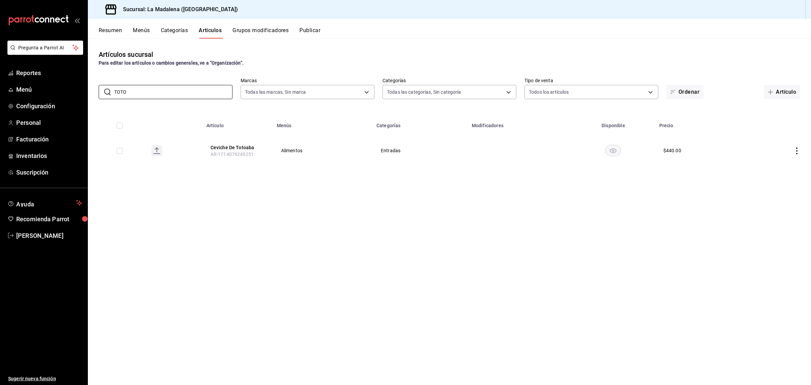
type input "TOTO"
click at [190, 184] on div "Artículos sucursal Para editar los artículos o cambios generales, ve a “Organiz…" at bounding box center [449, 212] width 723 height 346
click at [112, 29] on button "Resumen" at bounding box center [110, 32] width 23 height 11
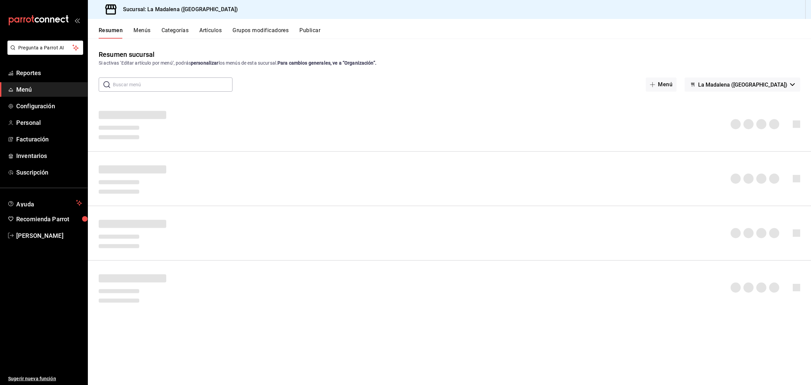
click at [112, 29] on button "Resumen" at bounding box center [111, 32] width 24 height 11
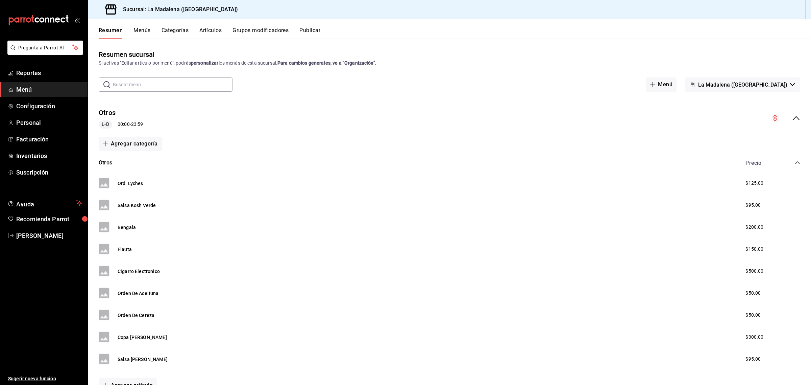
click at [213, 29] on button "Artículos" at bounding box center [210, 32] width 22 height 11
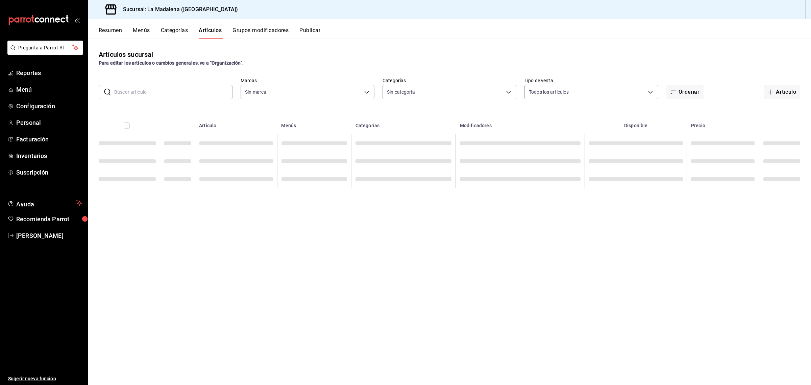
type input "768cf5f5-9f29-4846-9f23-2ee3d48c8f52"
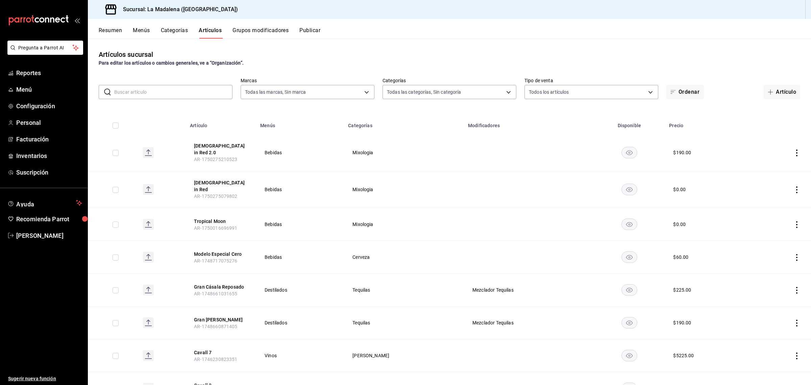
type input "2090f425-4f83-43b7-8a5b-a268cdb56233,18ec9086-dcf8-41ec-b6a4-4dd86ace04e1,6055b…"
click at [163, 89] on input "text" at bounding box center [173, 92] width 118 height 14
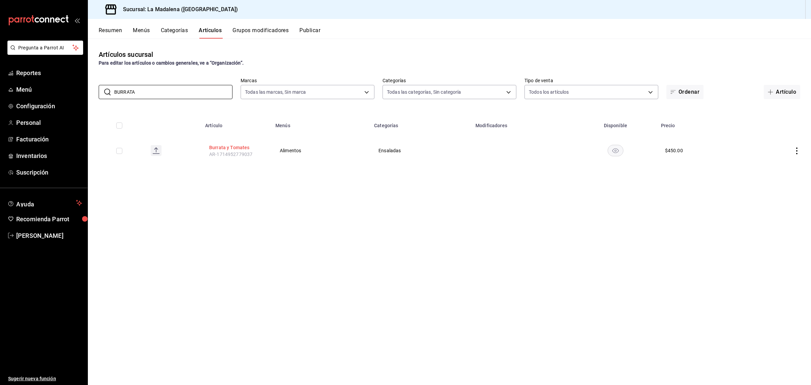
type input "BURRATA"
click at [229, 150] on button "Burrata y Tomates" at bounding box center [236, 147] width 54 height 7
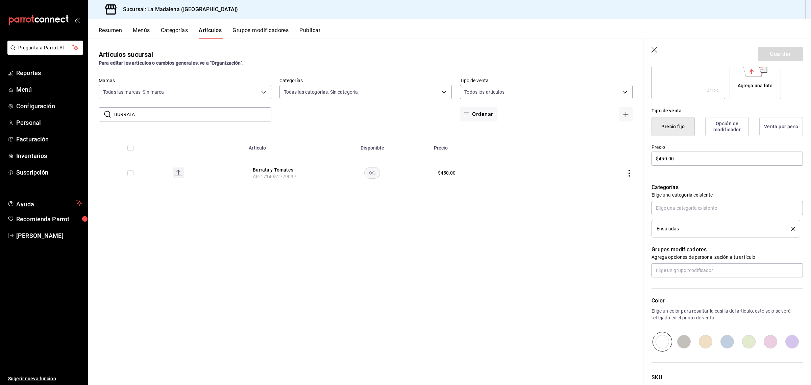
scroll to position [178, 0]
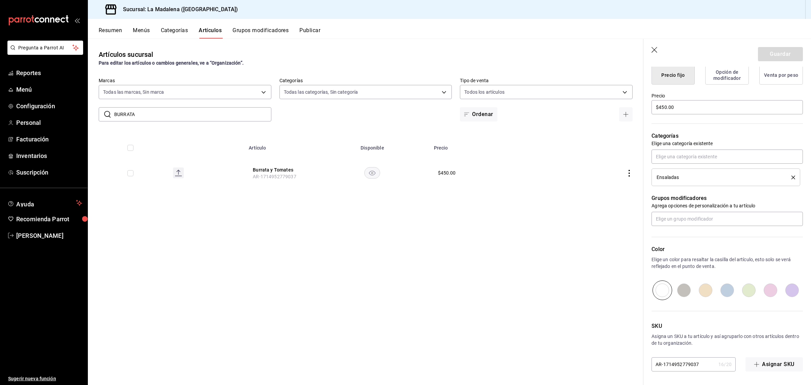
click at [594, 264] on div "Artículos sucursal Para editar los artículos o cambios generales, ve a “Organiz…" at bounding box center [366, 212] width 556 height 346
click at [370, 172] on rect "availability-product" at bounding box center [373, 172] width 16 height 11
click at [629, 173] on icon "actions" at bounding box center [629, 173] width 1 height 7
click at [570, 155] on div at bounding box center [405, 192] width 811 height 385
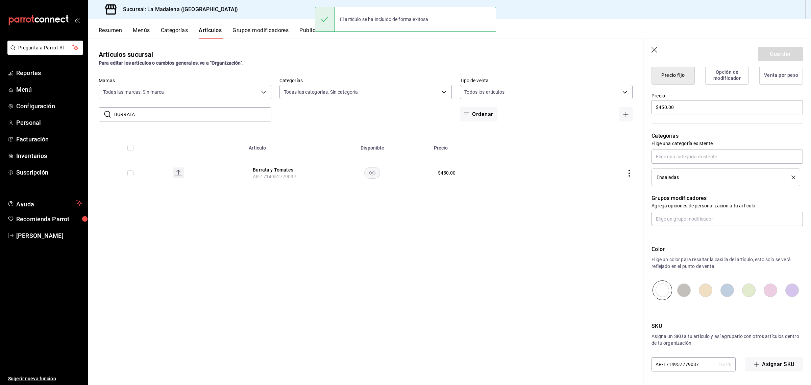
click at [222, 197] on div "Artículos sucursal Para editar los artículos o cambios generales, ve a “Organiz…" at bounding box center [366, 212] width 556 height 346
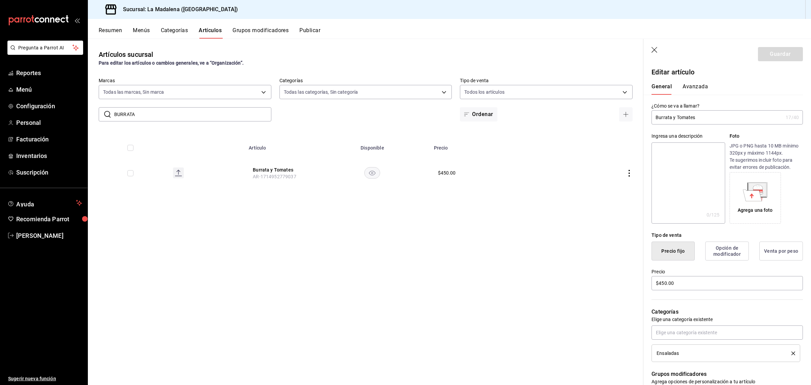
scroll to position [0, 0]
click at [700, 91] on button "Avanzada" at bounding box center [695, 91] width 25 height 11
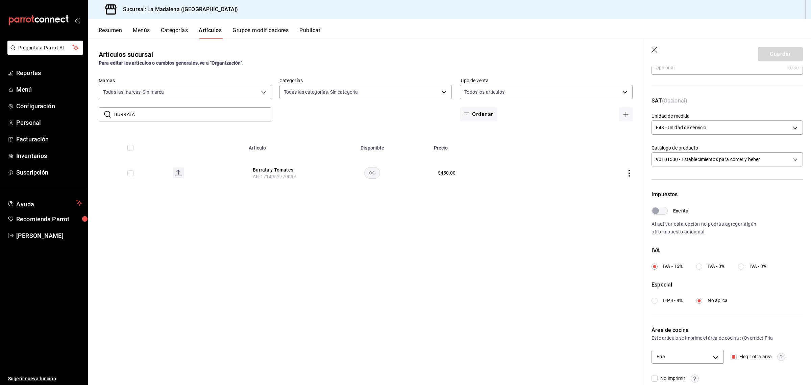
scroll to position [93, 0]
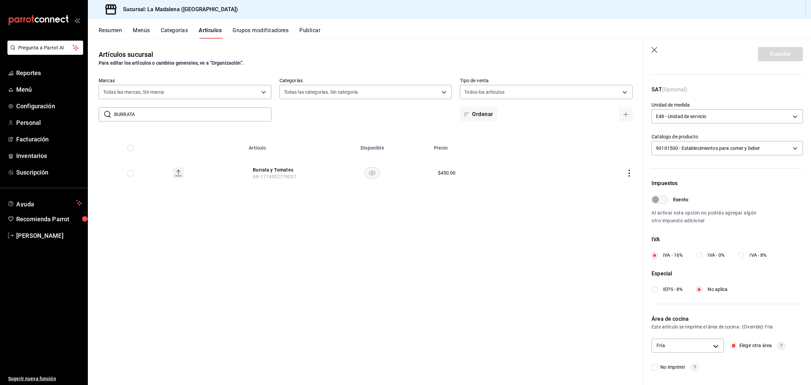
click at [655, 48] on icon "button" at bounding box center [655, 50] width 7 height 7
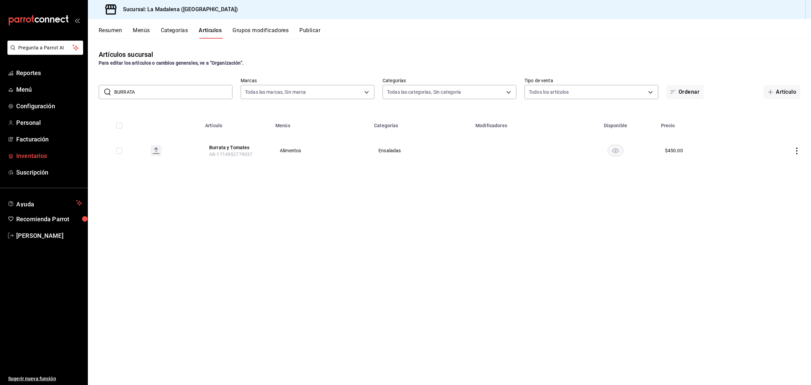
click at [23, 154] on span "Inventarios" at bounding box center [49, 155] width 66 height 9
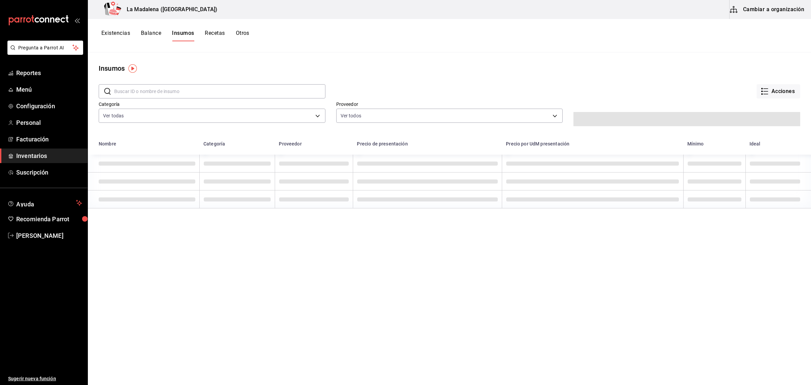
click at [220, 31] on button "Recetas" at bounding box center [215, 35] width 20 height 11
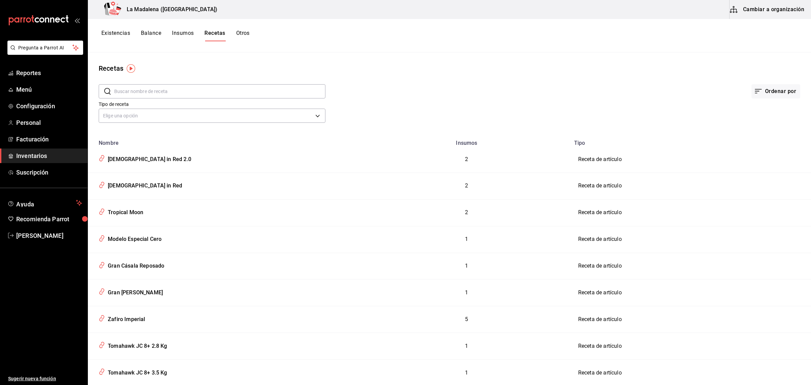
click at [211, 91] on input "text" at bounding box center [219, 92] width 211 height 14
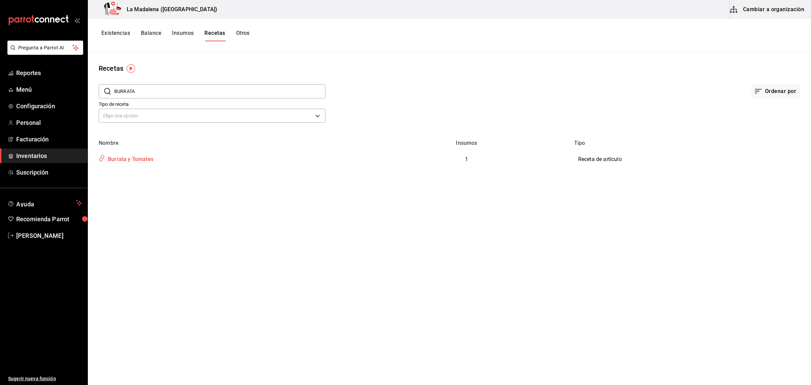
click at [178, 161] on div "Burrata y Tomates" at bounding box center [225, 157] width 259 height 13
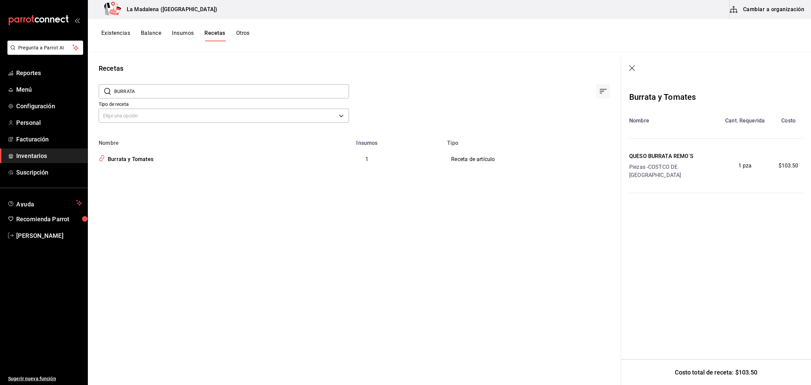
click at [635, 69] on icon "button" at bounding box center [632, 68] width 7 height 7
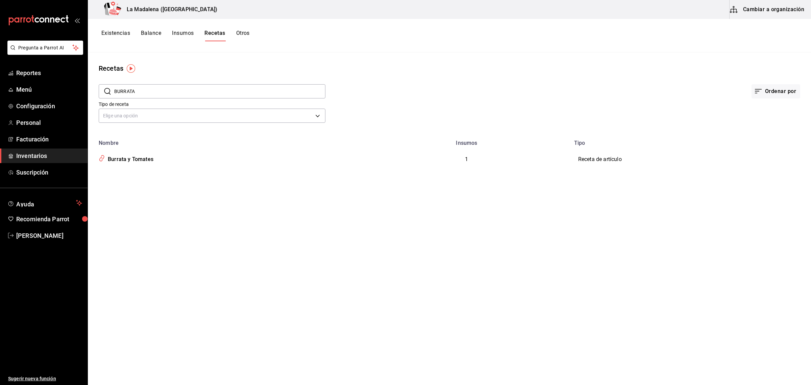
click at [244, 95] on input "BURRATA" at bounding box center [219, 92] width 211 height 14
type input "B"
click at [262, 198] on div "Recetas ​ TOTO ​ Ordenar por Tipo de receta Elige una opción default Nombre Ins…" at bounding box center [449, 216] width 723 height 328
click at [220, 91] on input "TOTO" at bounding box center [219, 92] width 211 height 14
type input "T"
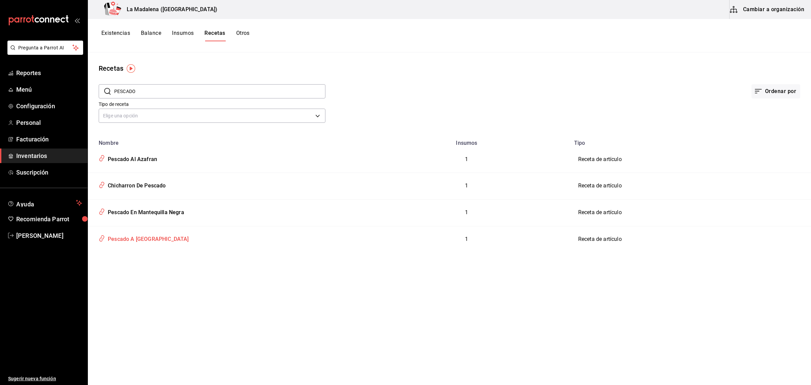
click at [151, 237] on div "Pescado A [GEOGRAPHIC_DATA][PERSON_NAME]" at bounding box center [147, 238] width 84 height 10
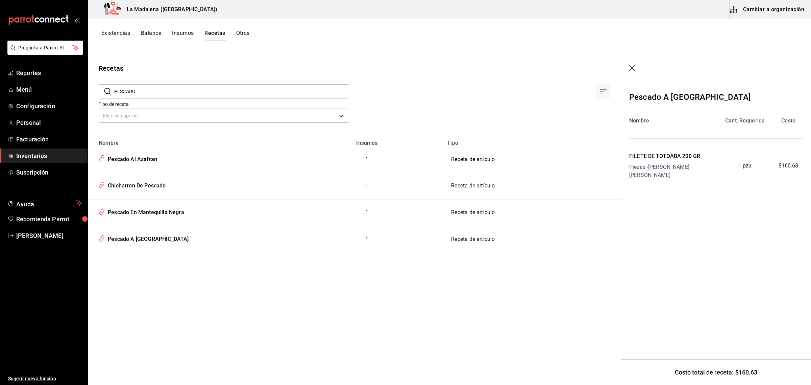
click at [636, 66] on icon "button" at bounding box center [632, 68] width 7 height 7
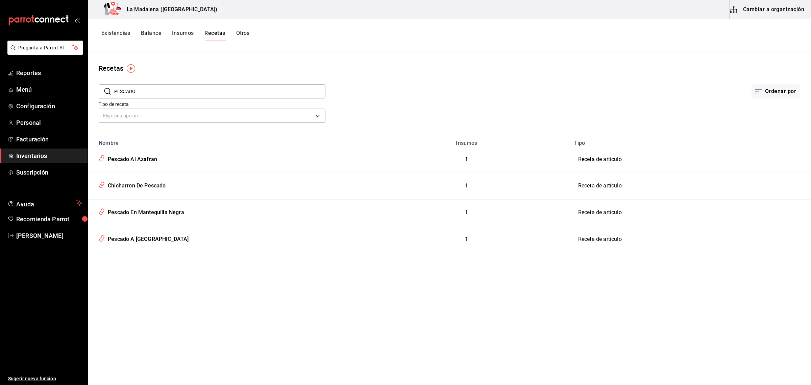
click at [272, 97] on input "PESCADO" at bounding box center [219, 92] width 211 height 14
type input "P"
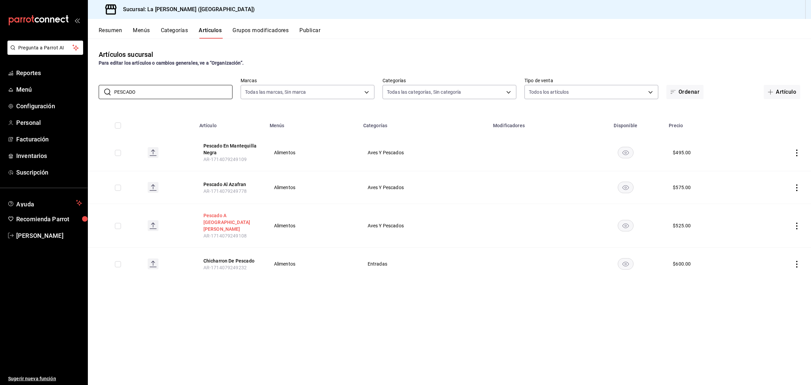
type input "PESCADO"
click at [230, 216] on button "Pescado A [GEOGRAPHIC_DATA][PERSON_NAME]" at bounding box center [231, 222] width 54 height 20
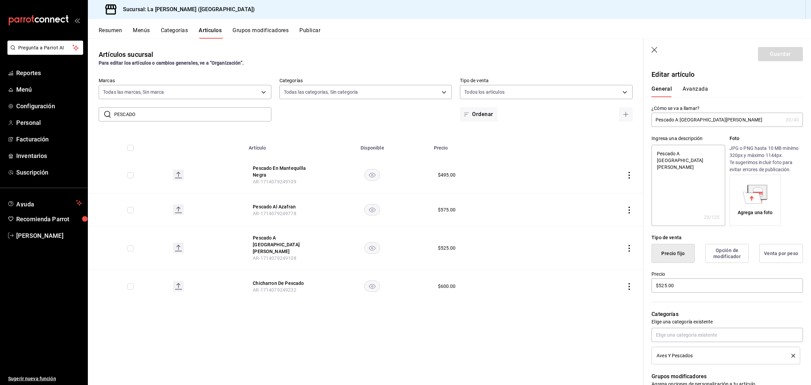
click at [694, 92] on button "Avanzada" at bounding box center [695, 91] width 25 height 11
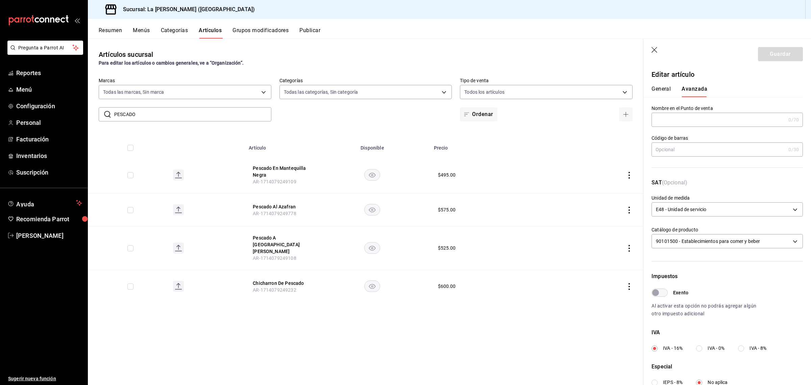
click at [671, 90] on div "General [PERSON_NAME]" at bounding box center [723, 91] width 143 height 11
click at [665, 90] on button "General" at bounding box center [661, 91] width 19 height 11
type textarea "x"
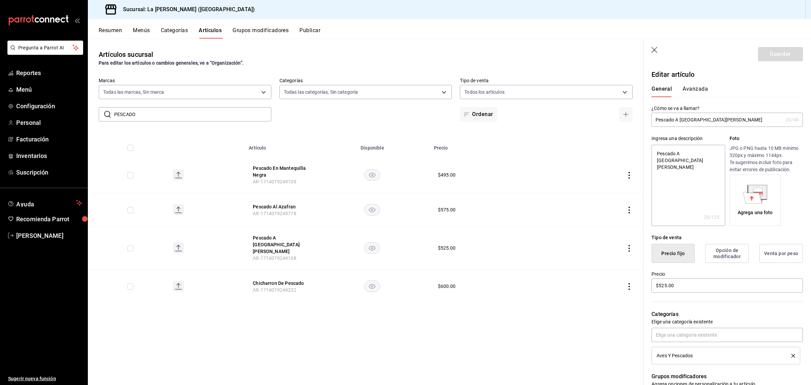
click at [297, 313] on div "Artículos sucursal Para editar los artículos o cambios generales, ve a “Organiz…" at bounding box center [366, 212] width 556 height 346
click at [308, 320] on div "Artículos sucursal Para editar los artículos o cambios generales, ve a “Organiz…" at bounding box center [366, 212] width 556 height 346
click at [654, 52] on icon "button" at bounding box center [655, 50] width 7 height 7
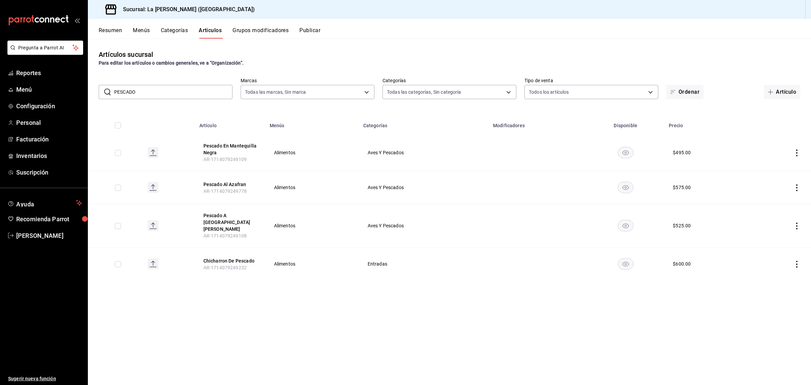
click at [194, 91] on input "PESCADO" at bounding box center [173, 92] width 118 height 14
type input "P"
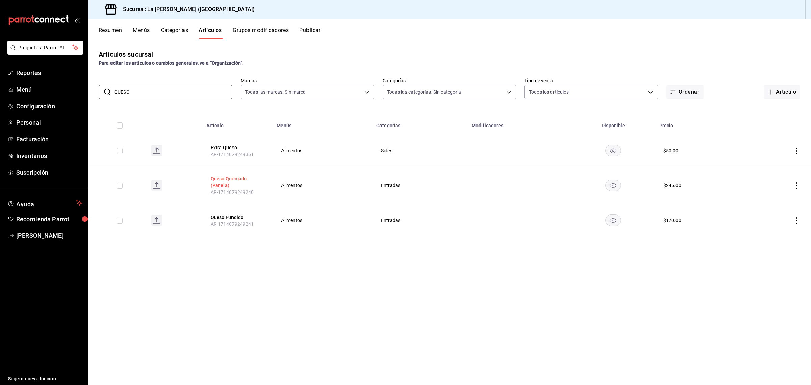
type input "QUESO"
click at [235, 177] on button "Queso Quemado (Panela)" at bounding box center [238, 182] width 54 height 14
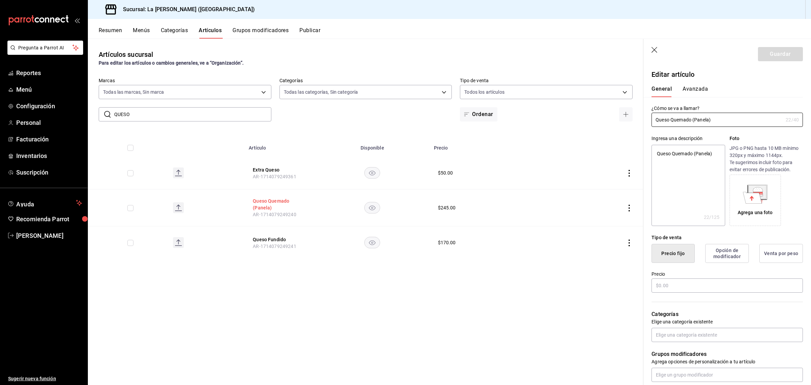
type textarea "x"
type input "$245.00"
type input "E48"
type input "90101500"
radio input "true"
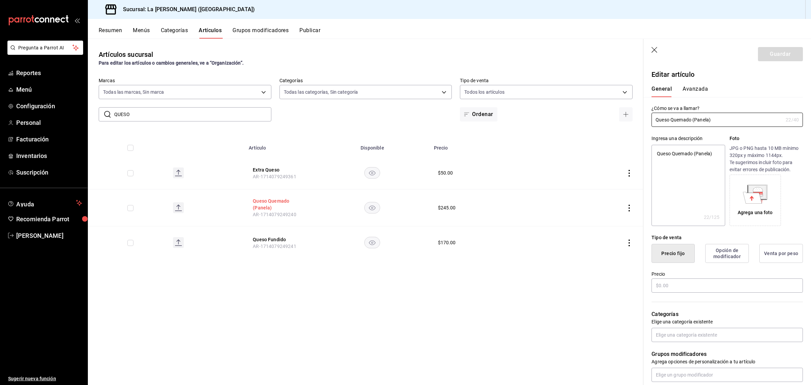
radio input "true"
type input "859c6f1f-b6db-4871-915a-433e0495ad3d"
type textarea "x"
click at [695, 86] on button "Avanzada" at bounding box center [695, 91] width 25 height 11
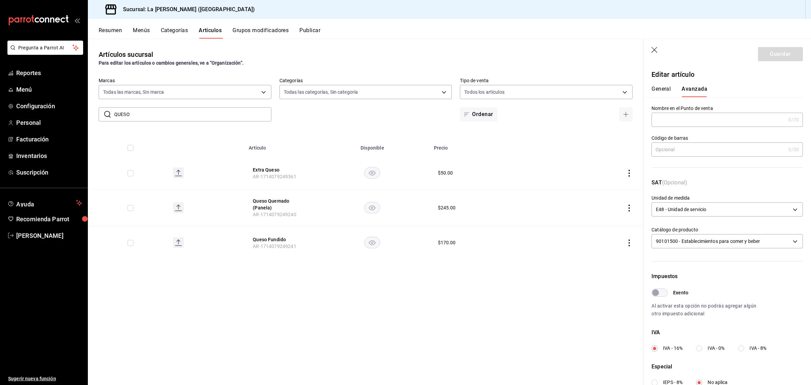
click at [657, 51] on icon "button" at bounding box center [655, 50] width 7 height 7
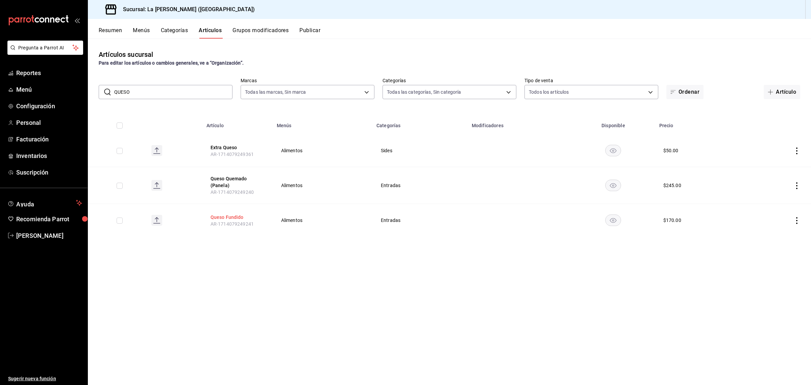
click at [229, 215] on button "Queso Fundido" at bounding box center [238, 217] width 54 height 7
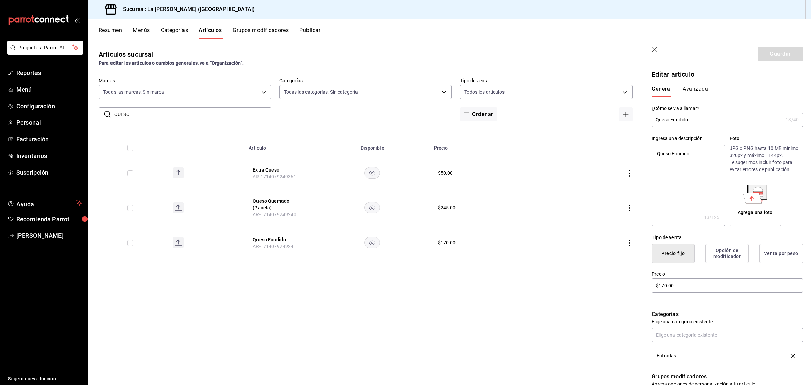
click at [691, 88] on button "Avanzada" at bounding box center [695, 91] width 25 height 11
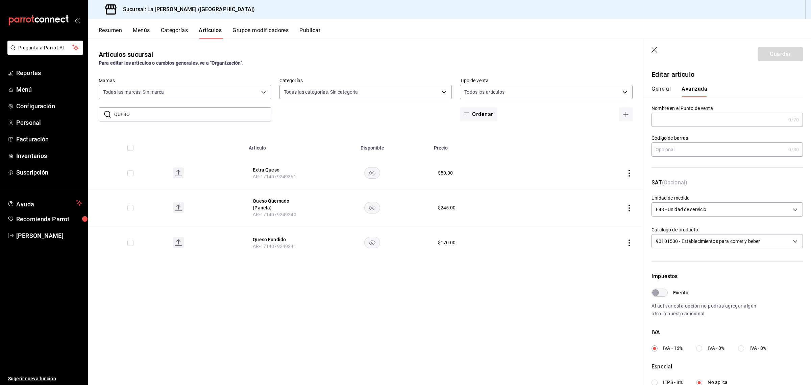
click at [652, 48] on icon "button" at bounding box center [655, 50] width 7 height 7
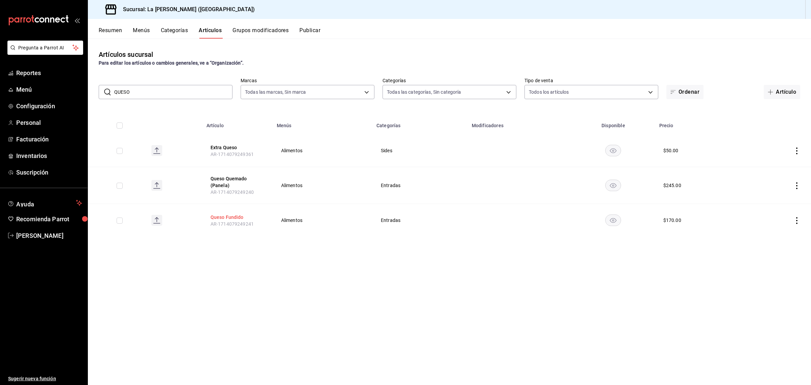
click at [233, 217] on button "Queso Fundido" at bounding box center [238, 217] width 54 height 7
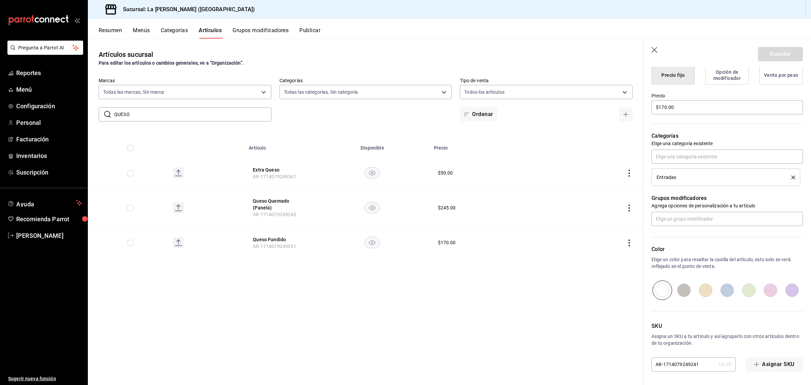
scroll to position [51, 0]
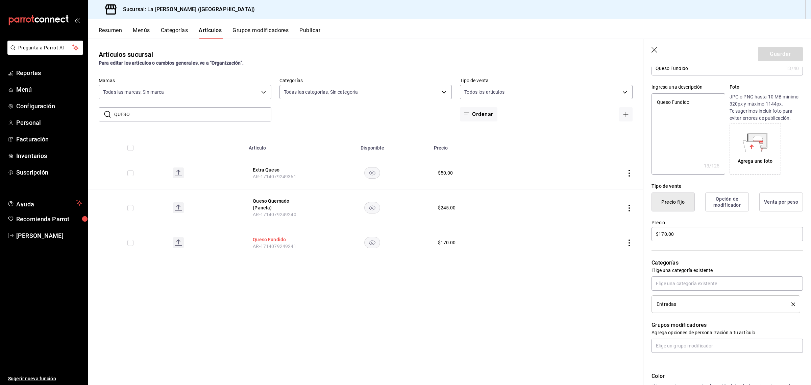
click at [284, 240] on button "Queso Fundido" at bounding box center [280, 239] width 54 height 7
click at [279, 240] on button "Queso Fundido" at bounding box center [280, 239] width 54 height 7
type textarea "x"
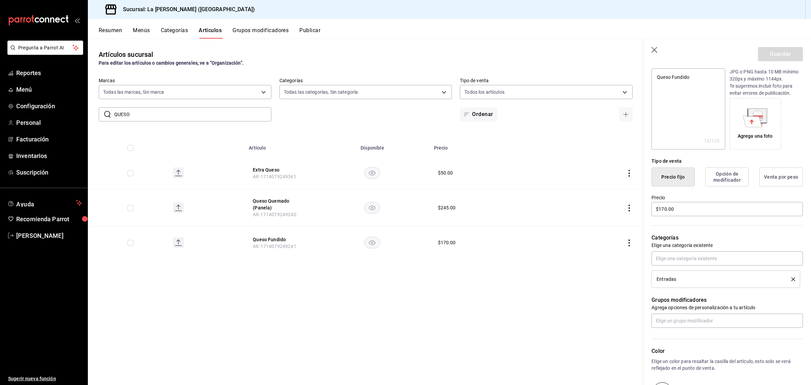
scroll to position [0, 0]
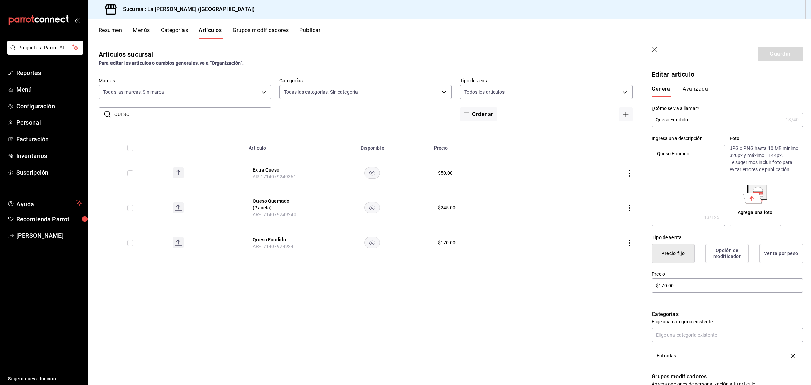
click at [652, 47] on icon "button" at bounding box center [655, 50] width 7 height 7
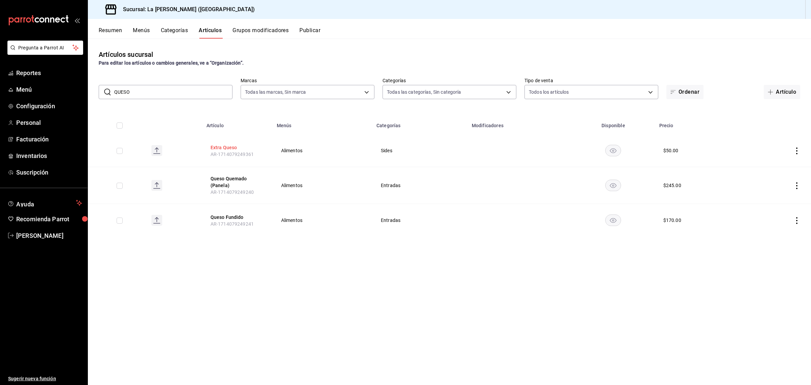
click at [234, 150] on button "Extra Queso" at bounding box center [238, 147] width 54 height 7
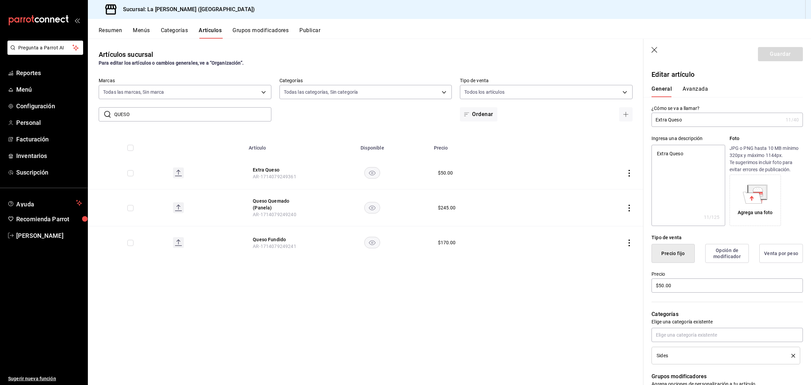
click at [648, 46] on header "Guardar" at bounding box center [728, 53] width 168 height 28
click at [653, 51] on icon "button" at bounding box center [655, 50] width 7 height 7
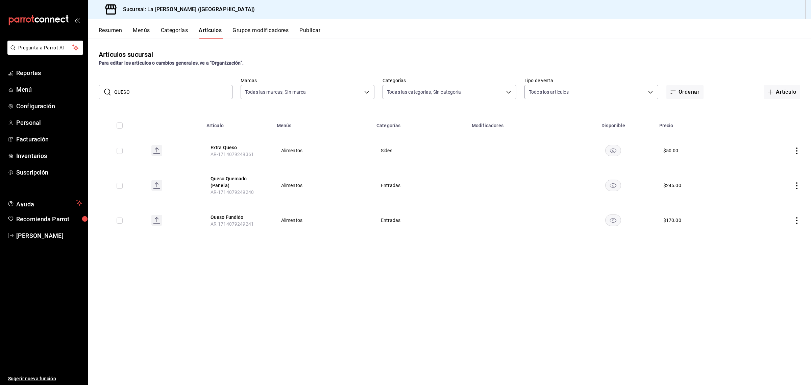
click at [188, 97] on input "QUESO" at bounding box center [173, 92] width 118 height 14
type input "Q"
type input "BURRA"
click at [239, 149] on button "Burrata y Tomates" at bounding box center [236, 147] width 54 height 7
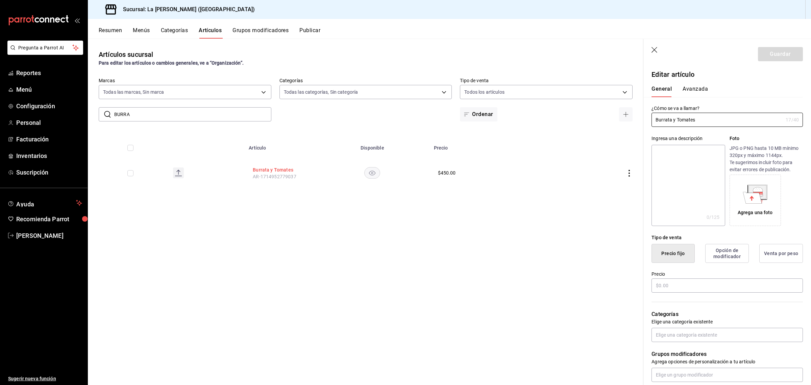
type input "$450.00"
click at [700, 92] on button "Avanzada" at bounding box center [695, 91] width 25 height 11
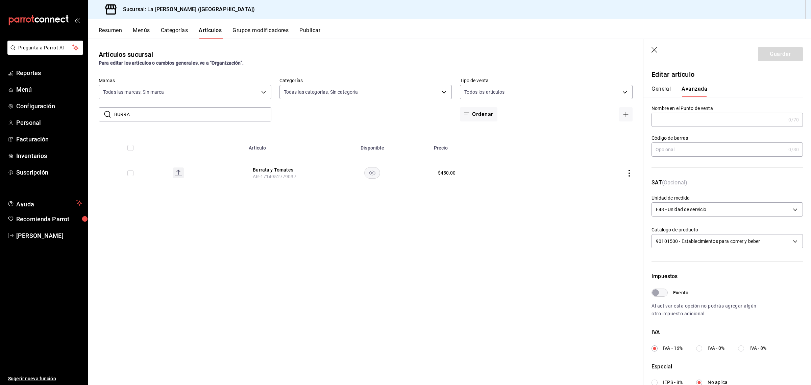
click at [668, 88] on button "General" at bounding box center [661, 91] width 19 height 11
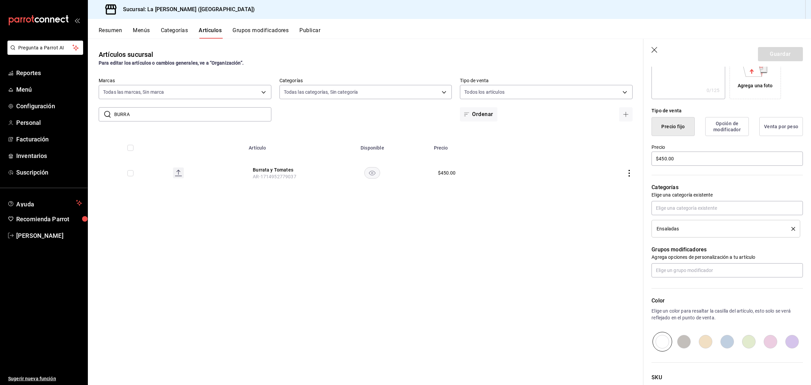
scroll to position [178, 0]
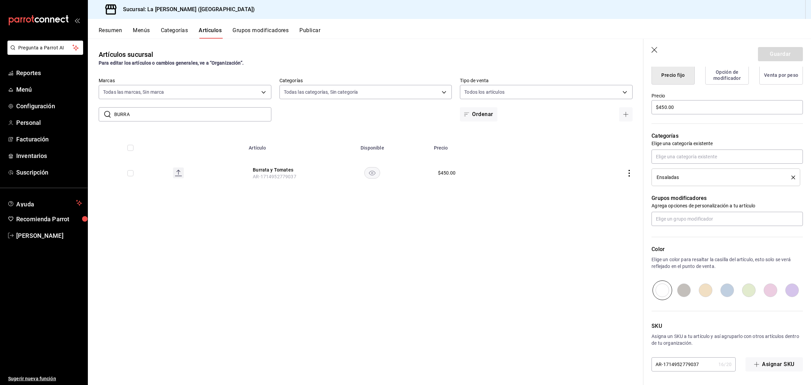
click at [655, 49] on icon "button" at bounding box center [655, 50] width 7 height 7
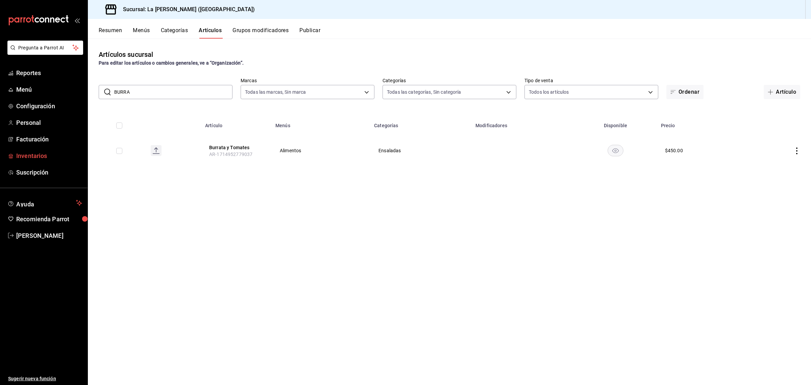
click at [48, 157] on span "Inventarios" at bounding box center [49, 155] width 66 height 9
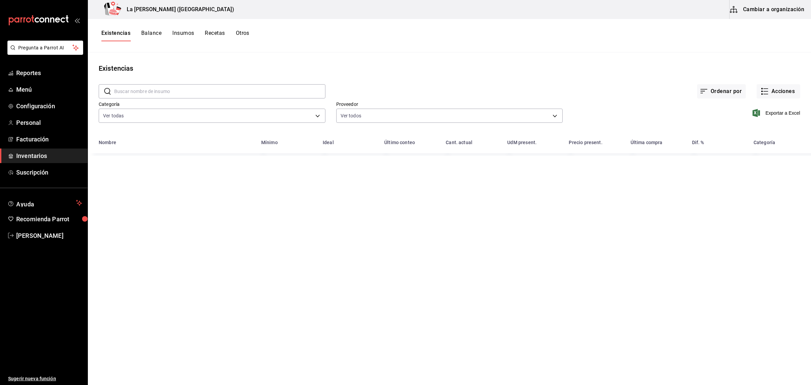
click at [47, 157] on span "Inventarios" at bounding box center [49, 155] width 66 height 9
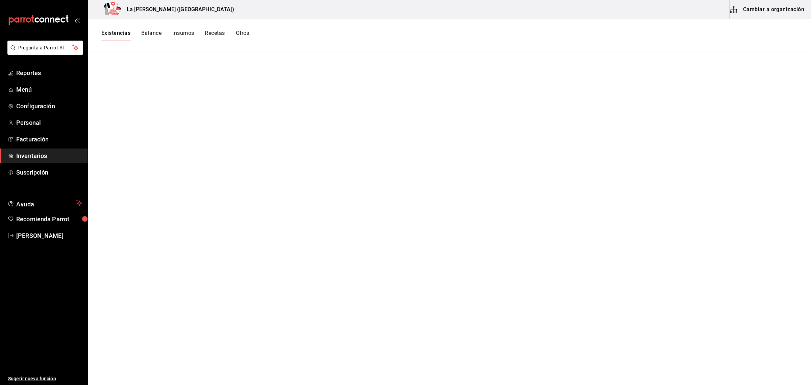
click at [125, 34] on button "Existencias" at bounding box center [115, 35] width 29 height 11
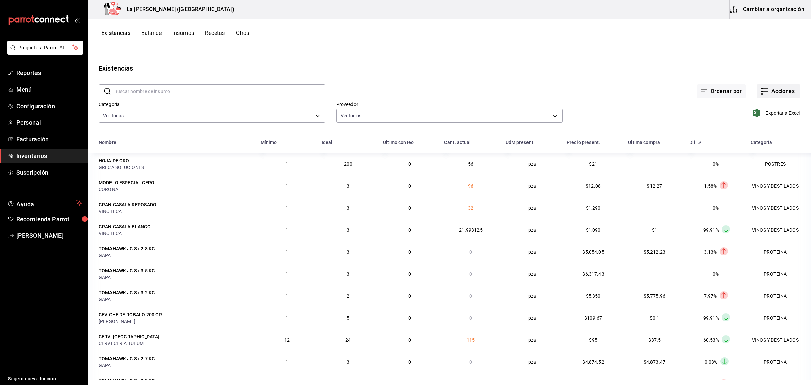
click at [779, 94] on button "Acciones" at bounding box center [779, 91] width 44 height 14
click at [756, 133] on li "Compra" at bounding box center [772, 128] width 68 height 18
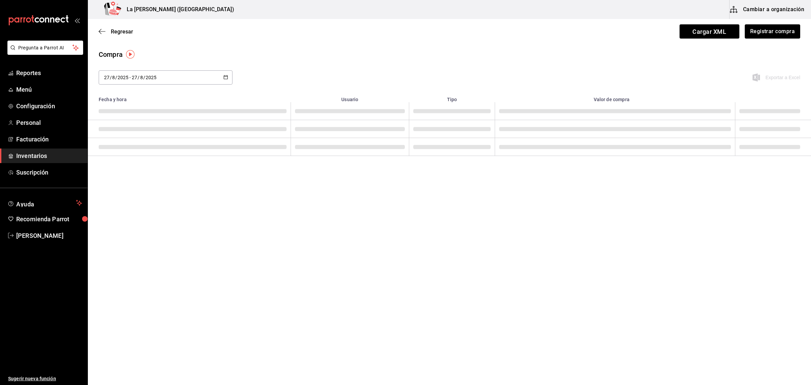
click at [776, 24] on div "Regresar Cargar XML Registrar compra" at bounding box center [449, 31] width 723 height 25
click at [773, 27] on button "Registrar compra" at bounding box center [772, 31] width 56 height 14
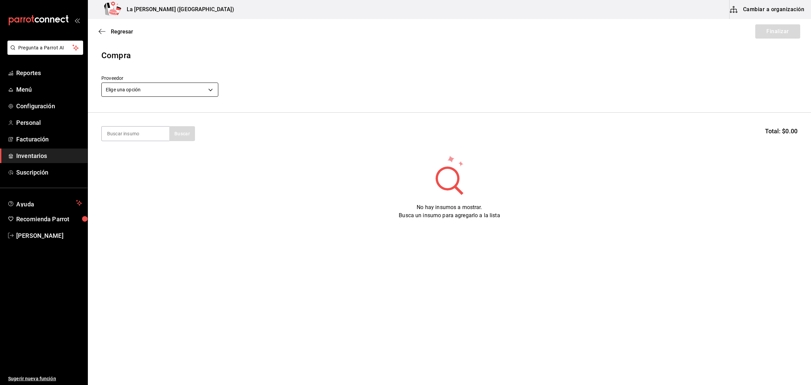
click at [205, 90] on body "Pregunta a Parrot AI Reportes Menú Configuración Personal Facturación Inventari…" at bounding box center [405, 173] width 811 height 347
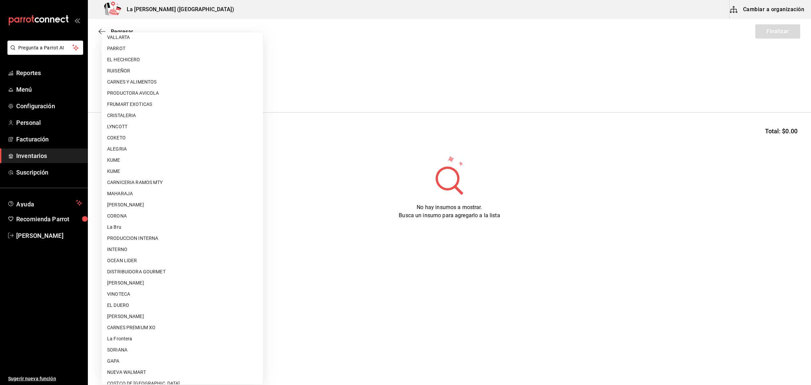
scroll to position [390, 0]
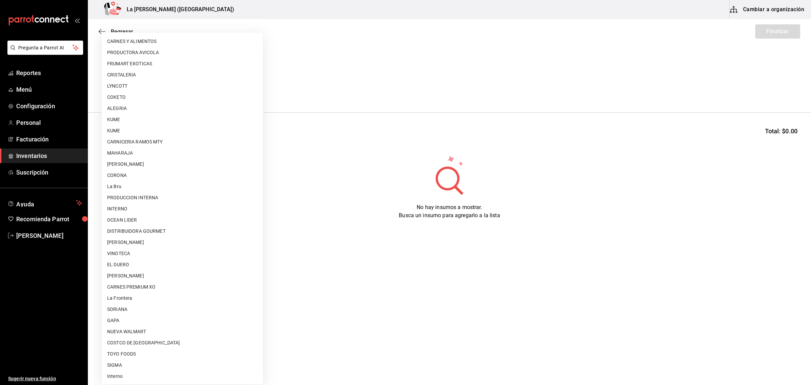
click at [199, 277] on li "CARLOS ALFONSO TAPIA VARGAS" at bounding box center [182, 275] width 161 height 11
type input "315b81d5-d420-441a-a150-3d316ba9d60a"
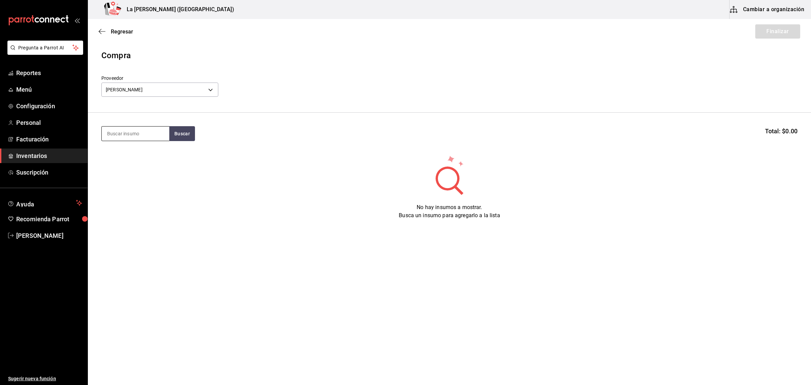
click at [147, 139] on input at bounding box center [136, 133] width 68 height 14
type input "ORA"
click at [146, 152] on div "SALMON / ORA KING 100 GR" at bounding box center [135, 161] width 57 height 24
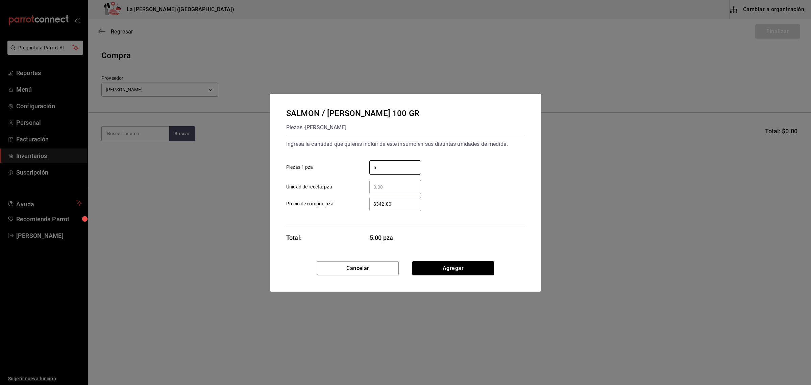
type input "5"
type input "$0.1"
click button "Agregar" at bounding box center [453, 268] width 82 height 14
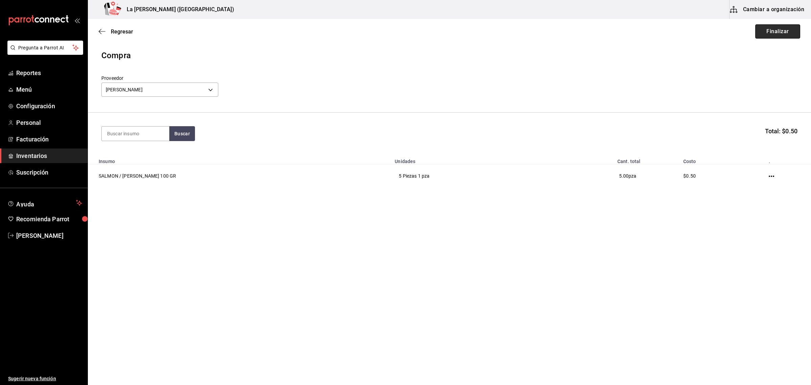
click at [786, 29] on button "Finalizar" at bounding box center [778, 31] width 45 height 14
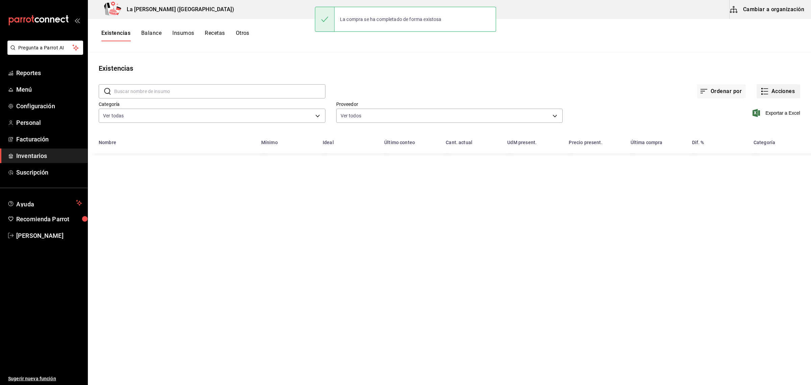
click at [778, 91] on button "Acciones" at bounding box center [779, 91] width 44 height 14
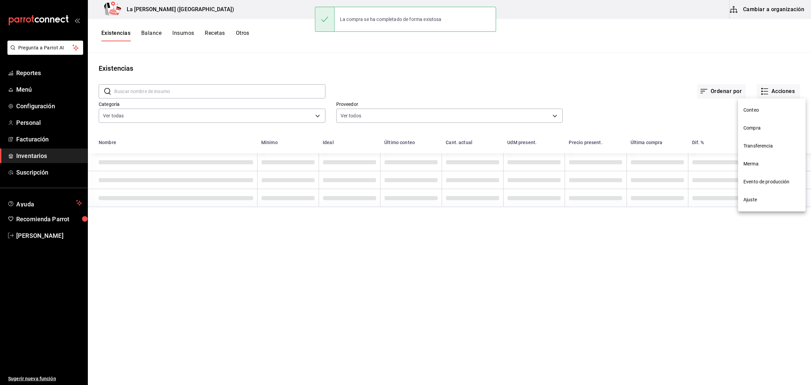
click at [761, 129] on span "Compra" at bounding box center [772, 127] width 57 height 7
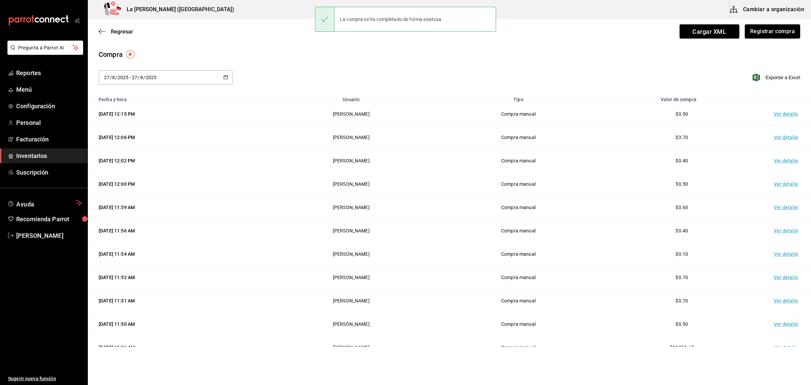
click at [786, 113] on td "Ver detalle" at bounding box center [787, 113] width 47 height 23
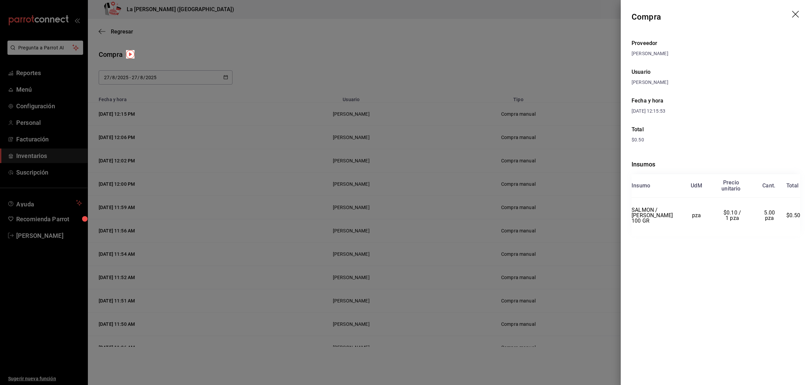
click at [799, 15] on icon "drag" at bounding box center [796, 15] width 8 height 8
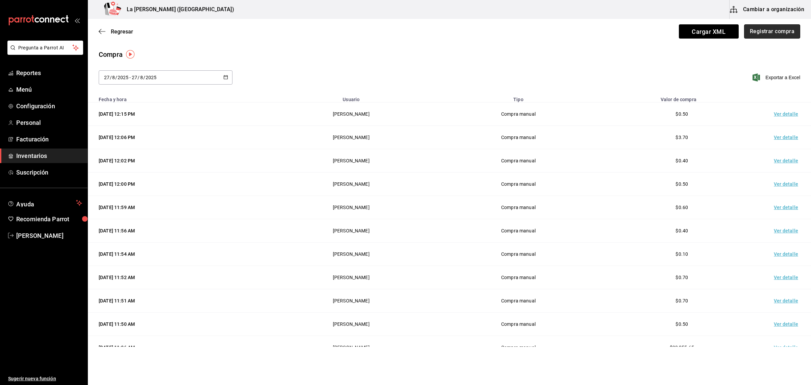
click at [785, 29] on button "Registrar compra" at bounding box center [772, 31] width 56 height 14
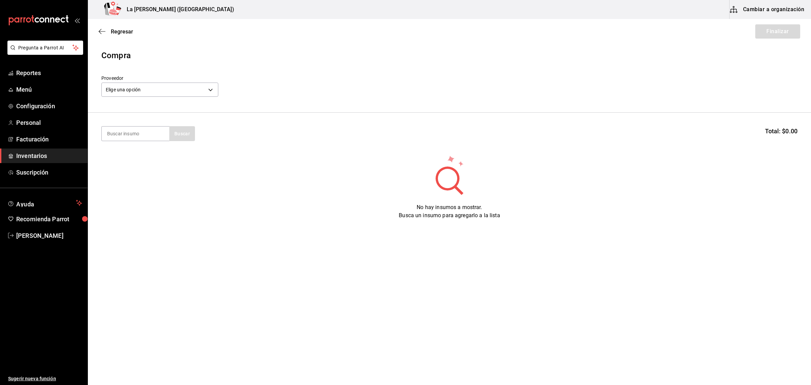
click at [108, 81] on div "Elige una opción default" at bounding box center [159, 89] width 117 height 18
click at [129, 87] on body "Pregunta a Parrot AI Reportes Menú Configuración Personal Facturación Inventari…" at bounding box center [405, 173] width 811 height 347
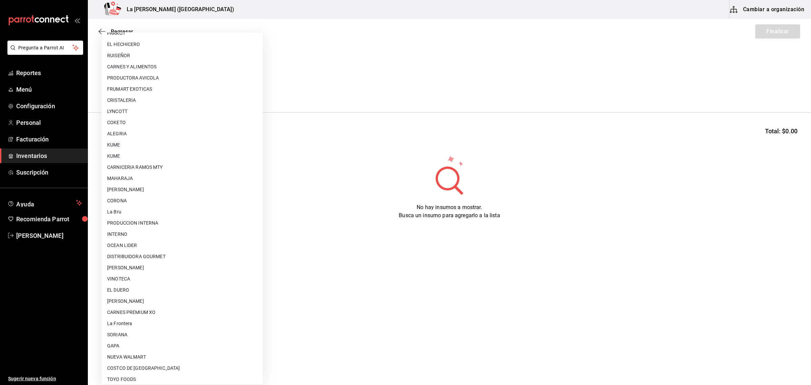
scroll to position [390, 0]
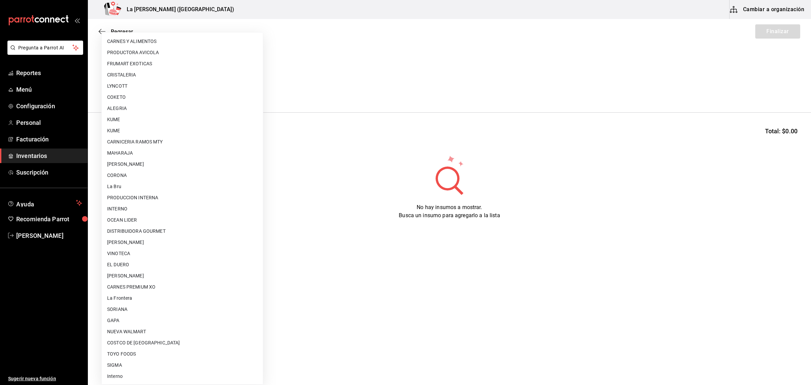
click at [141, 274] on li "CARLOS ALFONSO TAPIA VARGAS" at bounding box center [182, 275] width 161 height 11
type input "315b81d5-d420-441a-a150-3d316ba9d60a"
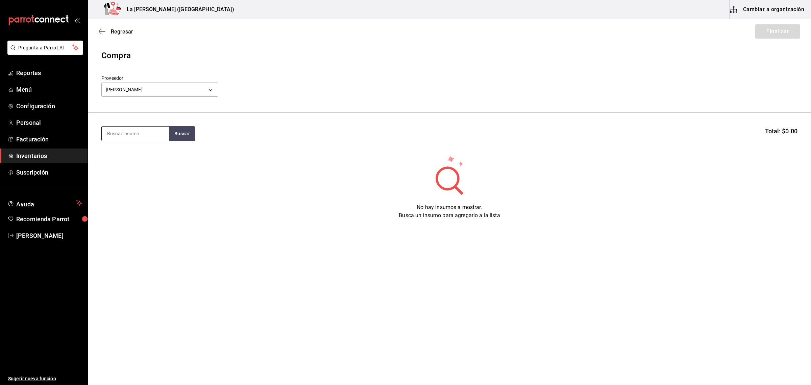
click at [147, 132] on input at bounding box center [136, 133] width 68 height 14
type input "TOSTADA"
click at [180, 130] on button "button" at bounding box center [182, 133] width 26 height 15
click at [178, 131] on button "button" at bounding box center [182, 133] width 26 height 15
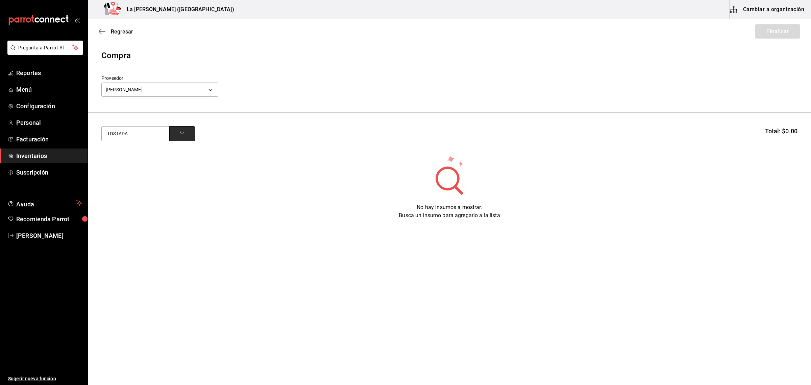
click at [178, 132] on button "button" at bounding box center [182, 133] width 26 height 15
click at [35, 151] on span "Inventarios" at bounding box center [49, 155] width 66 height 9
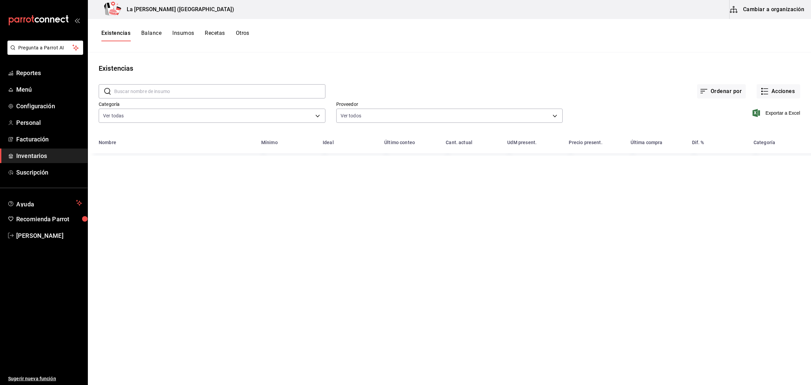
click at [120, 31] on button "Existencias" at bounding box center [115, 35] width 29 height 11
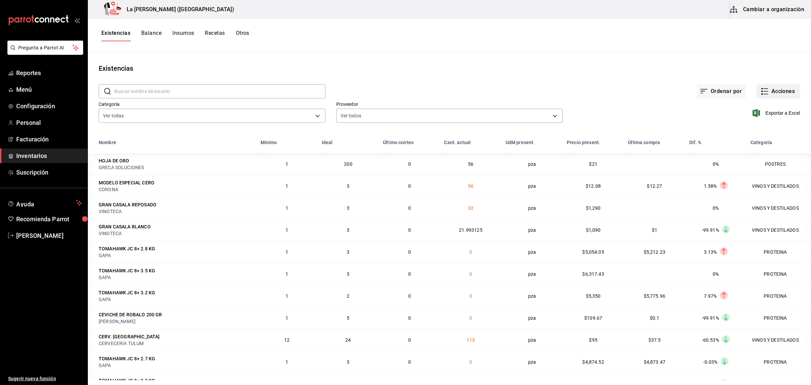
click at [786, 88] on button "Acciones" at bounding box center [779, 91] width 44 height 14
click at [761, 135] on li "Compra" at bounding box center [772, 128] width 68 height 18
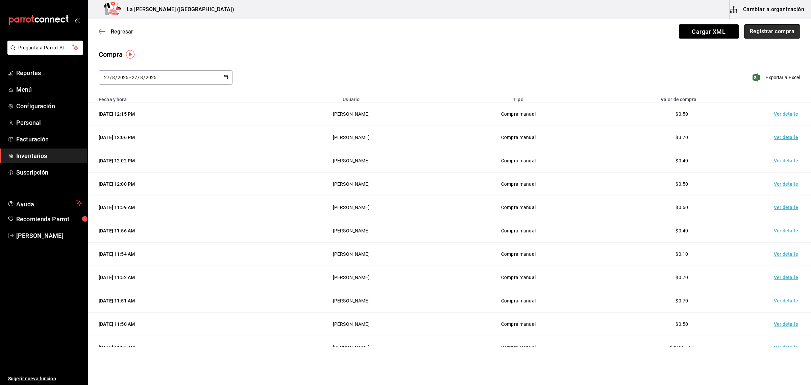
click at [766, 34] on button "Registrar compra" at bounding box center [772, 31] width 56 height 14
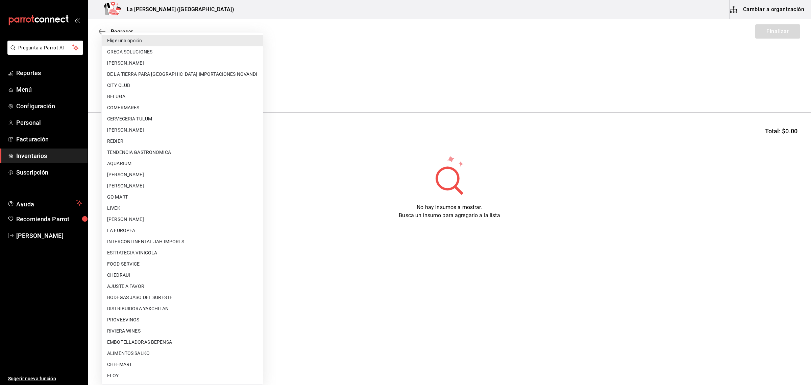
click at [162, 86] on body "Pregunta a Parrot AI Reportes Menú Configuración Personal Facturación Inventari…" at bounding box center [405, 173] width 811 height 347
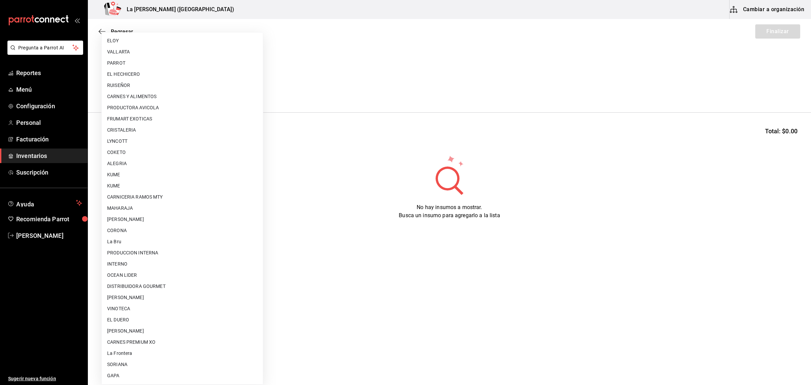
scroll to position [390, 0]
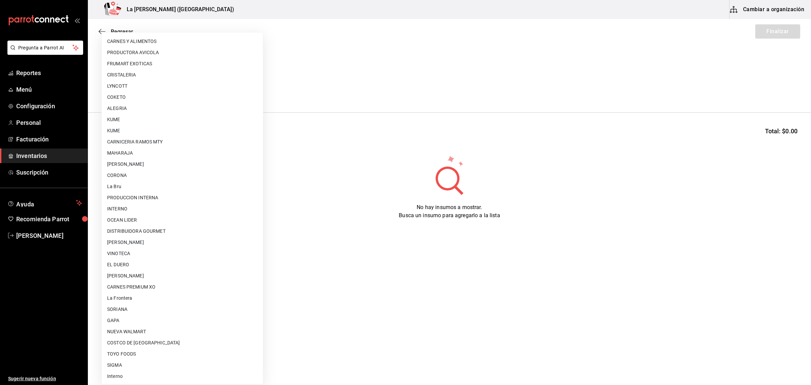
click at [178, 275] on li "CARLOS ALFONSO TAPIA VARGAS" at bounding box center [182, 275] width 161 height 11
type input "315b81d5-d420-441a-a150-3d316ba9d60a"
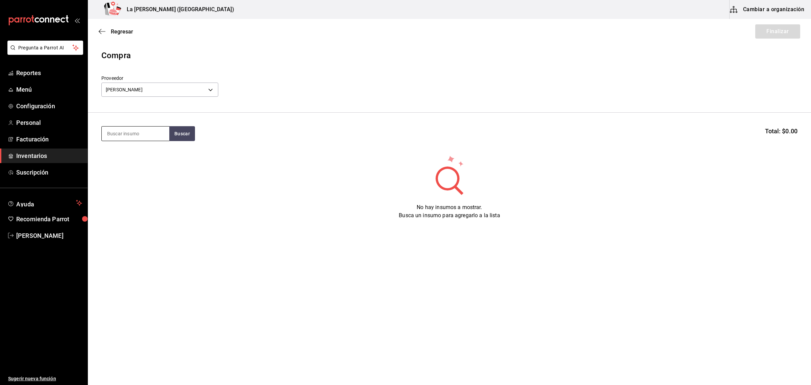
click at [136, 134] on input at bounding box center [136, 133] width 68 height 14
type input "TOSTADA"
click at [63, 156] on span "Inventarios" at bounding box center [49, 155] width 66 height 9
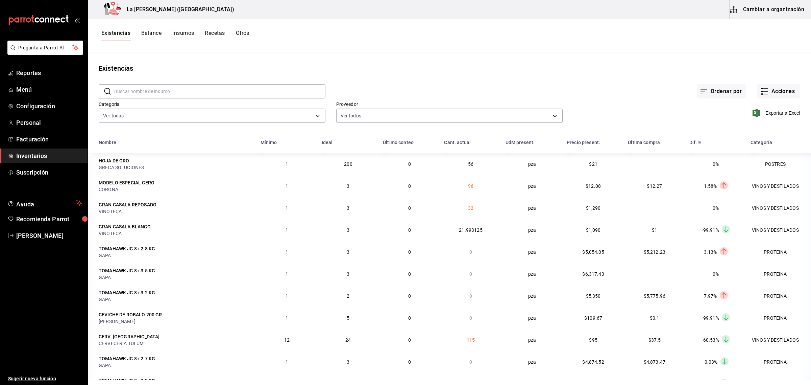
click at [43, 156] on span "Inventarios" at bounding box center [49, 155] width 66 height 9
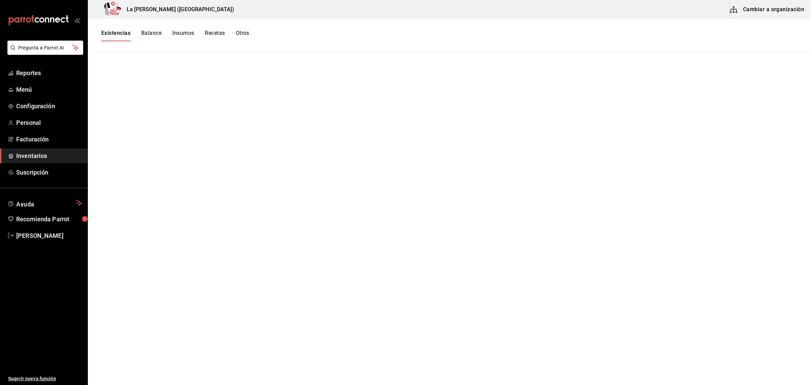
click at [117, 35] on button "Existencias" at bounding box center [115, 35] width 29 height 11
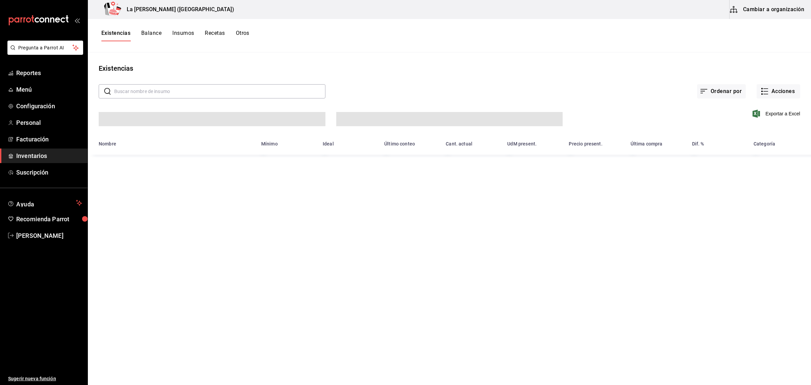
click at [117, 35] on button "Existencias" at bounding box center [115, 35] width 29 height 11
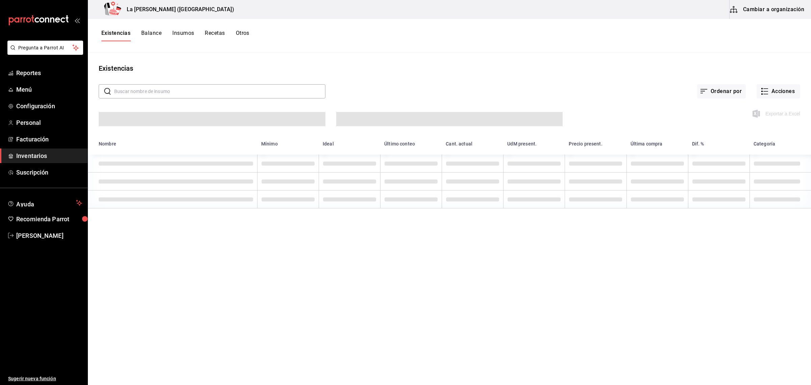
click at [43, 154] on span "Inventarios" at bounding box center [49, 155] width 66 height 9
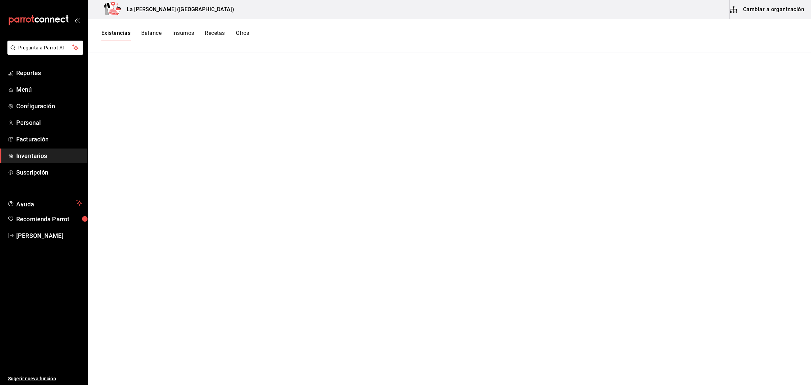
click at [46, 156] on span "Inventarios" at bounding box center [49, 155] width 66 height 9
click at [123, 33] on button "Existencias" at bounding box center [115, 35] width 29 height 11
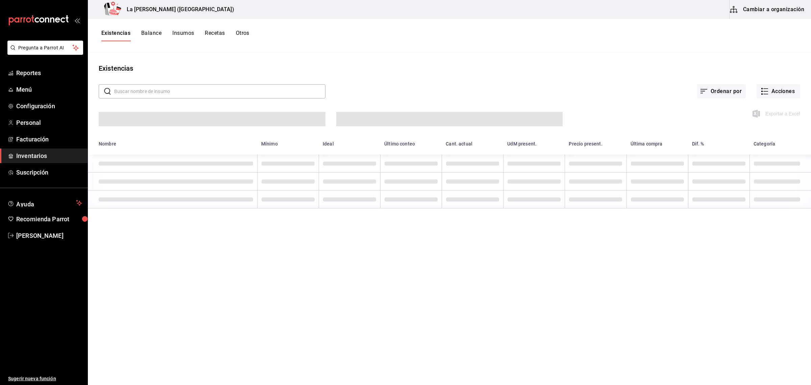
click at [123, 33] on button "Existencias" at bounding box center [115, 35] width 29 height 11
click at [47, 158] on span "Inventarios" at bounding box center [49, 155] width 66 height 9
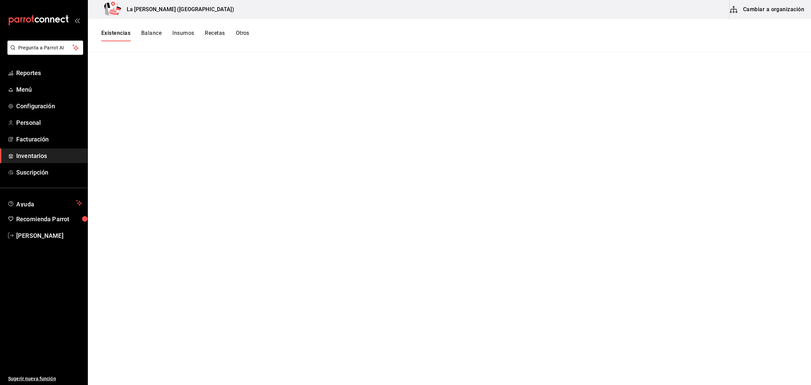
click at [116, 31] on button "Existencias" at bounding box center [115, 35] width 29 height 11
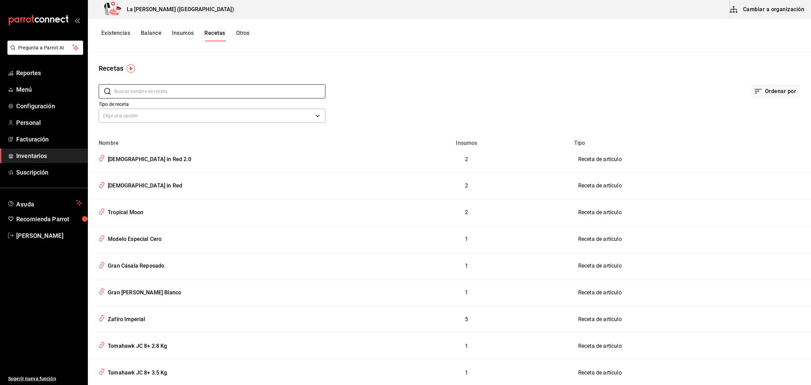
click at [40, 150] on link "Inventarios" at bounding box center [44, 155] width 88 height 15
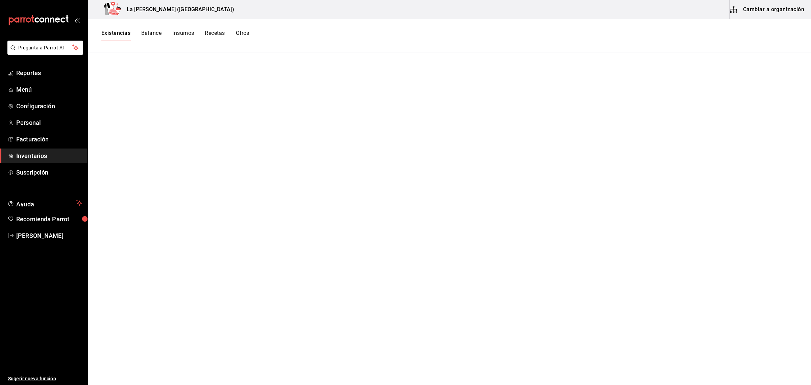
click at [121, 34] on button "Existencias" at bounding box center [115, 35] width 29 height 11
